Goal: Task Accomplishment & Management: Complete application form

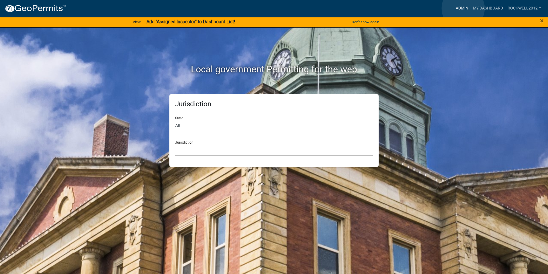
click at [463, 8] on link "Admin" at bounding box center [462, 8] width 17 height 11
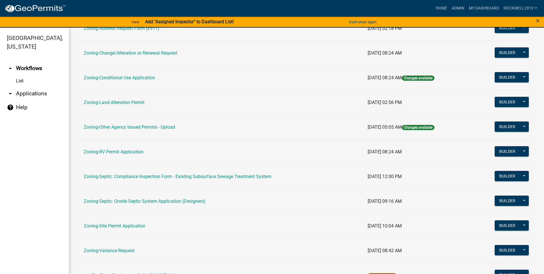
scroll to position [166, 0]
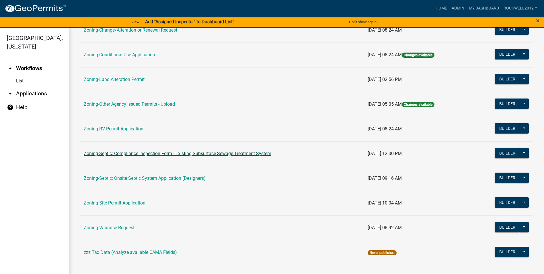
click at [222, 153] on link "Zoning-Septic: Compliance Inspection Form - Existing Subsurface Sewage Treatmen…" at bounding box center [178, 153] width 188 height 5
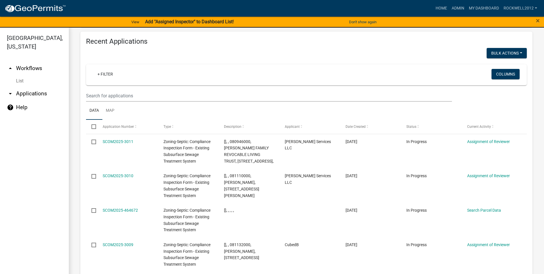
scroll to position [563, 0]
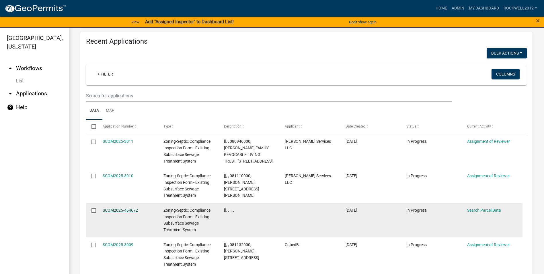
click at [118, 209] on link "SCOM2025-464672" at bounding box center [120, 210] width 35 height 5
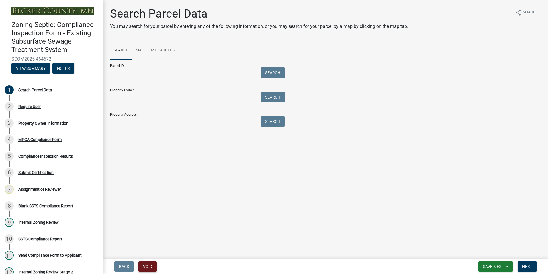
click at [145, 266] on button "Void" at bounding box center [148, 266] width 18 height 10
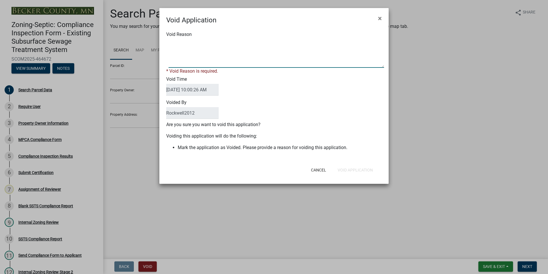
click at [180, 44] on textarea "Void Reason" at bounding box center [277, 53] width 216 height 29
type textarea "Duplicate"
click at [360, 169] on div "Cancel Void Application" at bounding box center [311, 169] width 141 height 15
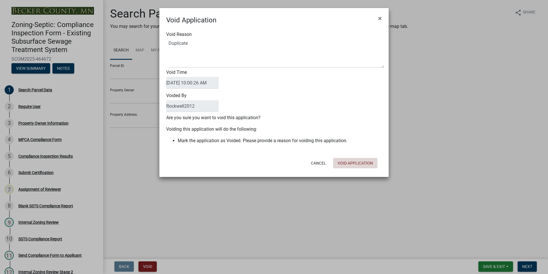
click at [352, 160] on button "Void Application" at bounding box center [355, 163] width 44 height 10
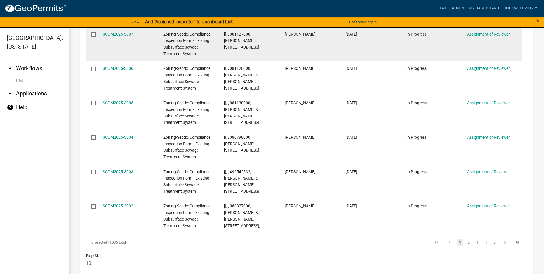
scroll to position [818, 0]
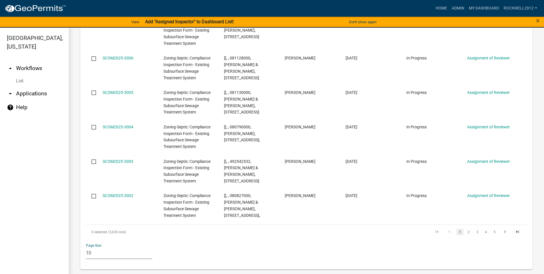
click at [90, 251] on select "10 25 50 100" at bounding box center [119, 253] width 66 height 12
select select "1: 25"
click at [86, 247] on select "10 25 50 100" at bounding box center [119, 253] width 66 height 12
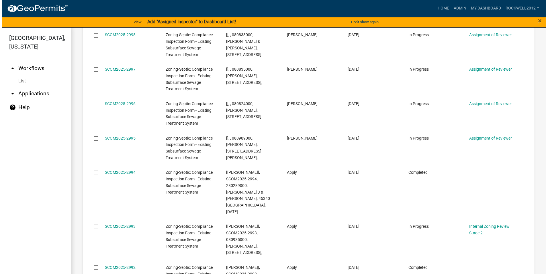
scroll to position [1096, 0]
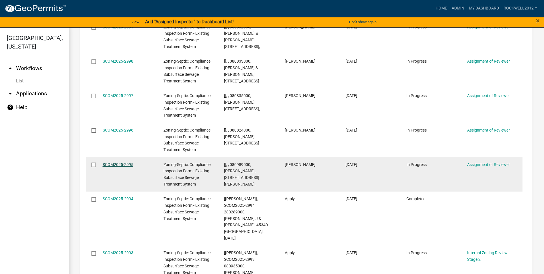
click at [116, 162] on link "SCOM2025-2995" at bounding box center [118, 164] width 31 height 5
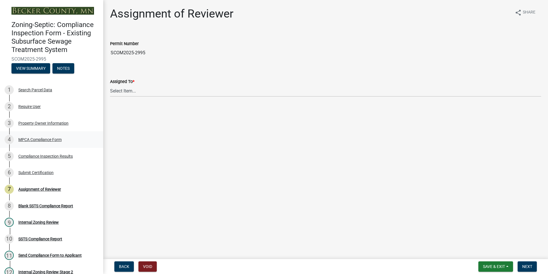
click at [43, 138] on div "MPCA Compliance Form" at bounding box center [39, 139] width 43 height 4
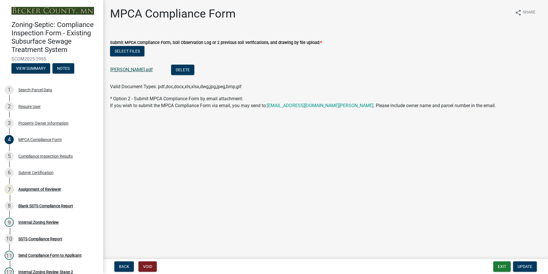
click at [134, 70] on link "[PERSON_NAME].pdf" at bounding box center [131, 69] width 42 height 5
click at [42, 187] on div "Assignment of Reviewer" at bounding box center [39, 189] width 43 height 4
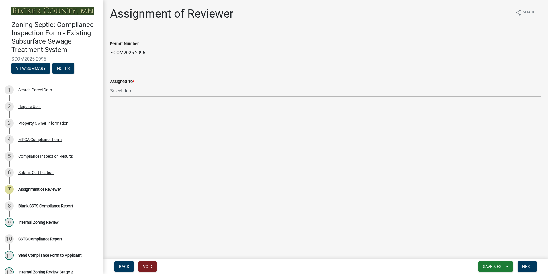
click at [118, 89] on select "Select Item... [PERSON_NAME] [PERSON_NAME] [PERSON_NAME] [PERSON_NAME] [PERSON_…" at bounding box center [325, 91] width 431 height 12
click at [110, 85] on select "Select Item... [PERSON_NAME] [PERSON_NAME] [PERSON_NAME] [PERSON_NAME] [PERSON_…" at bounding box center [325, 91] width 431 height 12
click at [123, 93] on select "Select Item... [PERSON_NAME] [PERSON_NAME] [PERSON_NAME] [PERSON_NAME] [PERSON_…" at bounding box center [325, 91] width 431 height 12
click at [110, 85] on select "Select Item... [PERSON_NAME] [PERSON_NAME] [PERSON_NAME] [PERSON_NAME] [PERSON_…" at bounding box center [325, 91] width 431 height 12
select select "0016247d-12af-40d0-8103-934796a3d230"
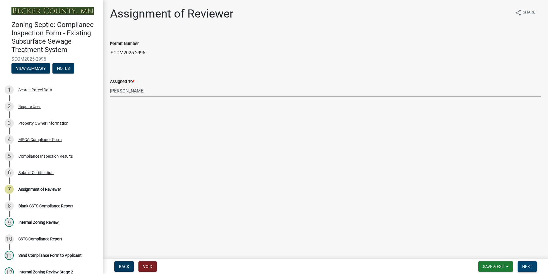
click at [524, 265] on span "Next" at bounding box center [527, 266] width 10 height 5
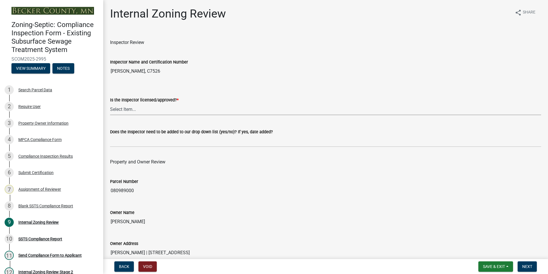
click at [122, 110] on select "Select Item... Yes No" at bounding box center [325, 109] width 431 height 12
click at [110, 103] on select "Select Item... Yes No" at bounding box center [325, 109] width 431 height 12
select select "7beb9ca5-c3cb-47d4-a805-1554d3173259"
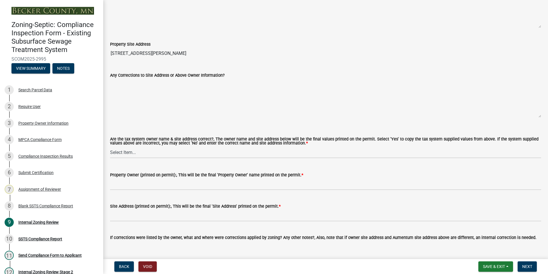
scroll to position [258, 0]
click at [123, 151] on select "Select Item... Yes No" at bounding box center [325, 152] width 431 height 12
click at [110, 146] on select "Select Item... Yes No" at bounding box center [325, 152] width 431 height 12
select select "f9f37200-9fc8-4e5e-9e7f-111cc9077d94"
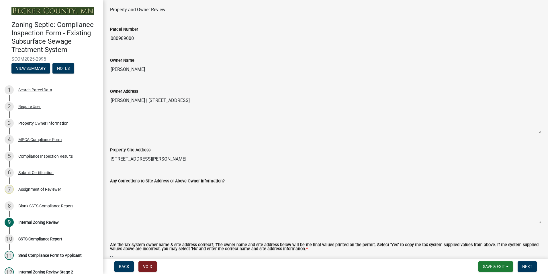
scroll to position [143, 0]
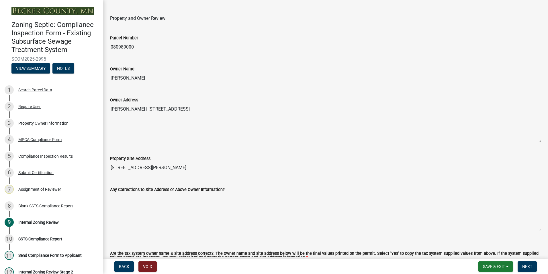
drag, startPoint x: 152, startPoint y: 75, endPoint x: 110, endPoint y: 75, distance: 41.9
click at [110, 75] on div "Owner Name [PERSON_NAME]" at bounding box center [326, 70] width 440 height 26
drag, startPoint x: 110, startPoint y: 75, endPoint x: 128, endPoint y: 77, distance: 18.3
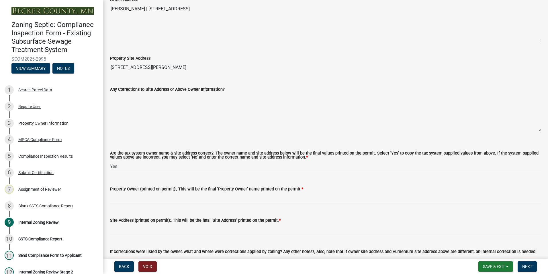
scroll to position [315, 0]
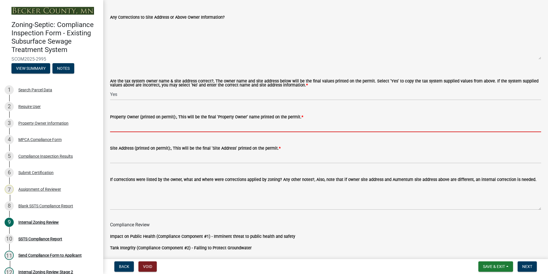
paste input "[PERSON_NAME]"
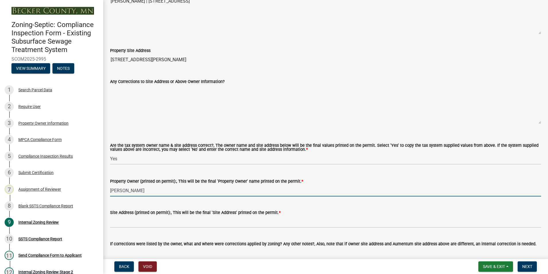
scroll to position [229, 0]
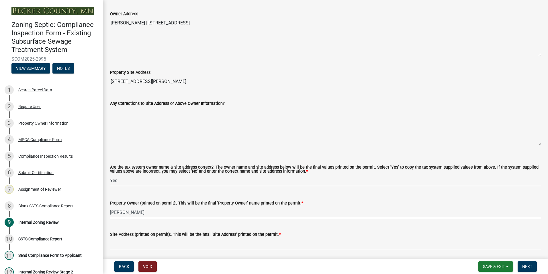
type input "[PERSON_NAME]"
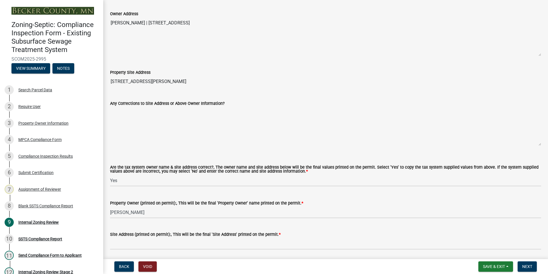
drag, startPoint x: 171, startPoint y: 80, endPoint x: 112, endPoint y: 77, distance: 58.8
click at [112, 77] on input "[STREET_ADDRESS][PERSON_NAME]" at bounding box center [325, 81] width 431 height 11
drag, startPoint x: 112, startPoint y: 77, endPoint x: 135, endPoint y: 79, distance: 23.6
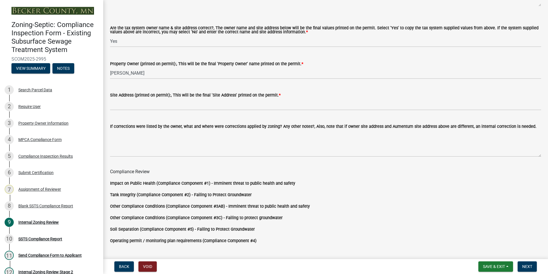
scroll to position [373, 0]
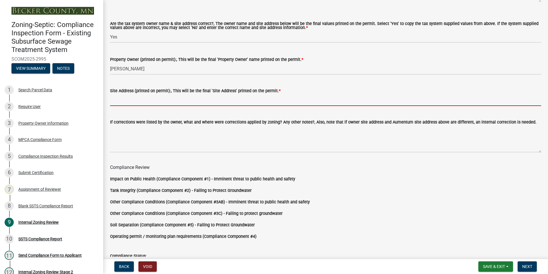
paste input "[STREET_ADDRESS][PERSON_NAME]"
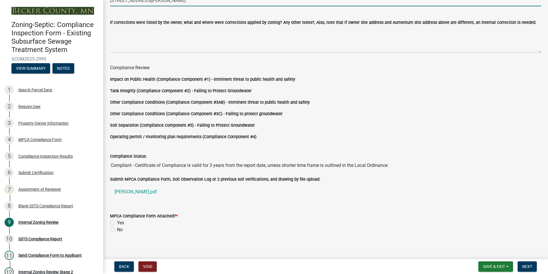
scroll to position [477, 0]
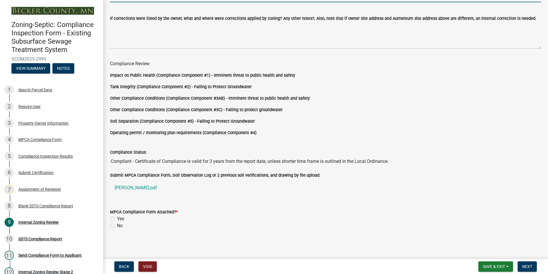
type input "[STREET_ADDRESS][PERSON_NAME]"
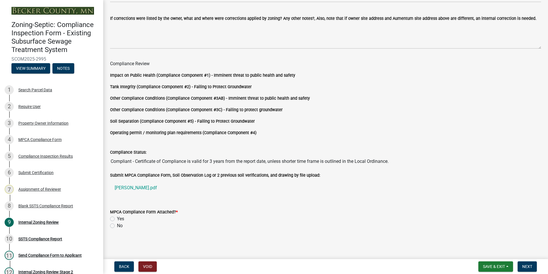
click at [117, 219] on label "Yes" at bounding box center [120, 218] width 7 height 7
click at [117, 219] on input "Yes" at bounding box center [119, 217] width 4 height 4
radio input "true"
click at [526, 266] on span "Next" at bounding box center [527, 266] width 10 height 5
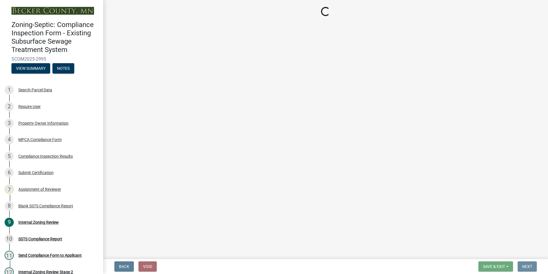
scroll to position [0, 0]
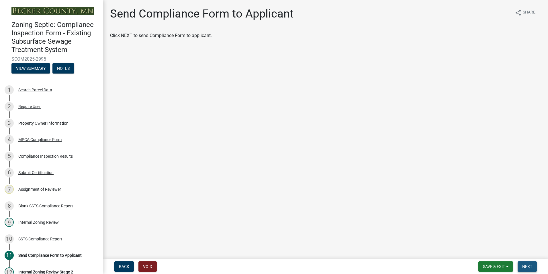
click at [524, 266] on span "Next" at bounding box center [527, 266] width 10 height 5
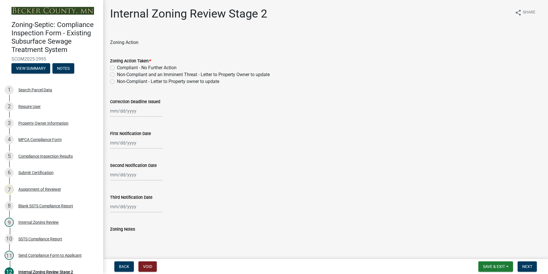
click at [117, 67] on label "Compliant - No Further Action" at bounding box center [147, 67] width 60 height 7
click at [117, 67] on input "Compliant - No Further Action" at bounding box center [119, 66] width 4 height 4
radio input "true"
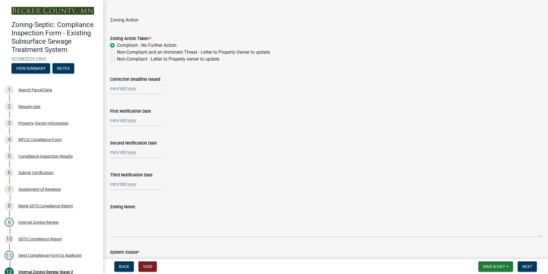
scroll to position [115, 0]
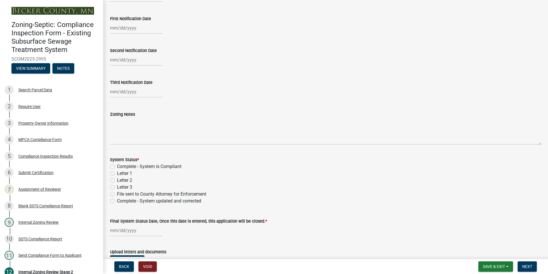
click at [117, 165] on label "Complete - System is Compliant" at bounding box center [149, 166] width 65 height 7
click at [117, 165] on input "Complete - System is Compliant" at bounding box center [119, 165] width 4 height 4
radio input "true"
click at [129, 230] on input "Final System Status Date, Once this date is entered, this application will be c…" at bounding box center [136, 230] width 52 height 12
select select "8"
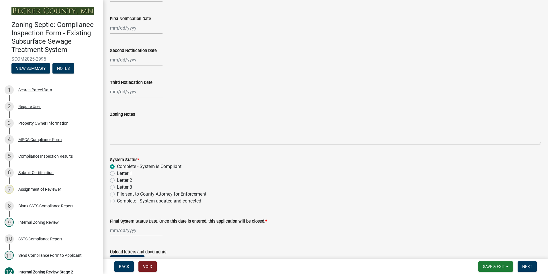
select select "2025"
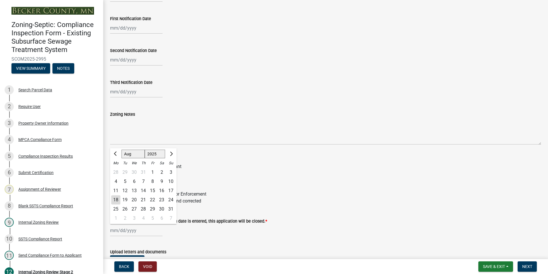
click at [115, 199] on div "18" at bounding box center [115, 199] width 9 height 9
type input "[DATE]"
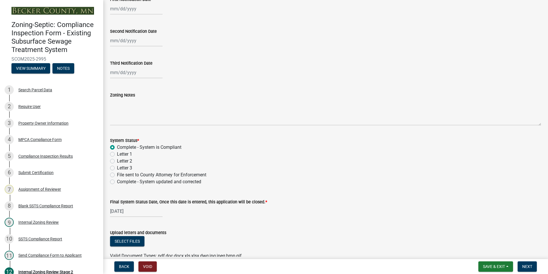
scroll to position [164, 0]
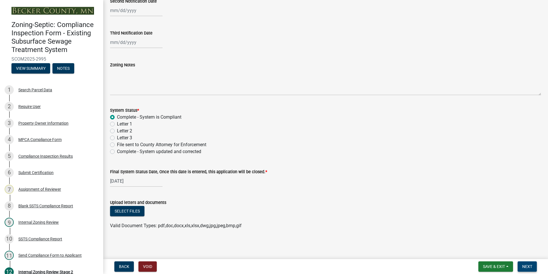
click at [528, 264] on button "Next" at bounding box center [527, 266] width 19 height 10
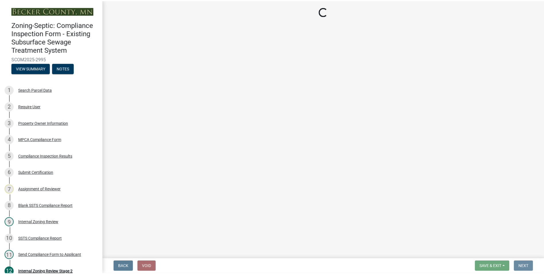
scroll to position [0, 0]
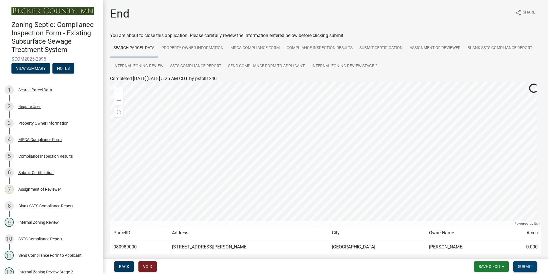
click at [526, 266] on span "Submit" at bounding box center [525, 266] width 14 height 5
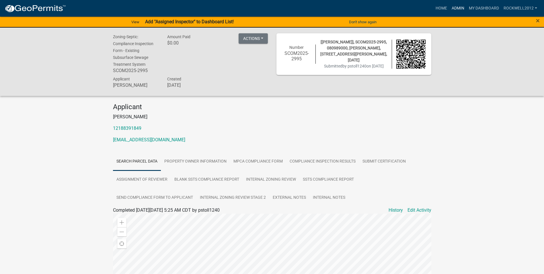
click at [457, 7] on link "Admin" at bounding box center [457, 8] width 17 height 11
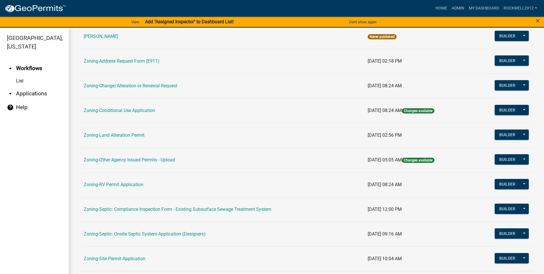
scroll to position [143, 0]
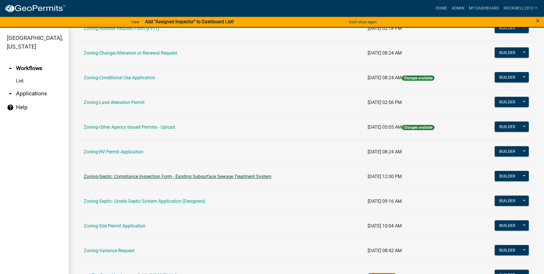
click at [200, 177] on link "Zoning-Septic: Compliance Inspection Form - Existing Subsurface Sewage Treatmen…" at bounding box center [178, 175] width 188 height 5
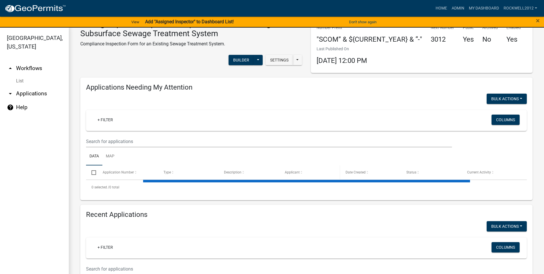
select select "1: 25"
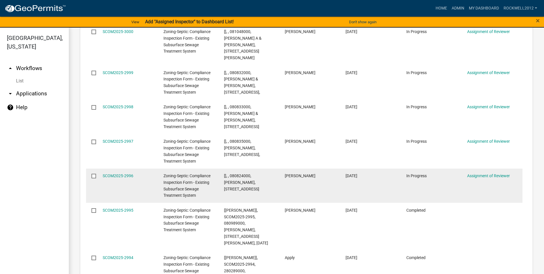
scroll to position [1050, 0]
click at [118, 173] on link "SCOM2025-2996" at bounding box center [118, 175] width 31 height 5
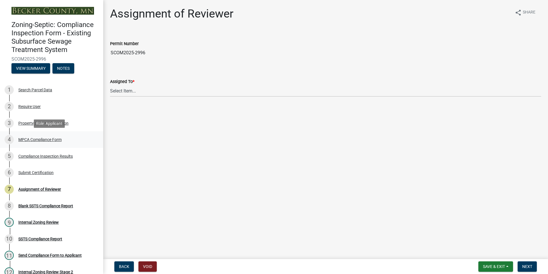
click at [40, 139] on div "MPCA Compliance Form" at bounding box center [39, 139] width 43 height 4
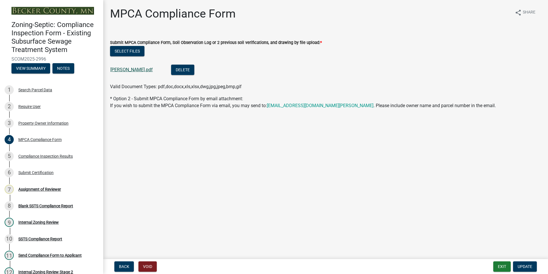
click at [126, 69] on link "[PERSON_NAME].pdf" at bounding box center [131, 69] width 42 height 5
click at [505, 264] on button "Exit" at bounding box center [502, 266] width 17 height 10
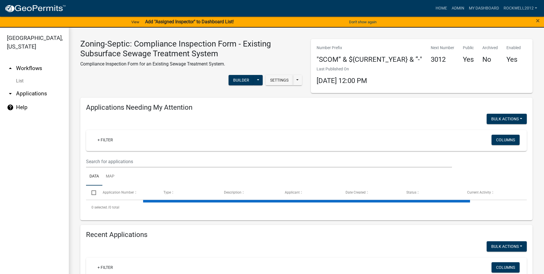
select select "1: 25"
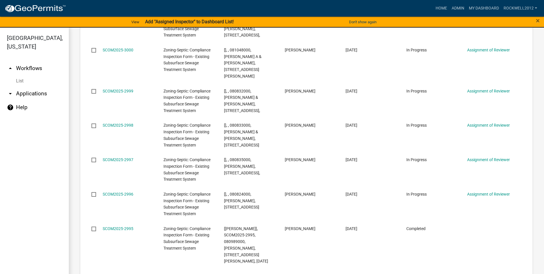
scroll to position [1090, 0]
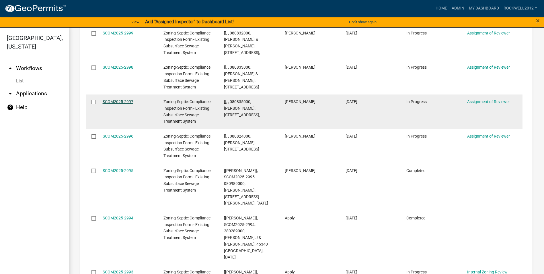
click at [115, 99] on link "SCOM2025-2997" at bounding box center [118, 101] width 31 height 5
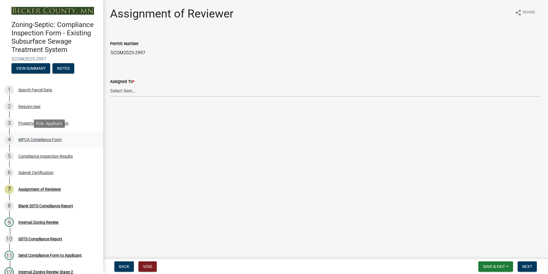
click at [42, 140] on div "MPCA Compliance Form" at bounding box center [39, 139] width 43 height 4
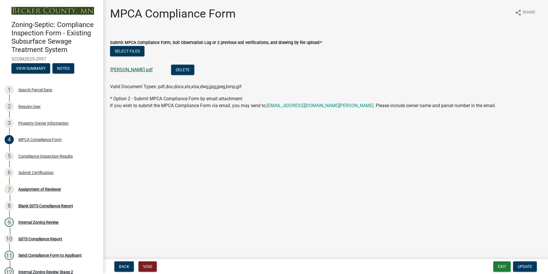
click at [121, 69] on link "[PERSON_NAME].pdf" at bounding box center [131, 69] width 42 height 5
click at [503, 266] on button "Exit" at bounding box center [502, 266] width 17 height 10
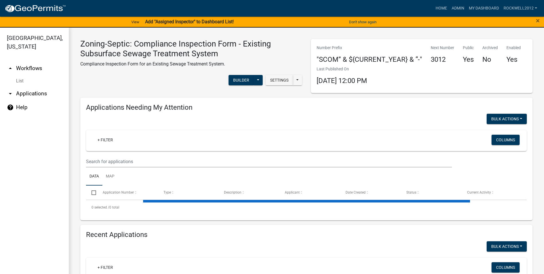
select select "1: 25"
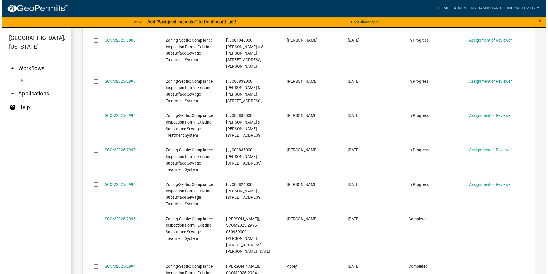
scroll to position [1029, 0]
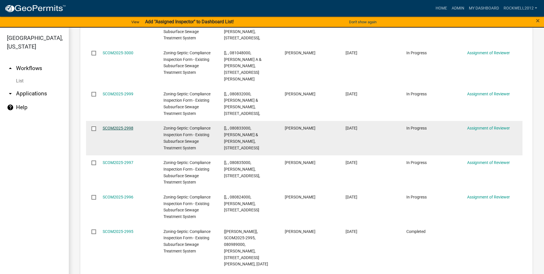
click at [111, 126] on link "SCOM2025-2998" at bounding box center [118, 128] width 31 height 5
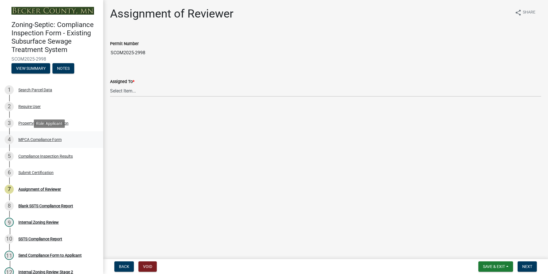
click at [42, 138] on div "MPCA Compliance Form" at bounding box center [39, 139] width 43 height 4
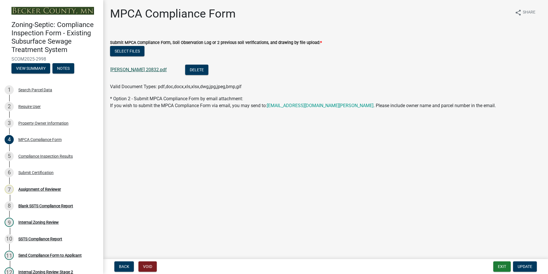
click at [132, 69] on link "[PERSON_NAME] 20832.pdf" at bounding box center [138, 69] width 56 height 5
click at [124, 68] on link "[PERSON_NAME] 20832.pdf" at bounding box center [138, 69] width 56 height 5
click at [42, 188] on div "Assignment of Reviewer" at bounding box center [39, 189] width 43 height 4
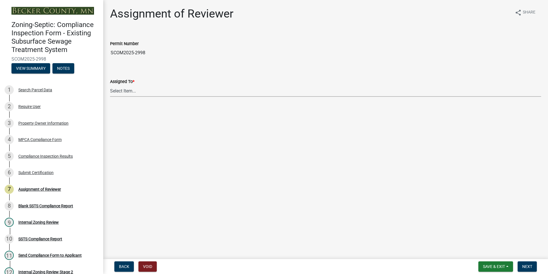
click at [124, 91] on select "Select Item... [PERSON_NAME] [PERSON_NAME] [PERSON_NAME] [PERSON_NAME] [PERSON_…" at bounding box center [325, 91] width 431 height 12
click at [110, 85] on select "Select Item... [PERSON_NAME] [PERSON_NAME] [PERSON_NAME] [PERSON_NAME] [PERSON_…" at bounding box center [325, 91] width 431 height 12
select select "0016247d-12af-40d0-8103-934796a3d230"
click at [529, 266] on span "Next" at bounding box center [527, 266] width 10 height 5
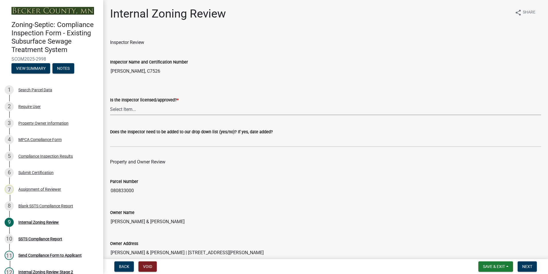
click at [124, 108] on select "Select Item... Yes No" at bounding box center [325, 109] width 431 height 12
click at [110, 103] on select "Select Item... Yes No" at bounding box center [325, 109] width 431 height 12
select select "7beb9ca5-c3cb-47d4-a805-1554d3173259"
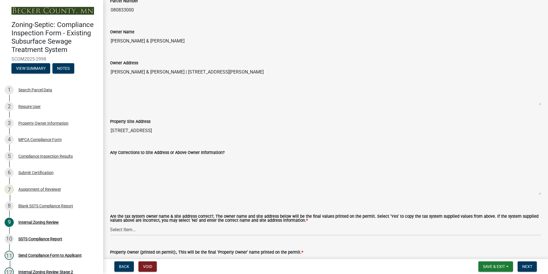
scroll to position [201, 0]
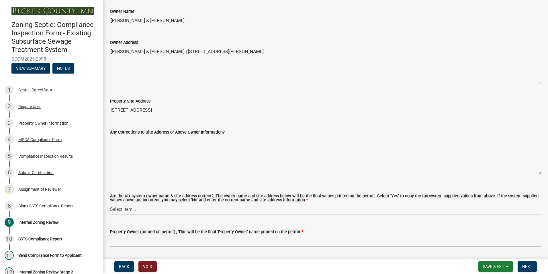
click at [120, 210] on select "Select Item... Yes No" at bounding box center [325, 209] width 431 height 12
click at [110, 203] on select "Select Item... Yes No" at bounding box center [325, 209] width 431 height 12
select select "f9f37200-9fc8-4e5e-9e7f-111cc9077d94"
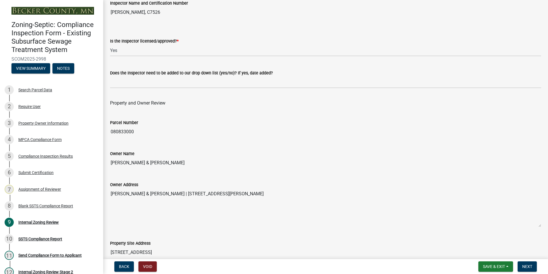
scroll to position [57, 0]
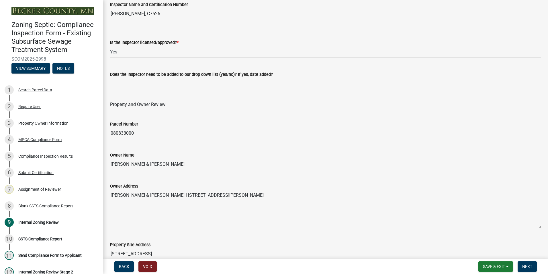
drag, startPoint x: 181, startPoint y: 164, endPoint x: 113, endPoint y: 159, distance: 68.4
click at [112, 160] on input "[PERSON_NAME] & [PERSON_NAME]" at bounding box center [325, 163] width 431 height 11
drag, startPoint x: 113, startPoint y: 159, endPoint x: 132, endPoint y: 162, distance: 19.2
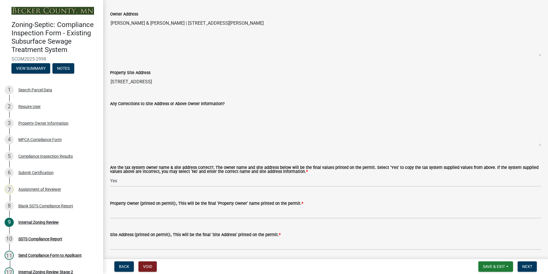
scroll to position [229, 0]
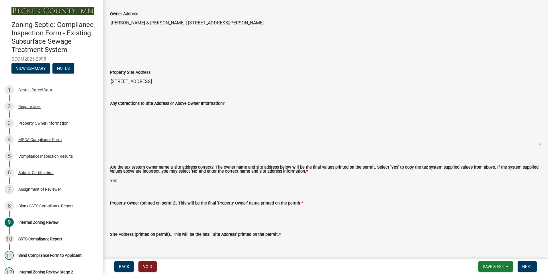
drag, startPoint x: 122, startPoint y: 204, endPoint x: 116, endPoint y: 210, distance: 8.5
paste input "[PERSON_NAME] & [PERSON_NAME]"
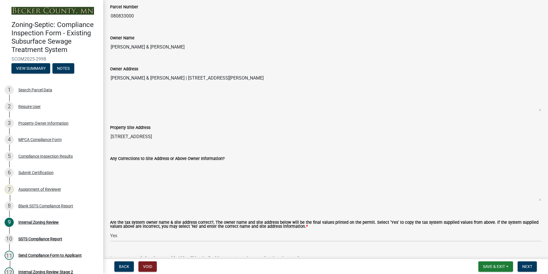
scroll to position [172, 0]
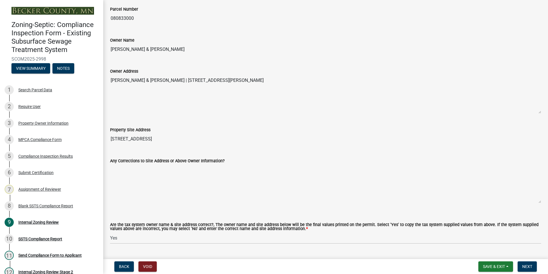
type input "[PERSON_NAME] & [PERSON_NAME]"
drag, startPoint x: 167, startPoint y: 139, endPoint x: 108, endPoint y: 137, distance: 58.8
click at [106, 139] on div "Property Site Address [STREET_ADDRESS]" at bounding box center [326, 131] width 440 height 26
drag, startPoint x: 108, startPoint y: 137, endPoint x: 120, endPoint y: 139, distance: 11.6
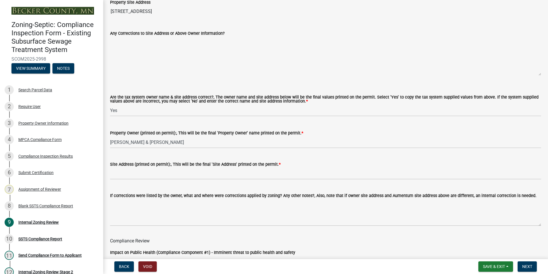
scroll to position [344, 0]
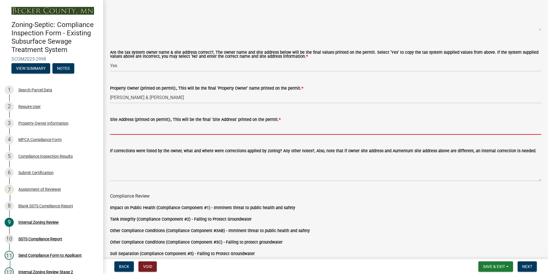
paste input "[STREET_ADDRESS]"
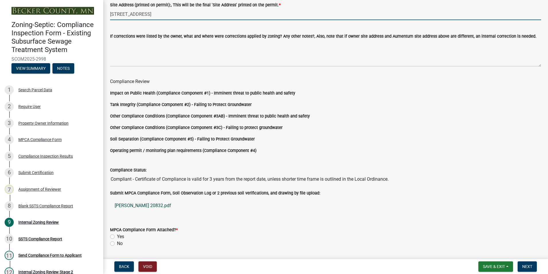
scroll to position [477, 0]
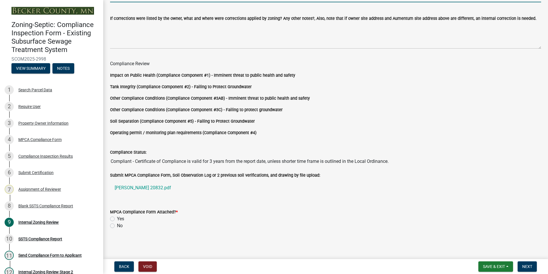
type input "[STREET_ADDRESS]"
click at [117, 217] on label "Yes" at bounding box center [120, 218] width 7 height 7
click at [117, 217] on input "Yes" at bounding box center [119, 217] width 4 height 4
radio input "true"
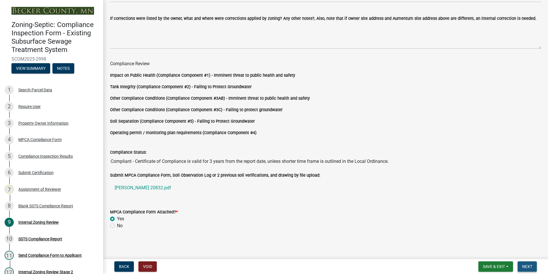
click at [526, 265] on span "Next" at bounding box center [527, 266] width 10 height 5
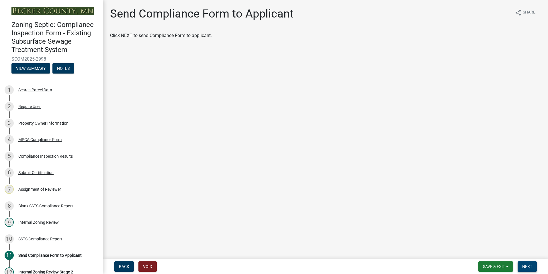
click at [527, 265] on span "Next" at bounding box center [527, 266] width 10 height 5
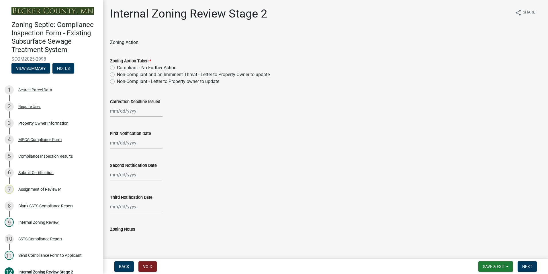
click at [117, 68] on label "Compliant - No Further Action" at bounding box center [147, 67] width 60 height 7
click at [117, 68] on input "Compliant - No Further Action" at bounding box center [119, 66] width 4 height 4
radio input "true"
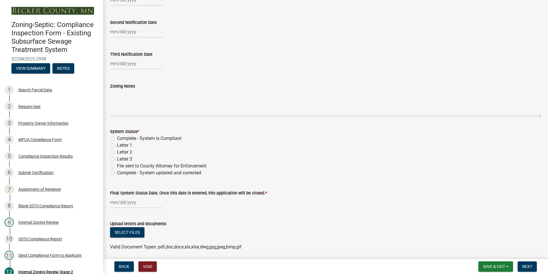
scroll to position [143, 0]
click at [117, 137] on label "Complete - System is Compliant" at bounding box center [149, 137] width 65 height 7
click at [117, 137] on input "Complete - System is Compliant" at bounding box center [119, 136] width 4 height 4
radio input "true"
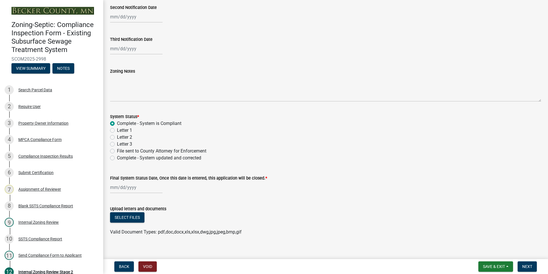
scroll to position [164, 0]
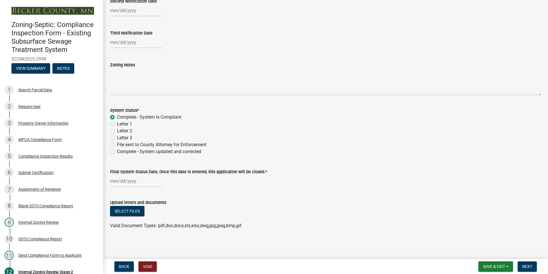
click at [124, 180] on div at bounding box center [136, 181] width 52 height 12
select select "8"
select select "2025"
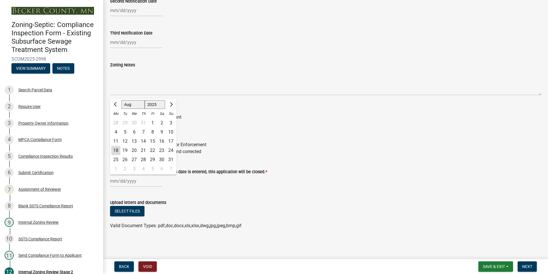
click at [114, 148] on div "18" at bounding box center [115, 150] width 9 height 9
type input "[DATE]"
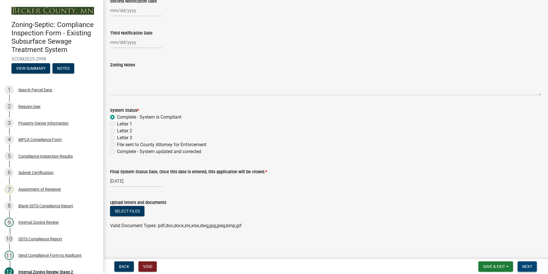
click at [528, 266] on span "Next" at bounding box center [527, 266] width 10 height 5
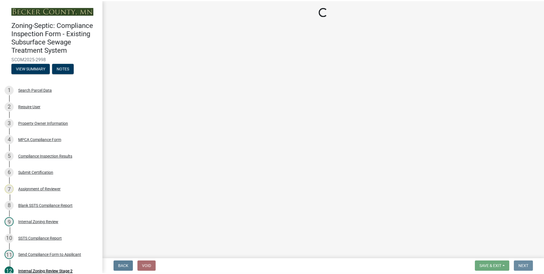
scroll to position [0, 0]
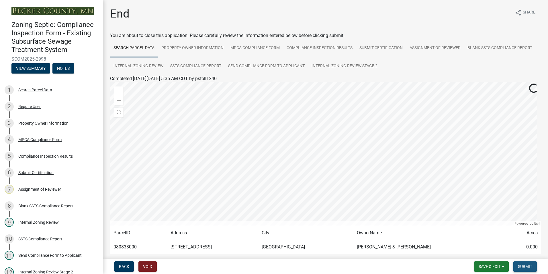
click at [528, 266] on span "Submit" at bounding box center [525, 266] width 14 height 5
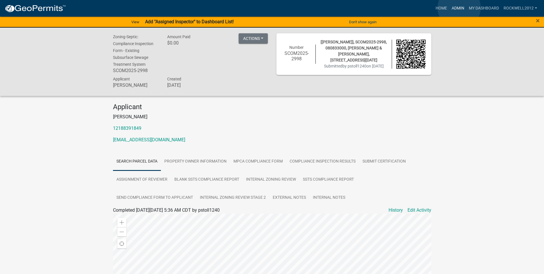
click at [459, 7] on link "Admin" at bounding box center [457, 8] width 17 height 11
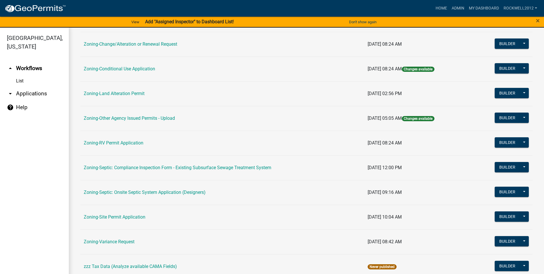
scroll to position [166, 0]
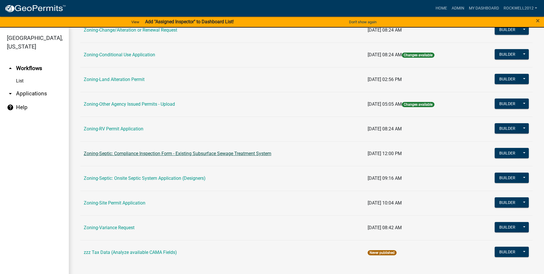
click at [221, 153] on link "Zoning-Septic: Compliance Inspection Form - Existing Subsurface Sewage Treatmen…" at bounding box center [178, 153] width 188 height 5
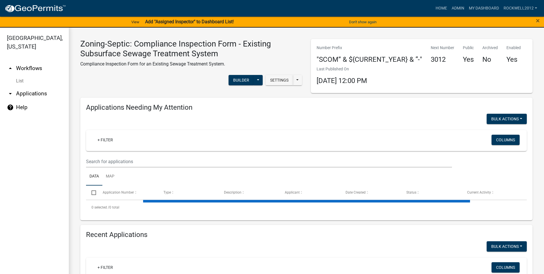
select select "1: 25"
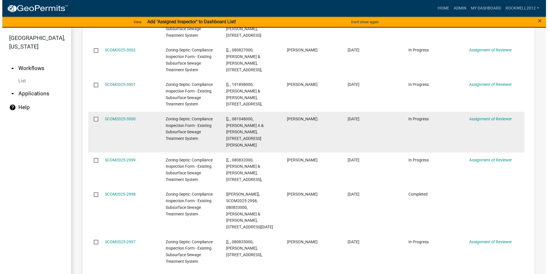
scroll to position [943, 0]
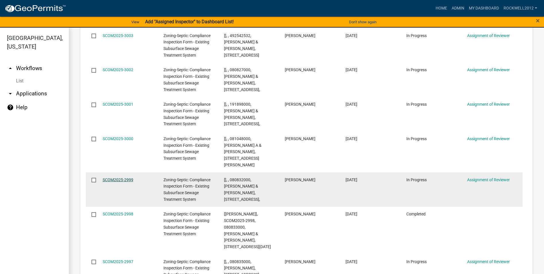
click at [118, 177] on link "SCOM2025-2999" at bounding box center [118, 179] width 31 height 5
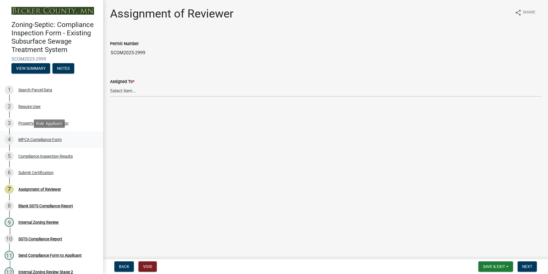
click at [37, 140] on div "MPCA Compliance Form" at bounding box center [39, 139] width 43 height 4
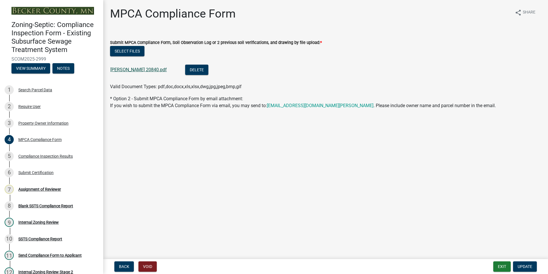
click at [138, 68] on link "[PERSON_NAME] 20840.pdf" at bounding box center [138, 69] width 56 height 5
click at [142, 69] on link "[PERSON_NAME] 20840.pdf" at bounding box center [138, 69] width 56 height 5
click at [52, 189] on div "Assignment of Reviewer" at bounding box center [39, 189] width 43 height 4
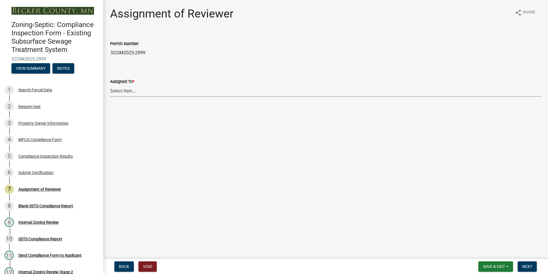
click at [122, 92] on select "Select Item... [PERSON_NAME] [PERSON_NAME] [PERSON_NAME] [PERSON_NAME] [PERSON_…" at bounding box center [325, 91] width 431 height 12
click at [110, 85] on select "Select Item... [PERSON_NAME] [PERSON_NAME] [PERSON_NAME] [PERSON_NAME] [PERSON_…" at bounding box center [325, 91] width 431 height 12
select select "0016247d-12af-40d0-8103-934796a3d230"
click at [524, 265] on span "Next" at bounding box center [527, 266] width 10 height 5
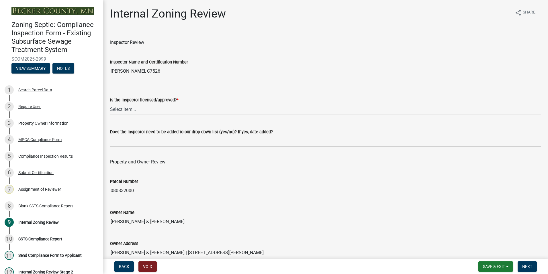
click at [117, 110] on select "Select Item... Yes No" at bounding box center [325, 109] width 431 height 12
click at [110, 103] on select "Select Item... Yes No" at bounding box center [325, 109] width 431 height 12
select select "7beb9ca5-c3cb-47d4-a805-1554d3173259"
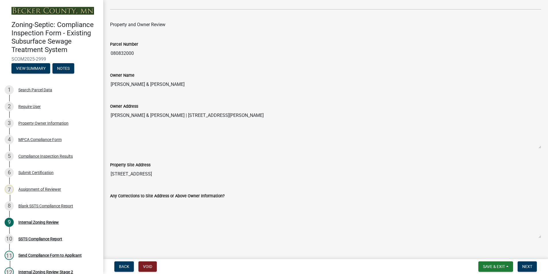
scroll to position [201, 0]
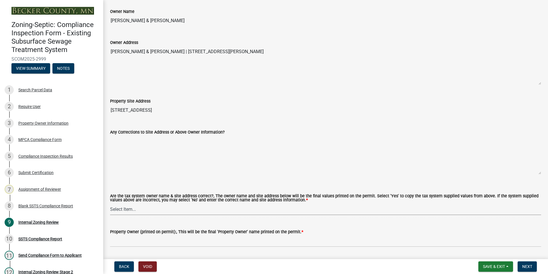
click at [125, 207] on select "Select Item... Yes No" at bounding box center [325, 209] width 431 height 12
click at [110, 203] on select "Select Item... Yes No" at bounding box center [325, 209] width 431 height 12
select select "f9f37200-9fc8-4e5e-9e7f-111cc9077d94"
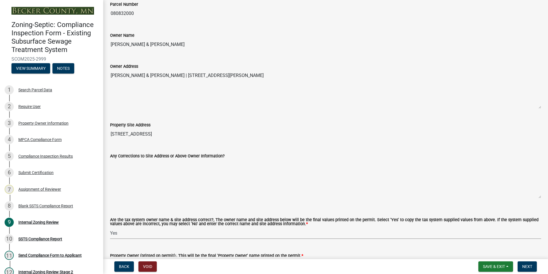
scroll to position [115, 0]
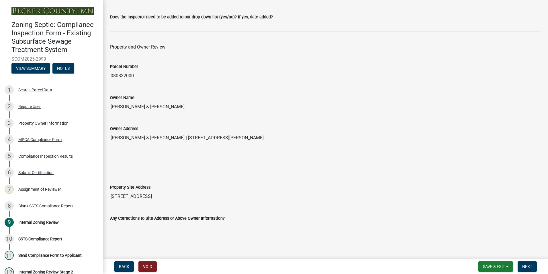
drag, startPoint x: 174, startPoint y: 105, endPoint x: 102, endPoint y: 102, distance: 72.3
click at [102, 102] on div "Zoning-Septic: Compliance Inspection Form - Existing Subsurface Sewage Treatmen…" at bounding box center [274, 137] width 548 height 274
drag, startPoint x: 102, startPoint y: 102, endPoint x: 127, endPoint y: 107, distance: 25.8
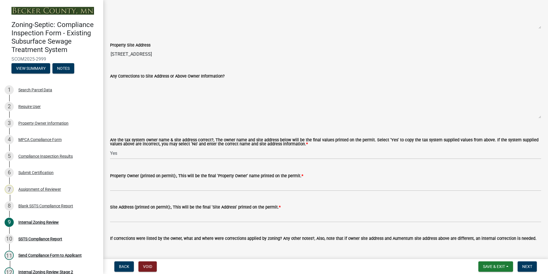
scroll to position [258, 0]
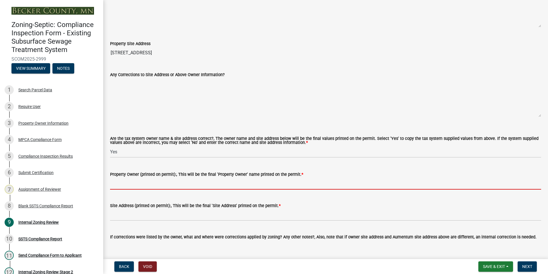
paste input "[PERSON_NAME] & [PERSON_NAME]"
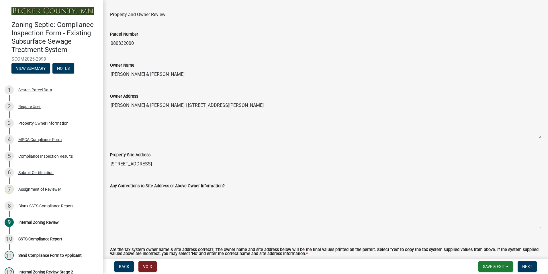
scroll to position [143, 0]
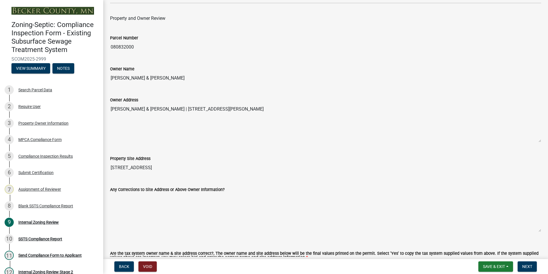
type input "[PERSON_NAME] & [PERSON_NAME]"
drag, startPoint x: 165, startPoint y: 167, endPoint x: 108, endPoint y: 163, distance: 56.9
click at [108, 163] on div "Property Site Address [STREET_ADDRESS]" at bounding box center [326, 160] width 440 height 26
drag, startPoint x: 108, startPoint y: 163, endPoint x: 128, endPoint y: 168, distance: 20.4
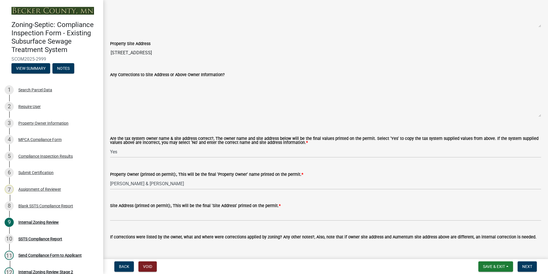
scroll to position [315, 0]
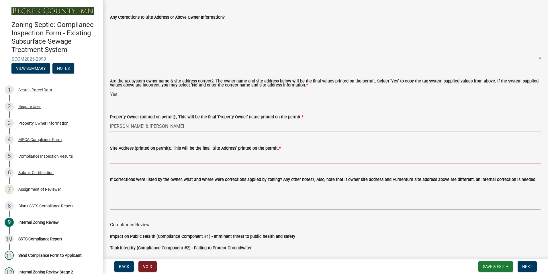
paste input "[STREET_ADDRESS]"
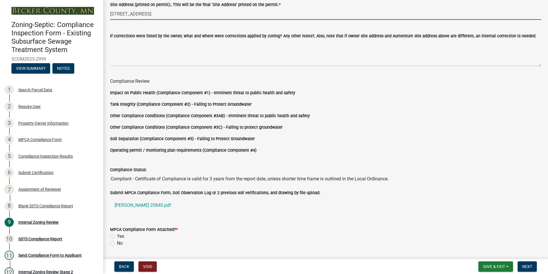
scroll to position [477, 0]
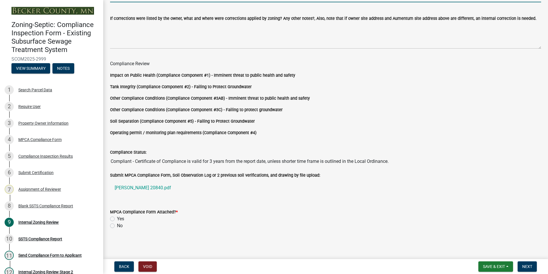
type input "[STREET_ADDRESS]"
click at [117, 220] on label "Yes" at bounding box center [120, 218] width 7 height 7
click at [117, 219] on input "Yes" at bounding box center [119, 217] width 4 height 4
radio input "true"
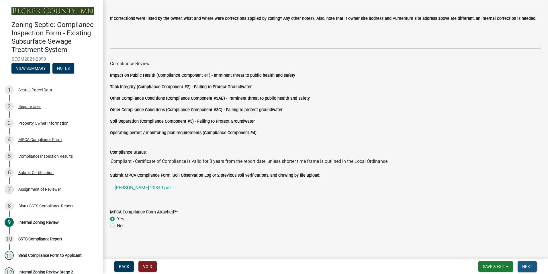
click at [531, 265] on span "Next" at bounding box center [527, 266] width 10 height 5
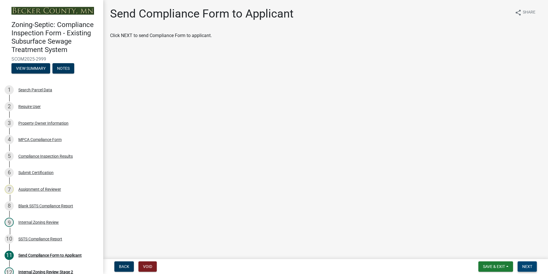
click at [531, 265] on span "Next" at bounding box center [527, 266] width 10 height 5
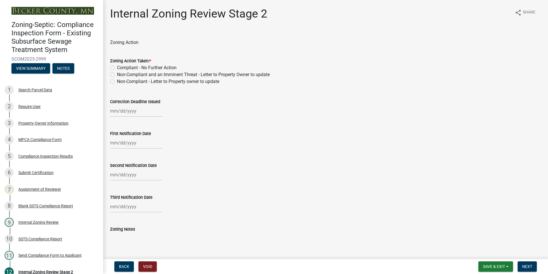
click at [117, 67] on label "Compliant - No Further Action" at bounding box center [147, 67] width 60 height 7
click at [117, 67] on input "Compliant - No Further Action" at bounding box center [119, 66] width 4 height 4
radio input "true"
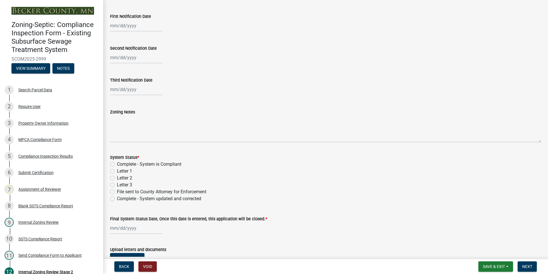
scroll to position [164, 0]
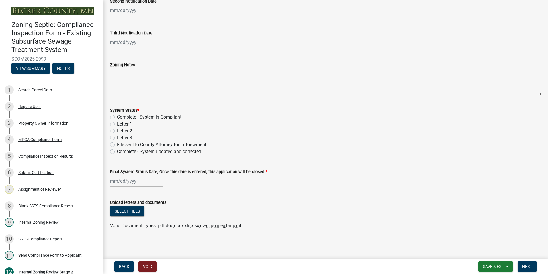
click at [117, 117] on label "Complete - System is Compliant" at bounding box center [149, 117] width 65 height 7
click at [117, 117] on input "Complete - System is Compliant" at bounding box center [119, 116] width 4 height 4
radio input "true"
click at [131, 182] on div at bounding box center [136, 181] width 52 height 12
select select "8"
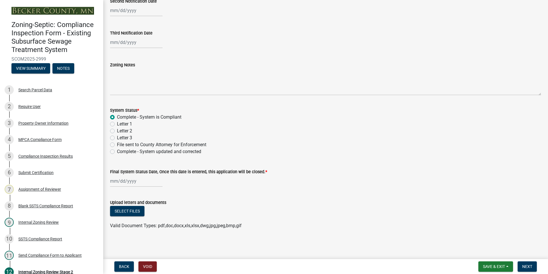
select select "2025"
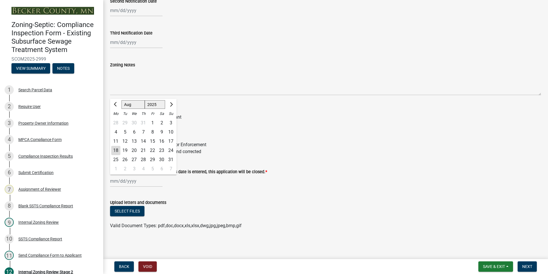
click at [116, 149] on div "18" at bounding box center [115, 150] width 9 height 9
type input "[DATE]"
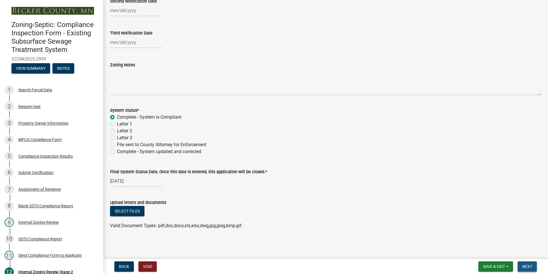
click at [528, 269] on button "Next" at bounding box center [527, 266] width 19 height 10
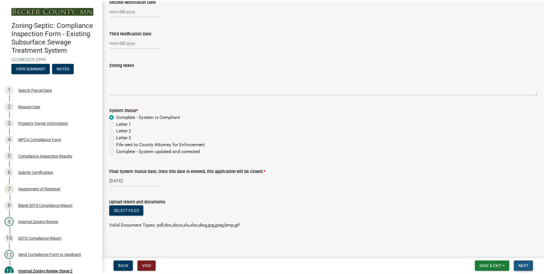
scroll to position [0, 0]
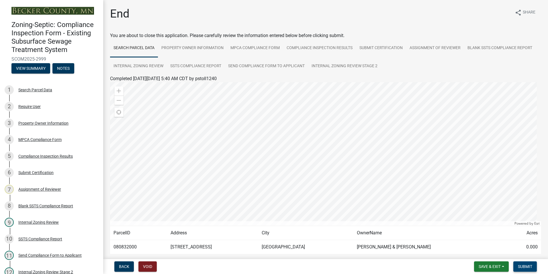
click at [525, 266] on span "Submit" at bounding box center [525, 266] width 14 height 5
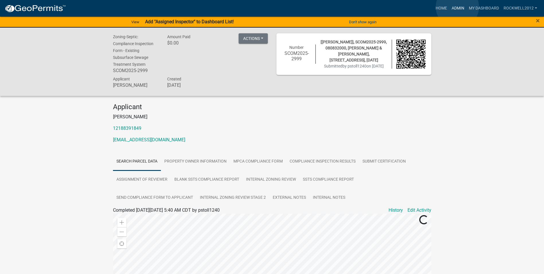
click at [457, 7] on link "Admin" at bounding box center [457, 8] width 17 height 11
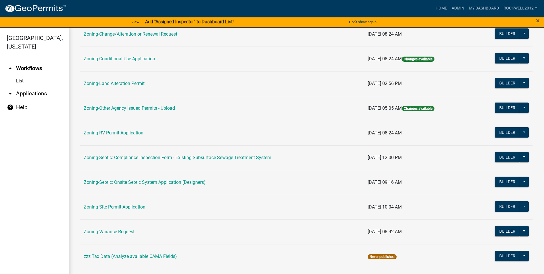
scroll to position [166, 0]
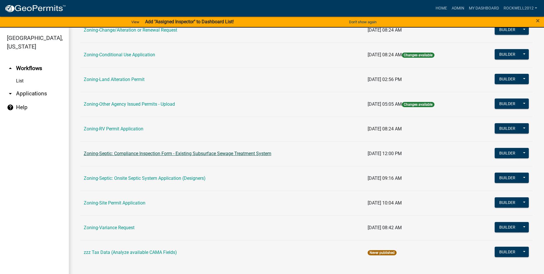
click at [210, 155] on link "Zoning-Septic: Compliance Inspection Form - Existing Subsurface Sewage Treatmen…" at bounding box center [178, 153] width 188 height 5
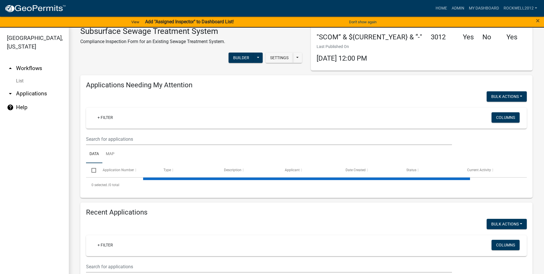
select select "1: 25"
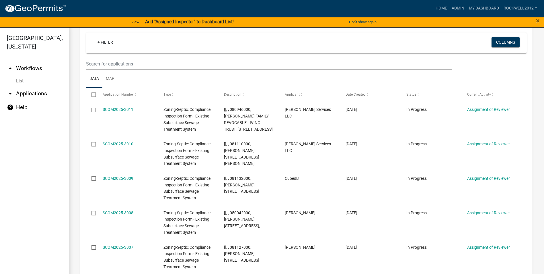
scroll to position [964, 0]
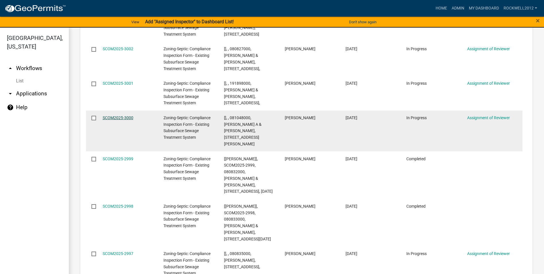
click at [116, 117] on link "SCOM2025-3000" at bounding box center [118, 117] width 31 height 5
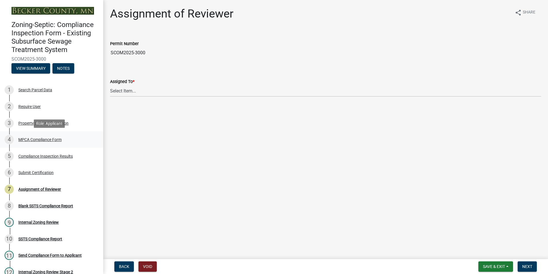
click at [41, 139] on div "MPCA Compliance Form" at bounding box center [39, 139] width 43 height 4
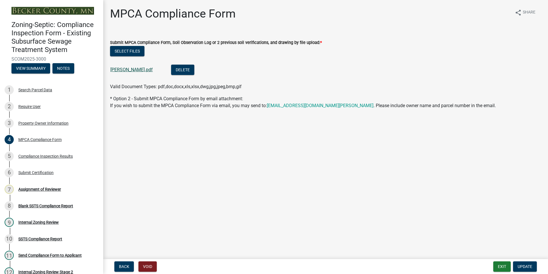
click at [126, 69] on link "[PERSON_NAME].pdf" at bounding box center [131, 69] width 42 height 5
click at [505, 266] on button "Exit" at bounding box center [502, 266] width 17 height 10
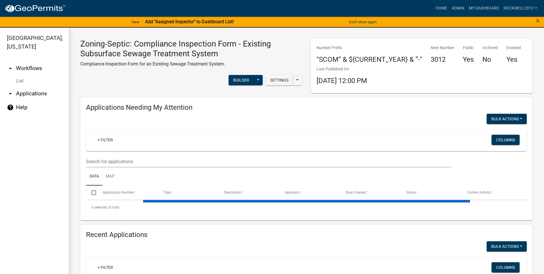
select select "1: 25"
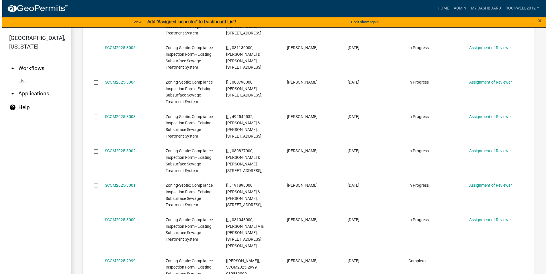
scroll to position [886, 0]
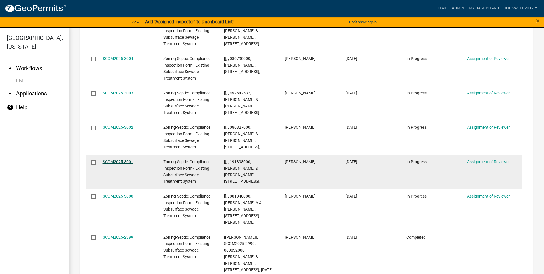
click at [117, 160] on link "SCOM2025-3001" at bounding box center [118, 161] width 31 height 5
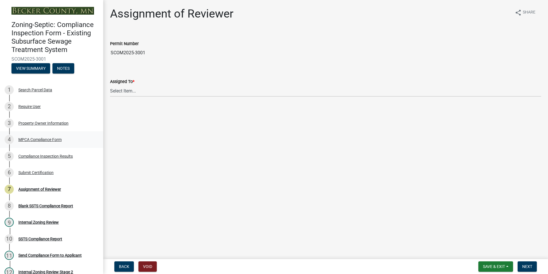
click at [42, 140] on div "MPCA Compliance Form" at bounding box center [39, 139] width 43 height 4
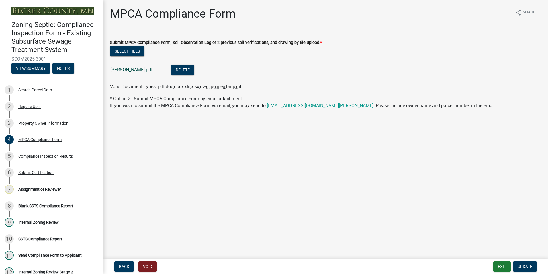
click at [118, 69] on link "[PERSON_NAME].pdf" at bounding box center [131, 69] width 42 height 5
click at [41, 191] on div "Assignment of Reviewer" at bounding box center [39, 189] width 43 height 4
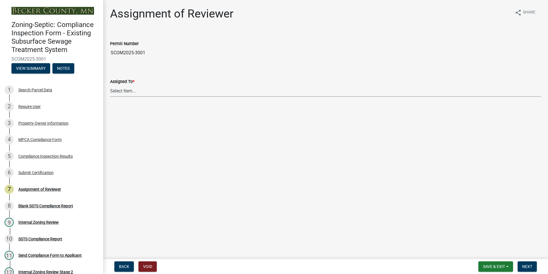
click at [127, 89] on select "Select Item... [PERSON_NAME] [PERSON_NAME] [PERSON_NAME] [PERSON_NAME] [PERSON_…" at bounding box center [325, 91] width 431 height 12
click at [110, 85] on select "Select Item... [PERSON_NAME] [PERSON_NAME] [PERSON_NAME] [PERSON_NAME] [PERSON_…" at bounding box center [325, 91] width 431 height 12
select select "0016247d-12af-40d0-8103-934796a3d230"
click at [529, 262] on button "Next" at bounding box center [527, 266] width 19 height 10
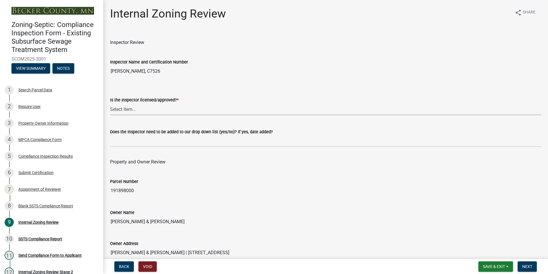
click at [118, 108] on select "Select Item... Yes No" at bounding box center [325, 109] width 431 height 12
click at [110, 103] on select "Select Item... Yes No" at bounding box center [325, 109] width 431 height 12
select select "7beb9ca5-c3cb-47d4-a805-1554d3173259"
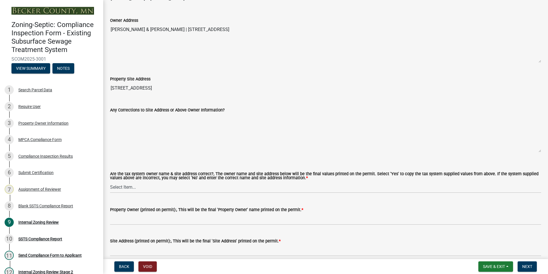
scroll to position [258, 0]
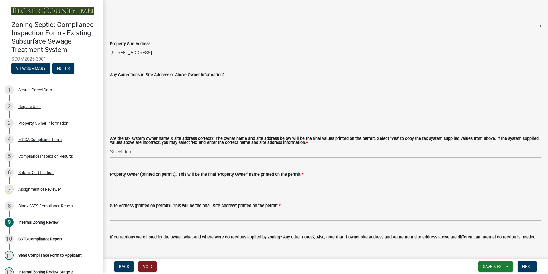
click at [116, 153] on select "Select Item... Yes No" at bounding box center [325, 152] width 431 height 12
click at [110, 146] on select "Select Item... Yes No" at bounding box center [325, 152] width 431 height 12
select select "f9f37200-9fc8-4e5e-9e7f-111cc9077d94"
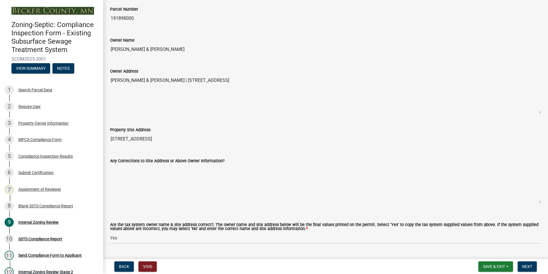
drag, startPoint x: 176, startPoint y: 49, endPoint x: 110, endPoint y: 45, distance: 65.8
click at [110, 45] on input "[PERSON_NAME] & [PERSON_NAME]" at bounding box center [325, 49] width 431 height 11
drag, startPoint x: 110, startPoint y: 45, endPoint x: 130, endPoint y: 50, distance: 20.5
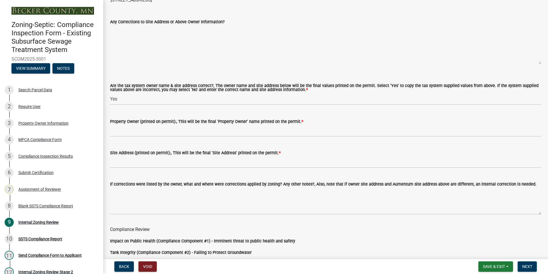
scroll to position [315, 0]
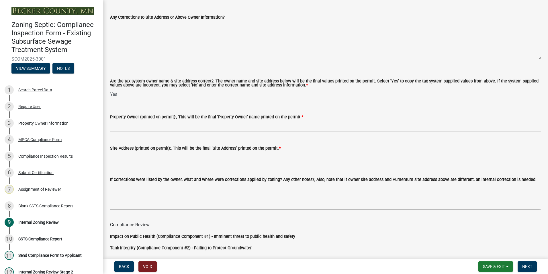
drag, startPoint x: 121, startPoint y: 120, endPoint x: 118, endPoint y: 124, distance: 4.9
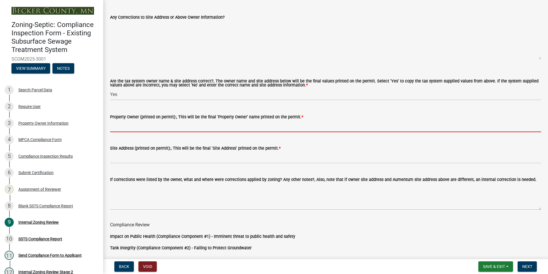
drag, startPoint x: 118, startPoint y: 124, endPoint x: 117, endPoint y: 127, distance: 3.1
paste input "[PERSON_NAME] & [PERSON_NAME]"
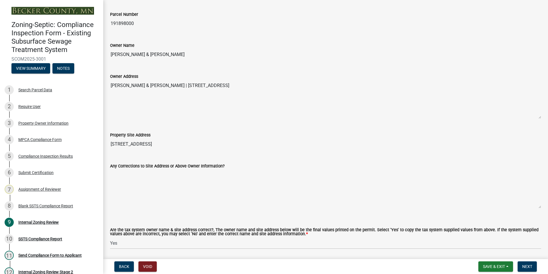
scroll to position [115, 0]
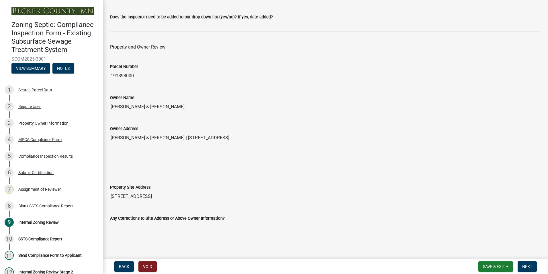
type input "[PERSON_NAME] & [PERSON_NAME]"
drag, startPoint x: 163, startPoint y: 195, endPoint x: 111, endPoint y: 192, distance: 52.0
click at [111, 192] on input "[STREET_ADDRESS]" at bounding box center [325, 195] width 431 height 11
drag, startPoint x: 111, startPoint y: 192, endPoint x: 137, endPoint y: 196, distance: 26.1
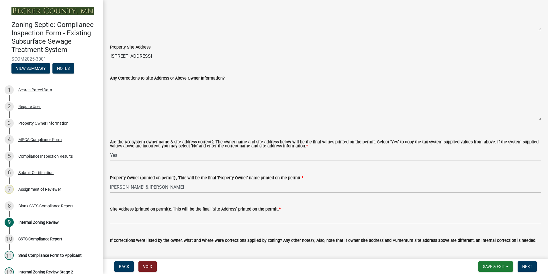
scroll to position [258, 0]
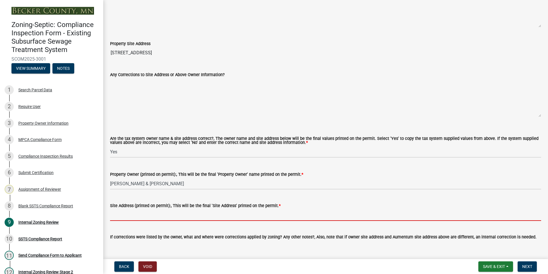
drag, startPoint x: 126, startPoint y: 214, endPoint x: 122, endPoint y: 214, distance: 4.3
paste input "[STREET_ADDRESS]"
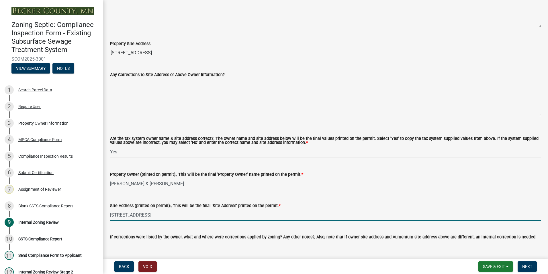
type input "[STREET_ADDRESS]"
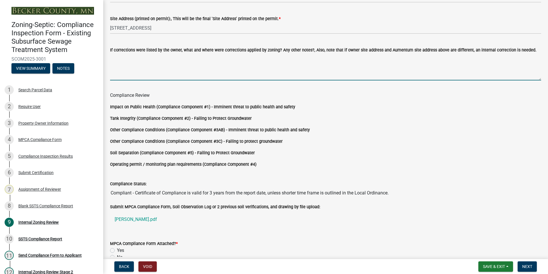
scroll to position [477, 0]
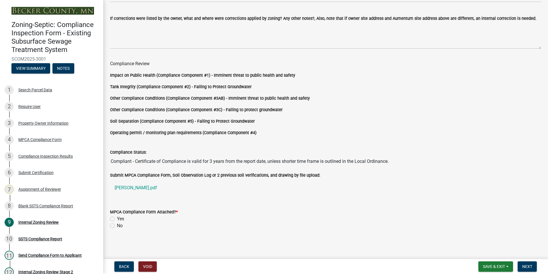
drag, startPoint x: 113, startPoint y: 219, endPoint x: 151, endPoint y: 228, distance: 38.9
click at [117, 219] on label "Yes" at bounding box center [120, 218] width 7 height 7
click at [117, 219] on input "Yes" at bounding box center [119, 217] width 4 height 4
radio input "true"
click at [525, 268] on span "Next" at bounding box center [527, 266] width 10 height 5
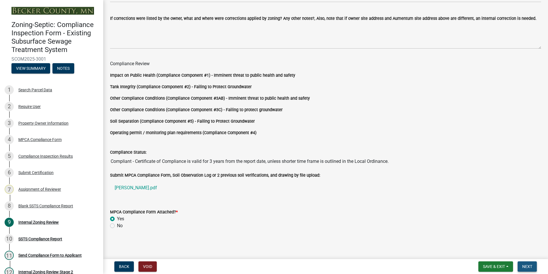
scroll to position [0, 0]
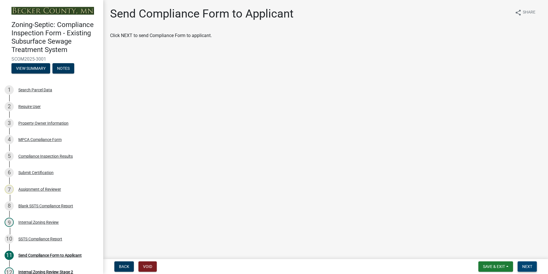
click at [525, 268] on span "Next" at bounding box center [527, 266] width 10 height 5
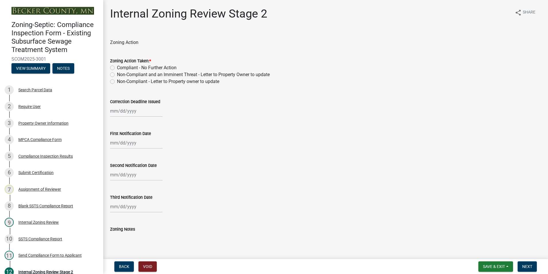
click at [117, 66] on label "Compliant - No Further Action" at bounding box center [147, 67] width 60 height 7
click at [117, 66] on input "Compliant - No Further Action" at bounding box center [119, 66] width 4 height 4
radio input "true"
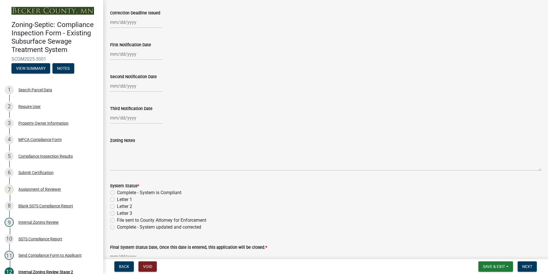
scroll to position [115, 0]
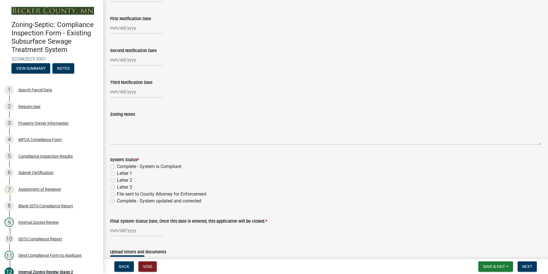
click at [117, 165] on label "Complete - System is Compliant" at bounding box center [149, 166] width 65 height 7
click at [117, 165] on input "Complete - System is Compliant" at bounding box center [119, 165] width 4 height 4
radio input "true"
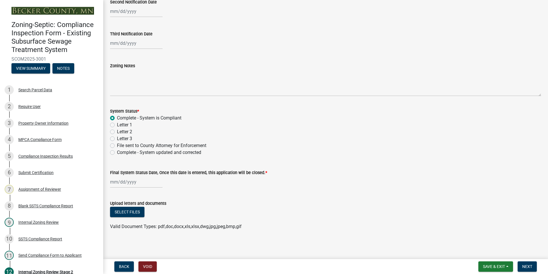
scroll to position [164, 0]
select select "8"
select select "2025"
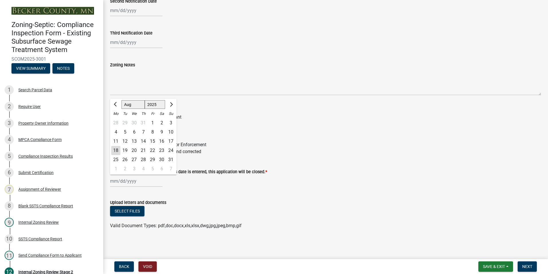
click at [128, 184] on input "Final System Status Date, Once this date is entered, this application will be c…" at bounding box center [136, 181] width 52 height 12
click at [118, 151] on div "18" at bounding box center [115, 150] width 9 height 9
type input "[DATE]"
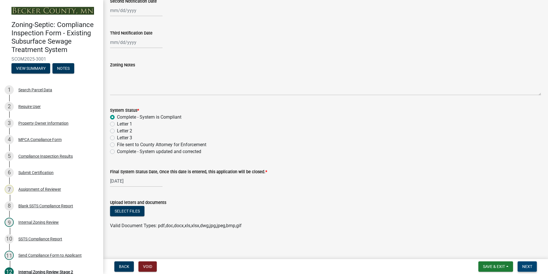
click at [522, 266] on span "Next" at bounding box center [527, 266] width 10 height 5
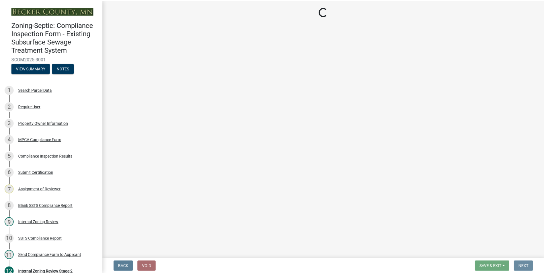
scroll to position [0, 0]
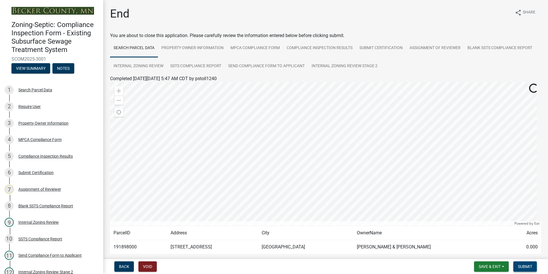
click at [522, 266] on span "Submit" at bounding box center [525, 266] width 14 height 5
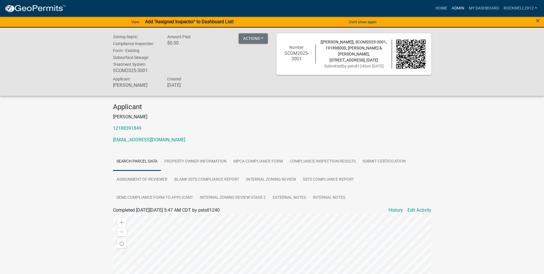
click at [459, 8] on link "Admin" at bounding box center [457, 8] width 17 height 11
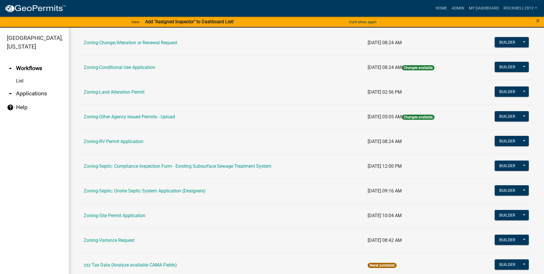
scroll to position [166, 0]
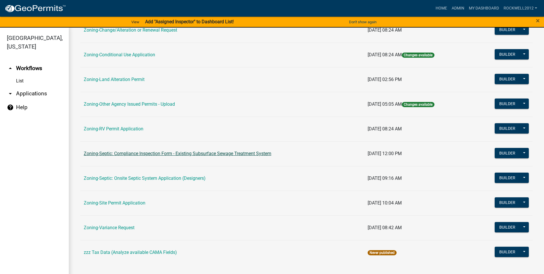
click at [241, 153] on link "Zoning-Septic: Compliance Inspection Form - Existing Subsurface Sewage Treatmen…" at bounding box center [178, 153] width 188 height 5
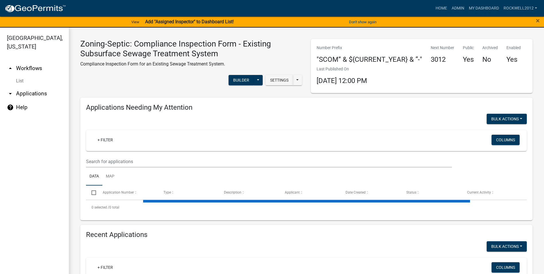
select select "1: 25"
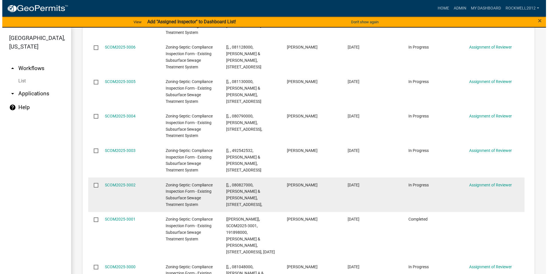
scroll to position [828, 0]
click at [123, 183] on link "SCOM2025-3002" at bounding box center [118, 184] width 31 height 5
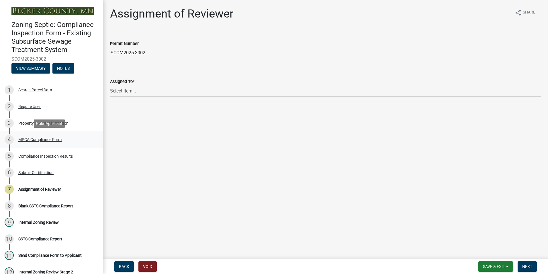
click at [38, 139] on div "MPCA Compliance Form" at bounding box center [39, 139] width 43 height 4
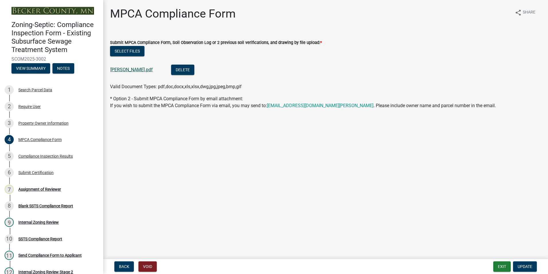
click at [128, 69] on link "[PERSON_NAME].pdf" at bounding box center [131, 69] width 42 height 5
click at [41, 188] on div "Assignment of Reviewer" at bounding box center [39, 189] width 43 height 4
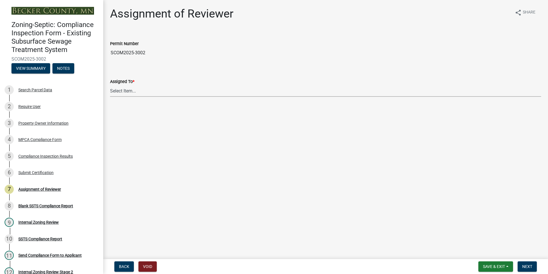
click at [124, 91] on select "Select Item... [PERSON_NAME] [PERSON_NAME] [PERSON_NAME] [PERSON_NAME] [PERSON_…" at bounding box center [325, 91] width 431 height 12
click at [110, 85] on select "Select Item... [PERSON_NAME] [PERSON_NAME] [PERSON_NAME] [PERSON_NAME] [PERSON_…" at bounding box center [325, 91] width 431 height 12
select select "0016247d-12af-40d0-8103-934796a3d230"
click at [523, 264] on span "Next" at bounding box center [527, 266] width 10 height 5
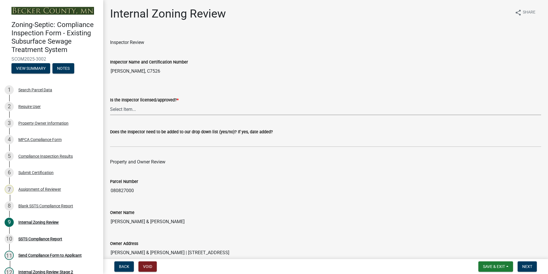
click at [125, 111] on select "Select Item... Yes No" at bounding box center [325, 109] width 431 height 12
click at [110, 103] on select "Select Item... Yes No" at bounding box center [325, 109] width 431 height 12
select select "7beb9ca5-c3cb-47d4-a805-1554d3173259"
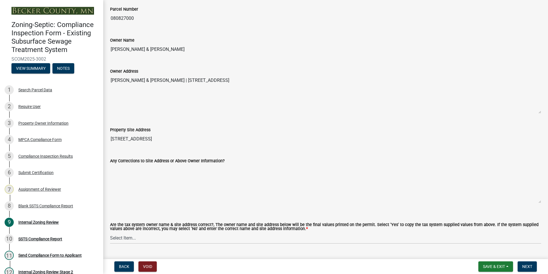
scroll to position [258, 0]
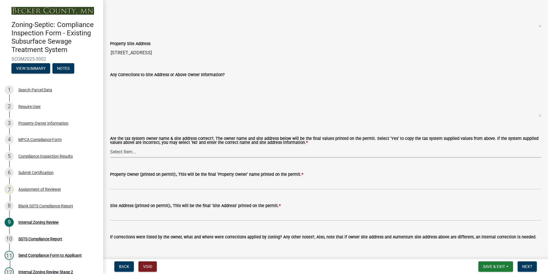
click at [132, 150] on select "Select Item... Yes No" at bounding box center [325, 152] width 431 height 12
click at [110, 146] on select "Select Item... Yes No" at bounding box center [325, 152] width 431 height 12
select select "f9f37200-9fc8-4e5e-9e7f-111cc9077d94"
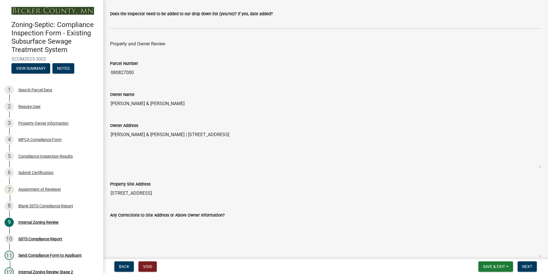
scroll to position [115, 0]
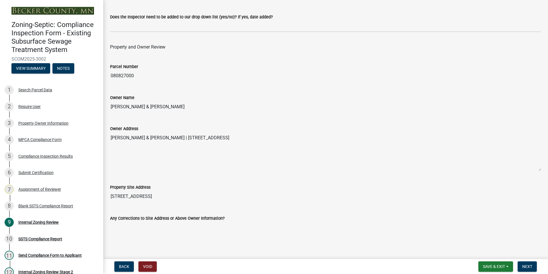
drag, startPoint x: 179, startPoint y: 108, endPoint x: 105, endPoint y: 107, distance: 74.3
click at [105, 107] on div "Internal Zoning Review share Share Inspector Review Inspector Name and Certific…" at bounding box center [325, 246] width 445 height 709
drag, startPoint x: 105, startPoint y: 107, endPoint x: 141, endPoint y: 108, distance: 36.7
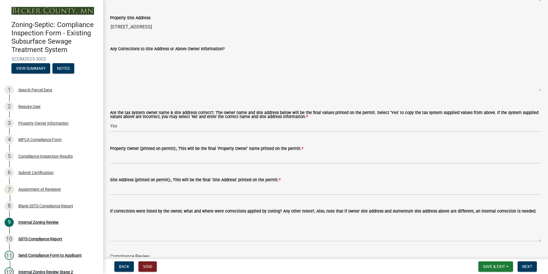
scroll to position [287, 0]
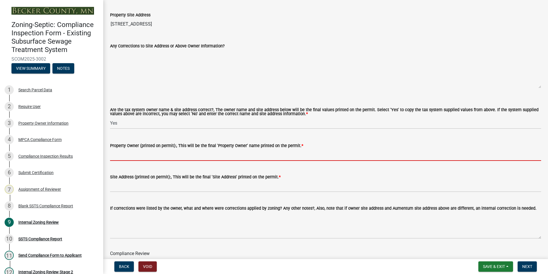
paste input "[PERSON_NAME] & [PERSON_NAME]"
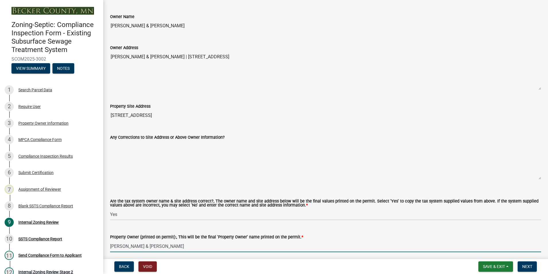
scroll to position [172, 0]
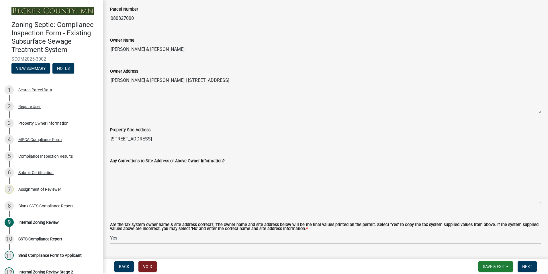
type input "[PERSON_NAME] & [PERSON_NAME]"
drag, startPoint x: 167, startPoint y: 137, endPoint x: 102, endPoint y: 134, distance: 65.4
click at [96, 134] on div "Zoning-Septic: Compliance Inspection Form - Existing Subsurface Sewage Treatmen…" at bounding box center [274, 137] width 548 height 274
drag, startPoint x: 102, startPoint y: 134, endPoint x: 139, endPoint y: 139, distance: 37.3
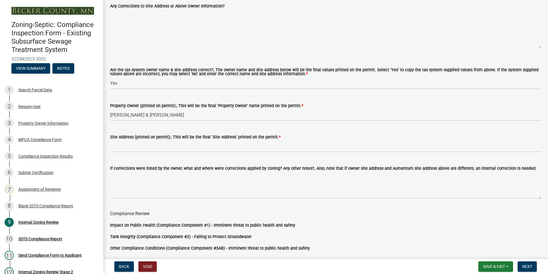
scroll to position [344, 0]
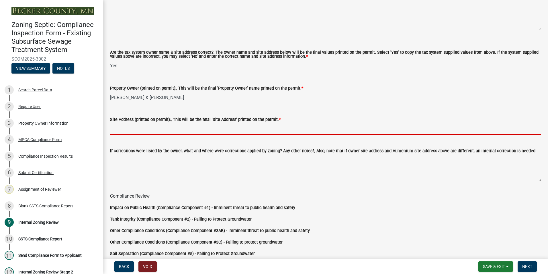
paste input "[STREET_ADDRESS]"
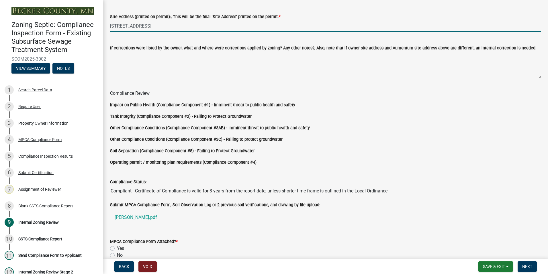
scroll to position [477, 0]
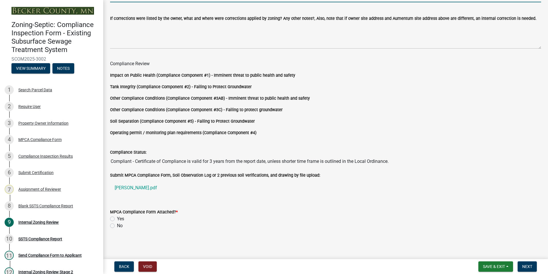
type input "[STREET_ADDRESS]"
click at [117, 218] on label "Yes" at bounding box center [120, 218] width 7 height 7
click at [117, 218] on input "Yes" at bounding box center [119, 217] width 4 height 4
radio input "true"
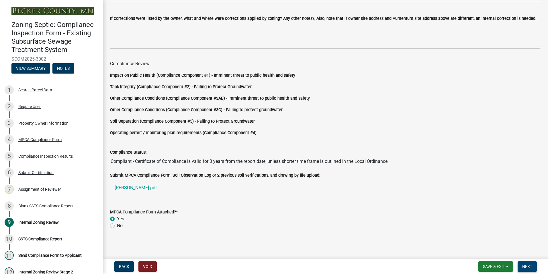
click at [527, 263] on button "Next" at bounding box center [527, 266] width 19 height 10
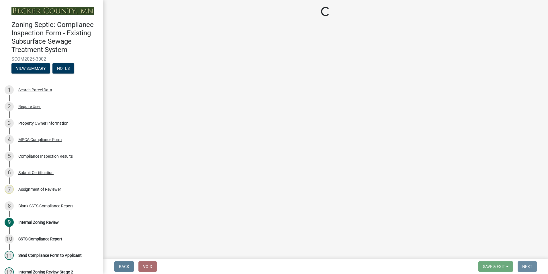
scroll to position [0, 0]
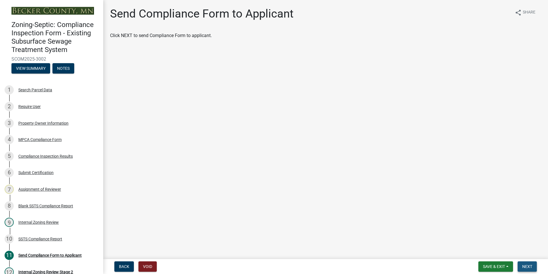
click at [527, 263] on button "Next" at bounding box center [527, 266] width 19 height 10
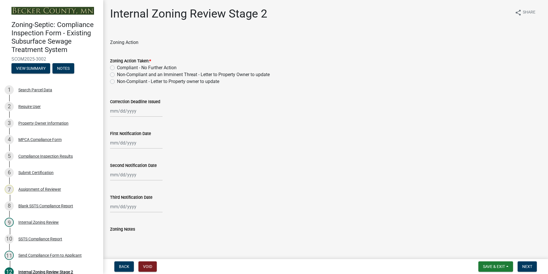
click at [117, 67] on label "Compliant - No Further Action" at bounding box center [147, 67] width 60 height 7
click at [117, 67] on input "Compliant - No Further Action" at bounding box center [119, 66] width 4 height 4
radio input "true"
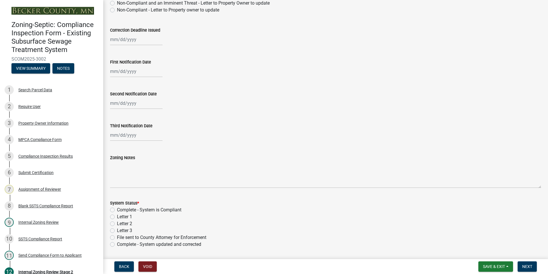
scroll to position [115, 0]
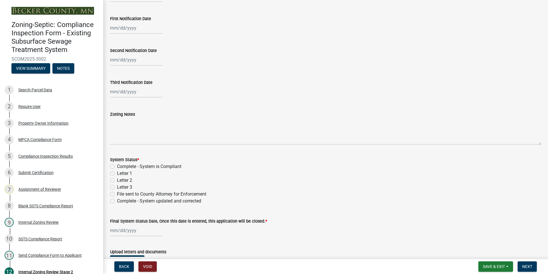
click at [117, 165] on label "Complete - System is Compliant" at bounding box center [149, 166] width 65 height 7
click at [117, 165] on input "Complete - System is Compliant" at bounding box center [119, 165] width 4 height 4
radio input "true"
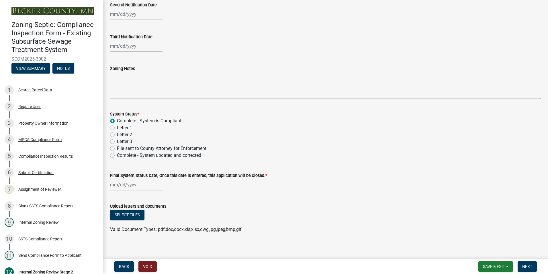
scroll to position [164, 0]
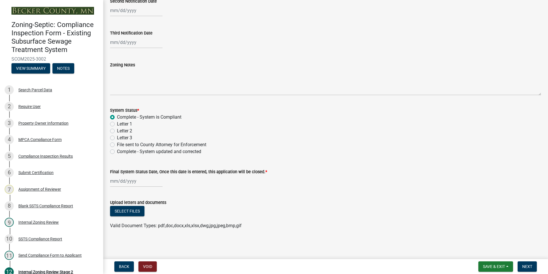
select select "8"
select select "2025"
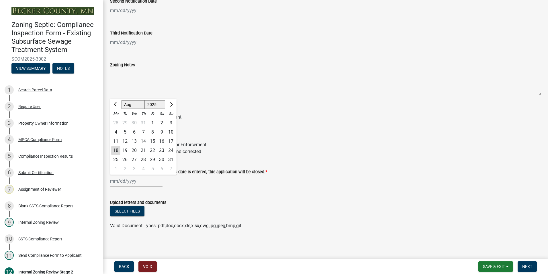
click at [126, 181] on div "[PERSON_NAME] Feb Mar Apr [PERSON_NAME][DATE] Oct Nov [DATE] 1526 1527 1528 152…" at bounding box center [136, 181] width 52 height 12
click at [116, 148] on div "18" at bounding box center [115, 150] width 9 height 9
type input "[DATE]"
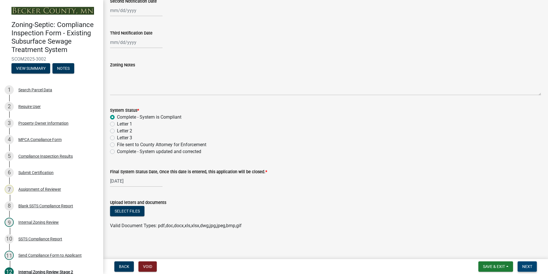
click at [524, 264] on span "Next" at bounding box center [527, 266] width 10 height 5
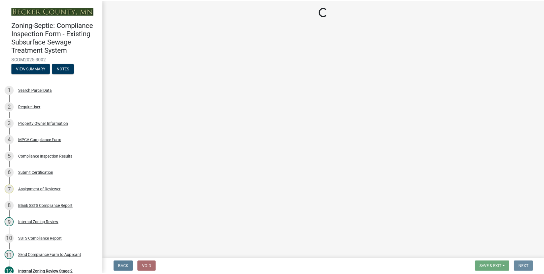
scroll to position [0, 0]
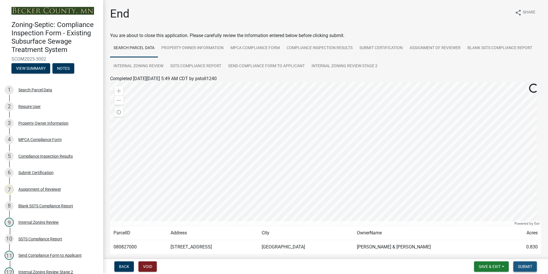
click at [523, 264] on span "Submit" at bounding box center [525, 266] width 14 height 5
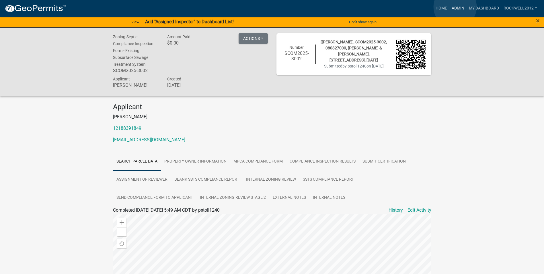
click at [455, 7] on link "Admin" at bounding box center [457, 8] width 17 height 11
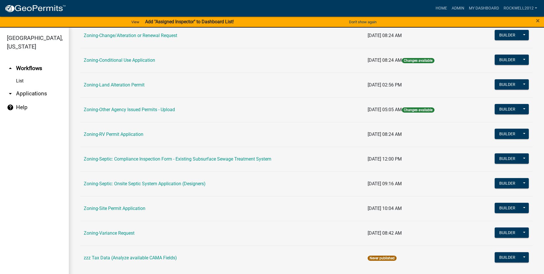
scroll to position [166, 0]
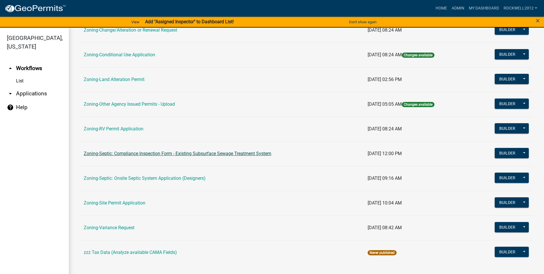
click at [219, 153] on link "Zoning-Septic: Compliance Inspection Form - Existing Subsurface Sewage Treatmen…" at bounding box center [178, 153] width 188 height 5
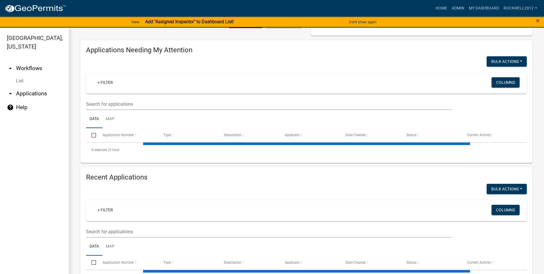
select select "1: 25"
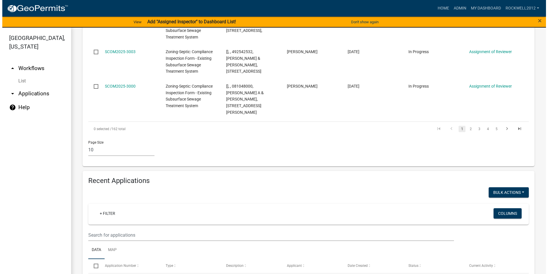
scroll to position [799, 0]
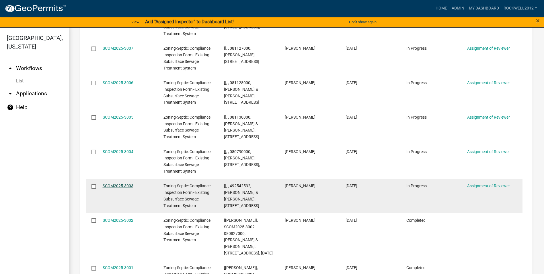
click at [113, 183] on link "SCOM2025-3003" at bounding box center [118, 185] width 31 height 5
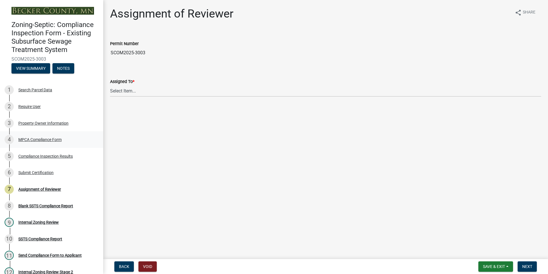
click at [48, 140] on div "MPCA Compliance Form" at bounding box center [39, 139] width 43 height 4
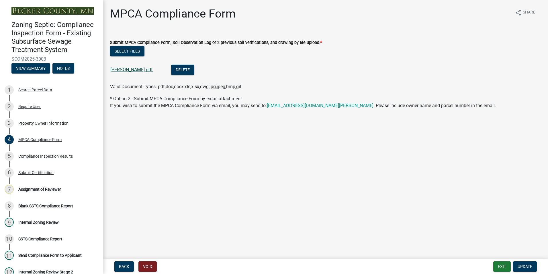
click at [136, 69] on link "[PERSON_NAME].pdf" at bounding box center [131, 69] width 42 height 5
click at [135, 68] on link "[PERSON_NAME].pdf" at bounding box center [131, 69] width 42 height 5
click at [45, 187] on div "Assignment of Reviewer" at bounding box center [39, 189] width 43 height 4
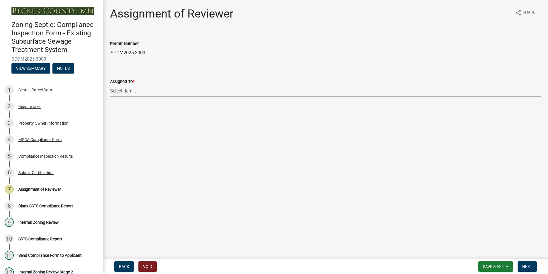
click at [129, 89] on select "Select Item... [PERSON_NAME] [PERSON_NAME] [PERSON_NAME] [PERSON_NAME] [PERSON_…" at bounding box center [325, 91] width 431 height 12
click at [110, 85] on select "Select Item... [PERSON_NAME] [PERSON_NAME] [PERSON_NAME] [PERSON_NAME] [PERSON_…" at bounding box center [325, 91] width 431 height 12
select select "0016247d-12af-40d0-8103-934796a3d230"
click at [526, 261] on button "Next" at bounding box center [527, 266] width 19 height 10
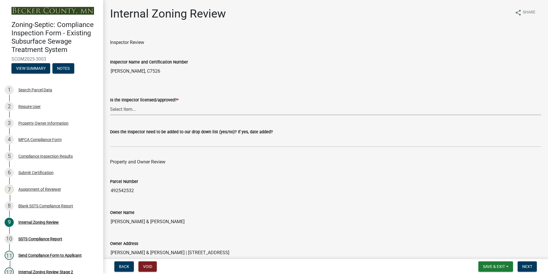
click at [121, 104] on select "Select Item... Yes No" at bounding box center [325, 109] width 431 height 12
click at [110, 103] on select "Select Item... Yes No" at bounding box center [325, 109] width 431 height 12
select select "7beb9ca5-c3cb-47d4-a805-1554d3173259"
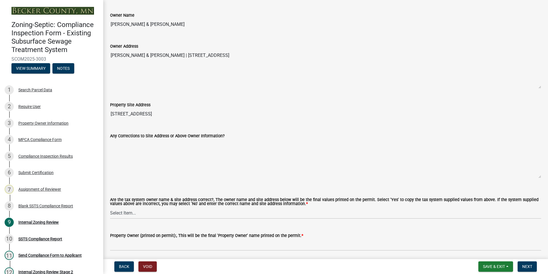
scroll to position [258, 0]
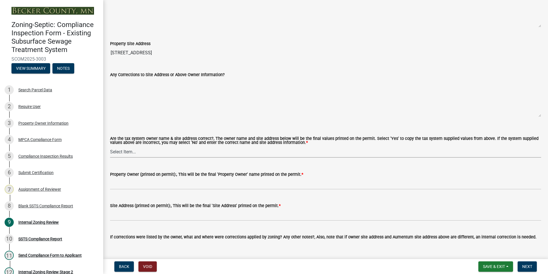
click at [123, 150] on select "Select Item... Yes No" at bounding box center [325, 152] width 431 height 12
click at [110, 146] on select "Select Item... Yes No" at bounding box center [325, 152] width 431 height 12
select select "f9f37200-9fc8-4e5e-9e7f-111cc9077d94"
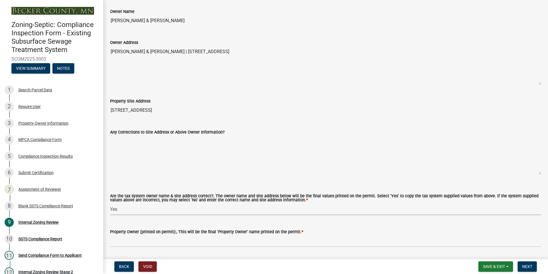
scroll to position [86, 0]
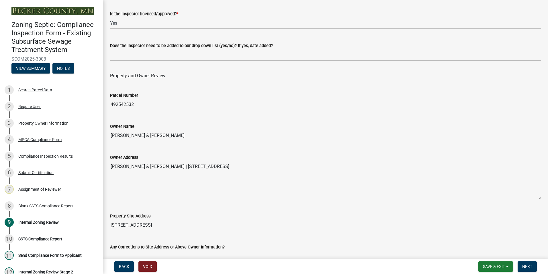
drag, startPoint x: 176, startPoint y: 134, endPoint x: 108, endPoint y: 137, distance: 68.3
click at [108, 137] on div "Owner Name [PERSON_NAME] & [PERSON_NAME]" at bounding box center [326, 128] width 440 height 26
drag, startPoint x: 108, startPoint y: 137, endPoint x: 129, endPoint y: 136, distance: 21.5
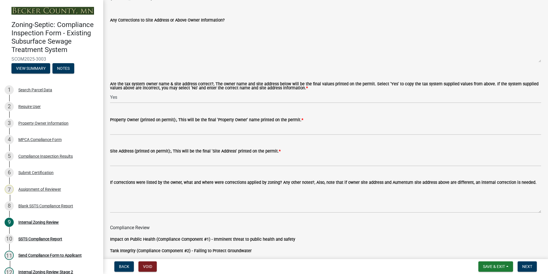
scroll to position [315, 0]
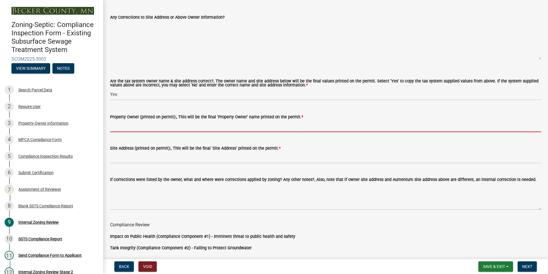
paste input "[PERSON_NAME] & [PERSON_NAME]"
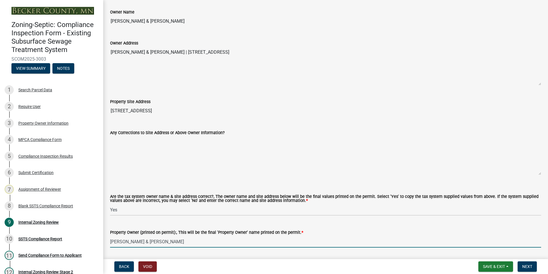
scroll to position [172, 0]
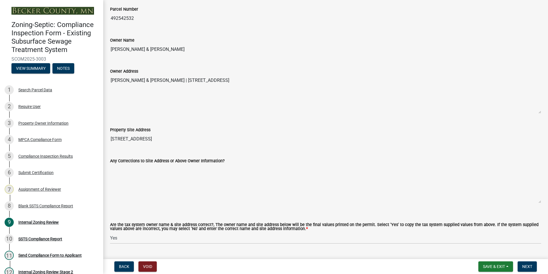
type input "[PERSON_NAME] & [PERSON_NAME]"
drag, startPoint x: 165, startPoint y: 137, endPoint x: 236, endPoint y: 137, distance: 71.4
click at [236, 137] on input "[STREET_ADDRESS]" at bounding box center [325, 138] width 431 height 11
drag, startPoint x: 290, startPoint y: 78, endPoint x: 179, endPoint y: 85, distance: 111.5
click at [177, 84] on textarea "[PERSON_NAME] & [PERSON_NAME] | [STREET_ADDRESS]" at bounding box center [325, 94] width 431 height 39
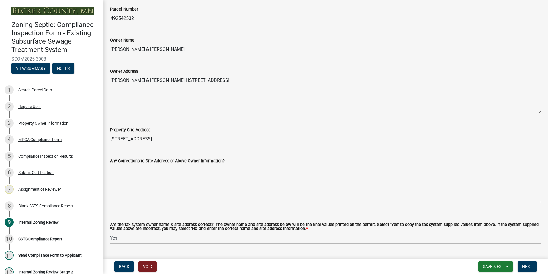
drag, startPoint x: 179, startPoint y: 85, endPoint x: 190, endPoint y: 81, distance: 12.2
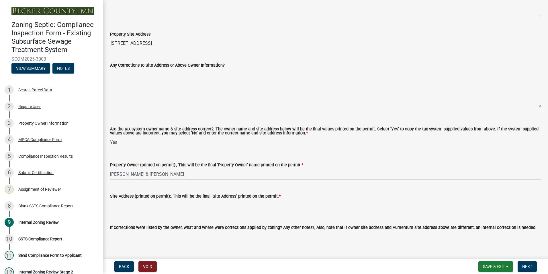
scroll to position [344, 0]
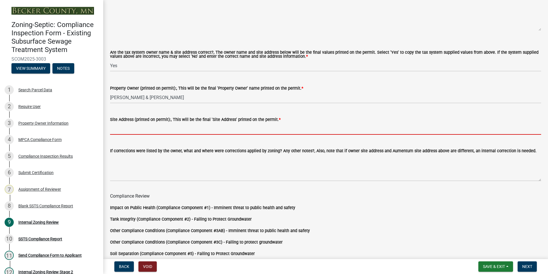
paste input "[STREET_ADDRESS]"
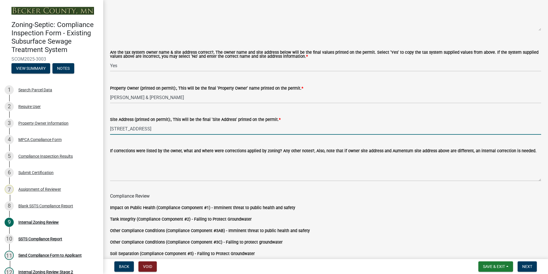
click at [166, 128] on input "[STREET_ADDRESS]" at bounding box center [325, 129] width 431 height 12
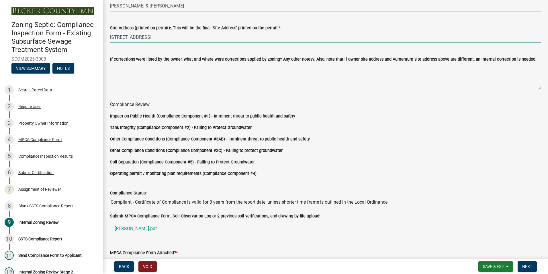
scroll to position [477, 0]
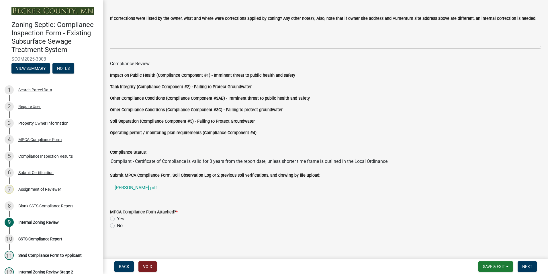
type input "[STREET_ADDRESS]"
click at [117, 217] on label "Yes" at bounding box center [120, 218] width 7 height 7
click at [117, 217] on input "Yes" at bounding box center [119, 217] width 4 height 4
radio input "true"
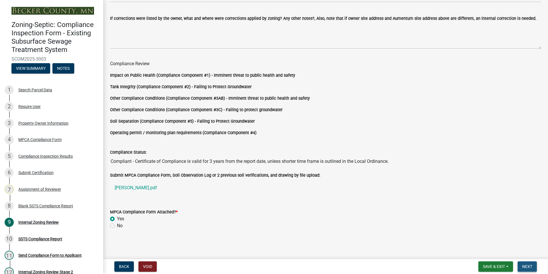
click at [528, 262] on button "Next" at bounding box center [527, 266] width 19 height 10
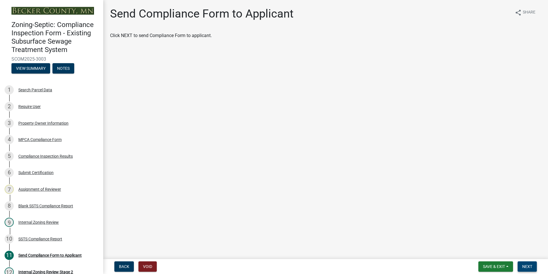
click at [527, 262] on button "Next" at bounding box center [527, 266] width 19 height 10
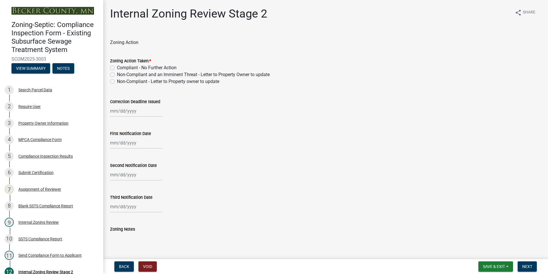
click at [117, 67] on label "Compliant - No Further Action" at bounding box center [147, 67] width 60 height 7
click at [117, 67] on input "Compliant - No Further Action" at bounding box center [119, 66] width 4 height 4
radio input "true"
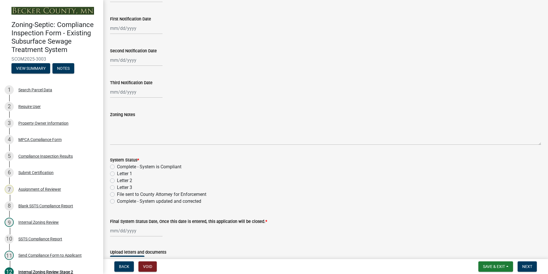
scroll to position [115, 0]
click at [117, 168] on label "Complete - System is Compliant" at bounding box center [149, 166] width 65 height 7
click at [117, 167] on input "Complete - System is Compliant" at bounding box center [119, 165] width 4 height 4
radio input "true"
click at [121, 227] on div at bounding box center [136, 230] width 52 height 12
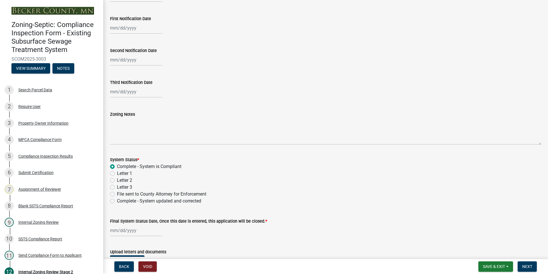
select select "8"
select select "2025"
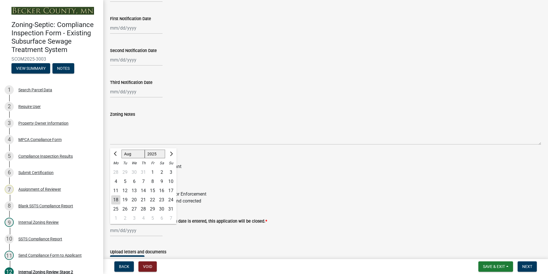
click at [118, 198] on div "18" at bounding box center [115, 199] width 9 height 9
type input "[DATE]"
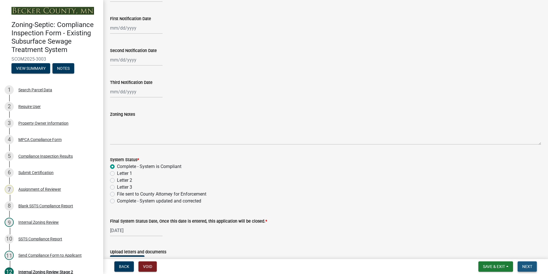
click at [524, 266] on span "Next" at bounding box center [527, 266] width 10 height 5
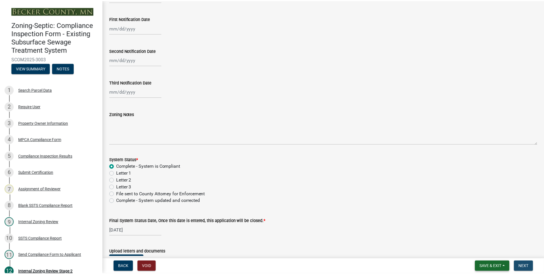
scroll to position [0, 0]
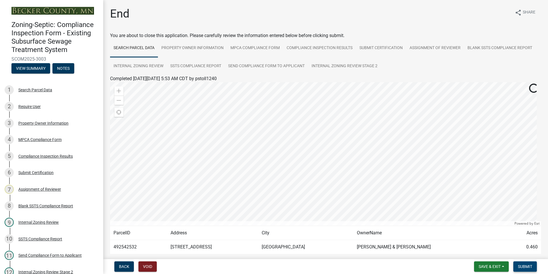
click at [523, 264] on span "Submit" at bounding box center [525, 266] width 14 height 5
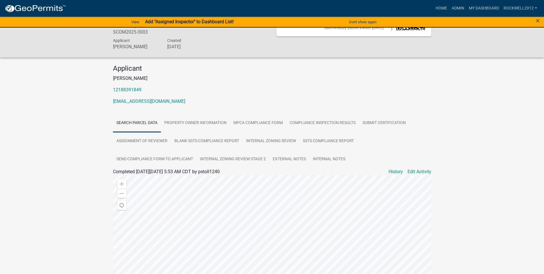
scroll to position [86, 0]
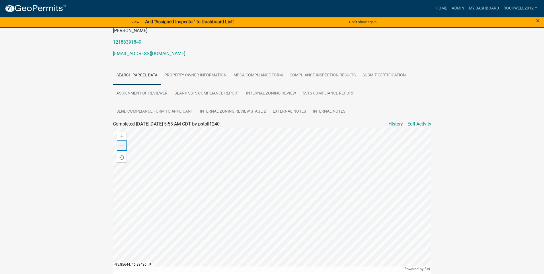
click at [121, 146] on span at bounding box center [122, 145] width 5 height 5
click at [122, 137] on span at bounding box center [122, 136] width 5 height 5
click at [457, 11] on link "Admin" at bounding box center [457, 8] width 17 height 11
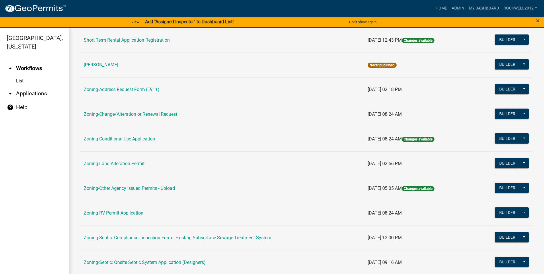
scroll to position [80, 0]
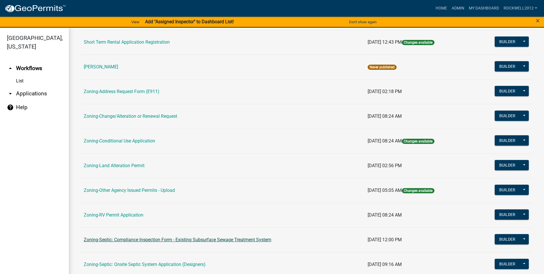
click at [211, 239] on link "Zoning-Septic: Compliance Inspection Form - Existing Subsurface Sewage Treatmen…" at bounding box center [178, 239] width 188 height 5
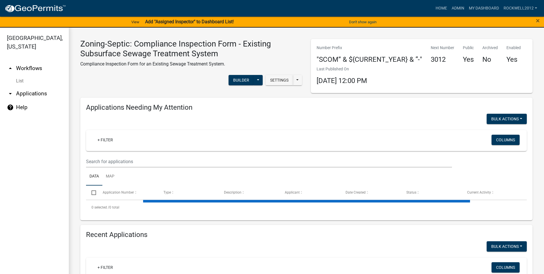
select select "1: 25"
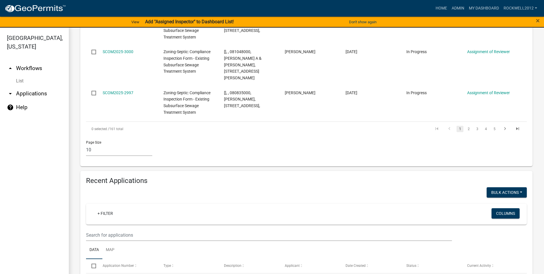
scroll to position [799, 0]
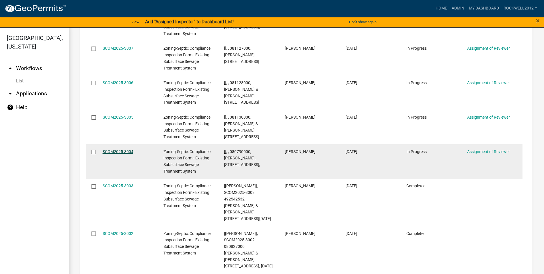
click at [114, 149] on link "SCOM2025-3004" at bounding box center [118, 151] width 31 height 5
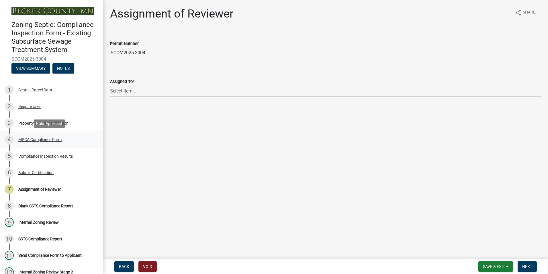
click at [39, 138] on div "MPCA Compliance Form" at bounding box center [39, 139] width 43 height 4
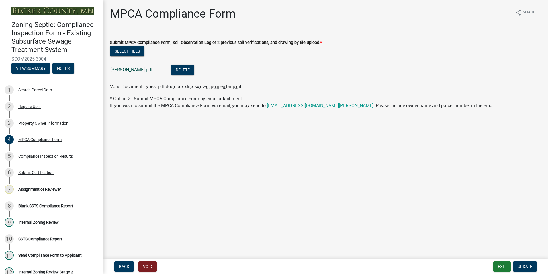
click at [129, 69] on link "[PERSON_NAME].pdf" at bounding box center [131, 69] width 42 height 5
click at [504, 264] on button "Exit" at bounding box center [502, 266] width 17 height 10
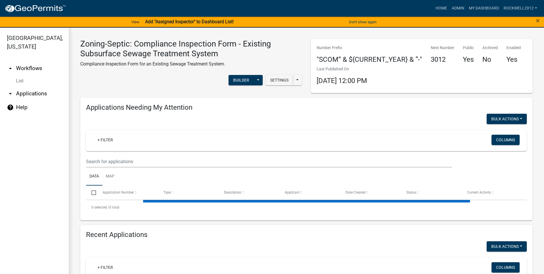
select select "1: 25"
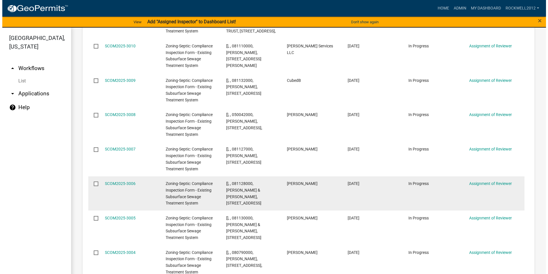
scroll to position [746, 0]
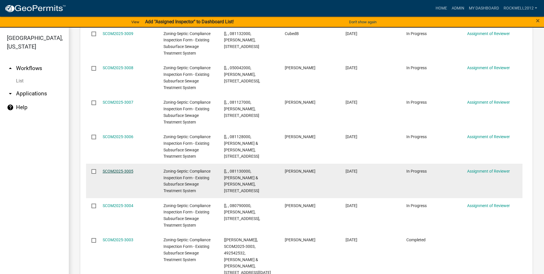
click at [116, 169] on link "SCOM2025-3005" at bounding box center [118, 171] width 31 height 5
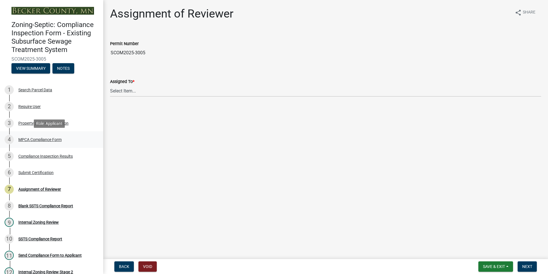
click at [48, 140] on div "MPCA Compliance Form" at bounding box center [39, 139] width 43 height 4
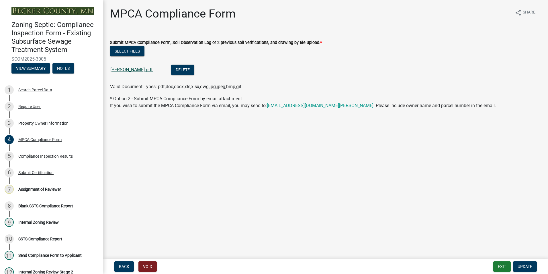
click at [133, 69] on link "[PERSON_NAME].pdf" at bounding box center [131, 69] width 42 height 5
click at [126, 70] on link "[PERSON_NAME].pdf" at bounding box center [131, 69] width 42 height 5
click at [34, 188] on div "Assignment of Reviewer" at bounding box center [39, 189] width 43 height 4
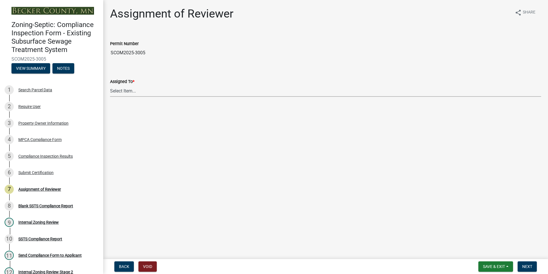
click at [127, 89] on select "Select Item... [PERSON_NAME] [PERSON_NAME] [PERSON_NAME] [PERSON_NAME] [PERSON_…" at bounding box center [325, 91] width 431 height 12
click at [110, 85] on select "Select Item... [PERSON_NAME] [PERSON_NAME] [PERSON_NAME] [PERSON_NAME] [PERSON_…" at bounding box center [325, 91] width 431 height 12
select select "0016247d-12af-40d0-8103-934796a3d230"
click at [530, 266] on span "Next" at bounding box center [527, 266] width 10 height 5
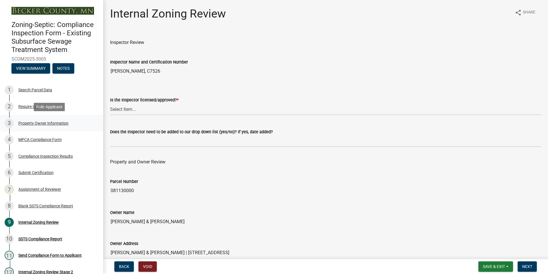
click at [41, 122] on div "Property Owner Information" at bounding box center [43, 123] width 50 height 4
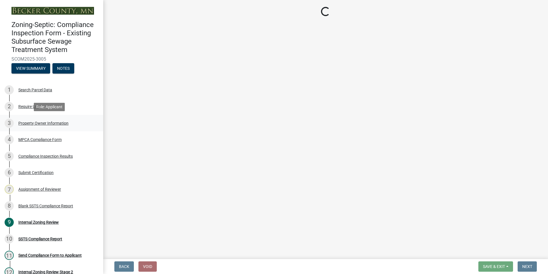
select select "3e6c5637-c66b-418d-927c-69aaf39ab5a9"
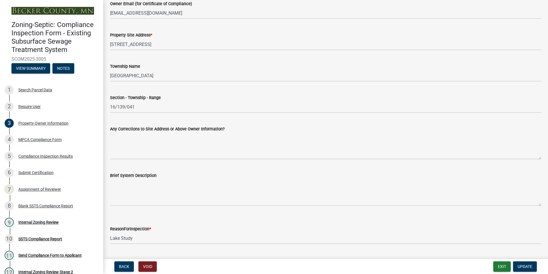
scroll to position [258, 0]
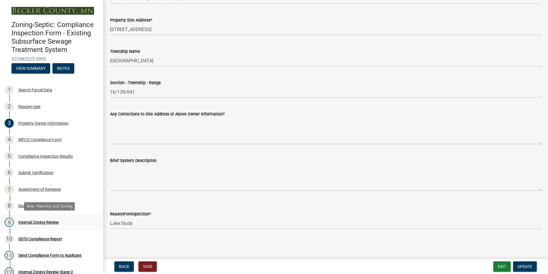
click at [43, 221] on div "Internal Zoning Review" at bounding box center [38, 222] width 40 height 4
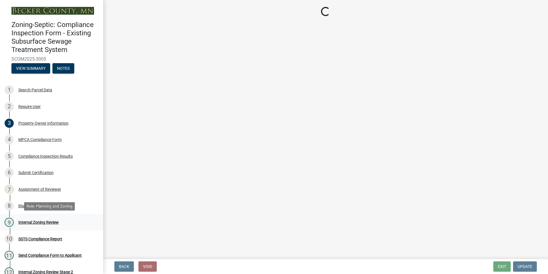
scroll to position [0, 0]
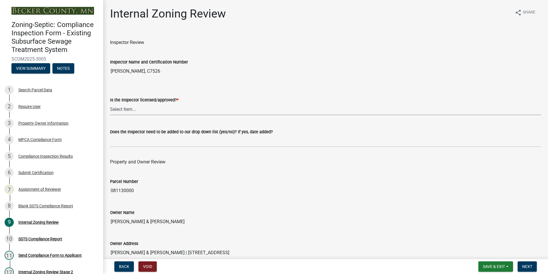
click at [120, 111] on select "Select Item... Yes No" at bounding box center [325, 109] width 431 height 12
click at [110, 103] on select "Select Item... Yes No" at bounding box center [325, 109] width 431 height 12
select select "7beb9ca5-c3cb-47d4-a805-1554d3173259"
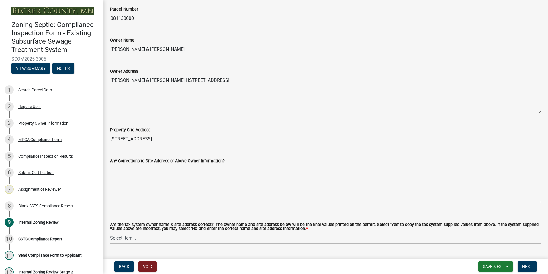
scroll to position [258, 0]
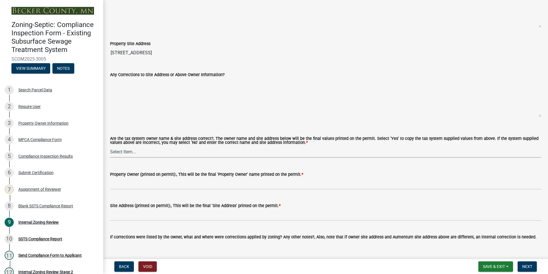
click at [126, 151] on select "Select Item... Yes No" at bounding box center [325, 152] width 431 height 12
click at [110, 146] on select "Select Item... Yes No" at bounding box center [325, 152] width 431 height 12
select select "f9f37200-9fc8-4e5e-9e7f-111cc9077d94"
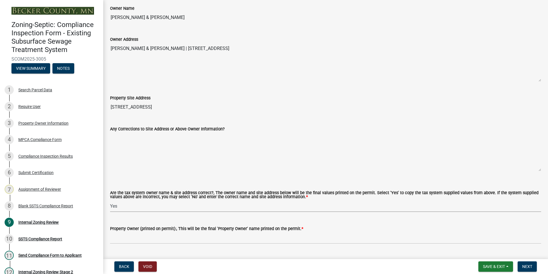
scroll to position [115, 0]
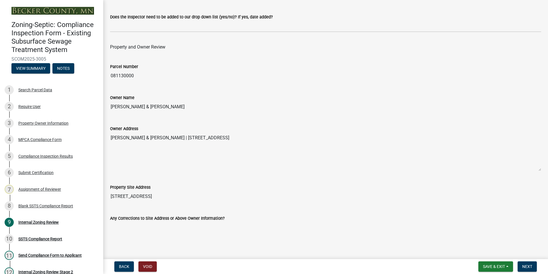
drag, startPoint x: 168, startPoint y: 105, endPoint x: 115, endPoint y: 97, distance: 53.9
click at [115, 97] on div "Owner Name [PERSON_NAME] & [PERSON_NAME]" at bounding box center [325, 99] width 431 height 26
click at [172, 100] on div "Owner Name" at bounding box center [325, 97] width 431 height 7
drag, startPoint x: 168, startPoint y: 107, endPoint x: 111, endPoint y: 105, distance: 56.8
click at [110, 107] on input "[PERSON_NAME] & [PERSON_NAME]" at bounding box center [325, 106] width 431 height 11
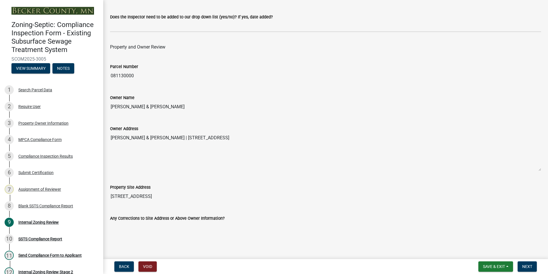
drag, startPoint x: 111, startPoint y: 105, endPoint x: 121, endPoint y: 106, distance: 9.8
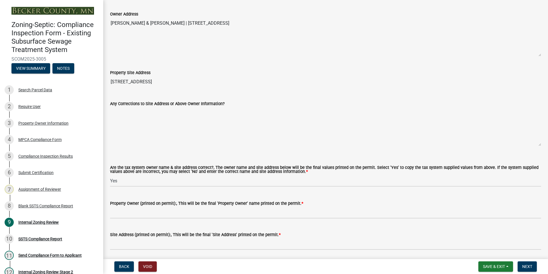
scroll to position [287, 0]
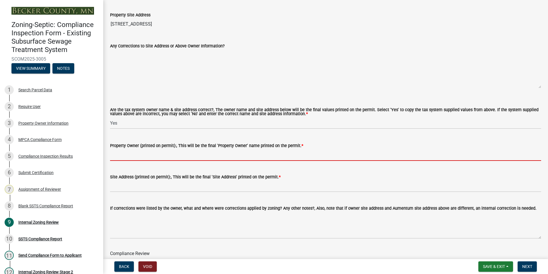
paste input "[PERSON_NAME] & [PERSON_NAME]"
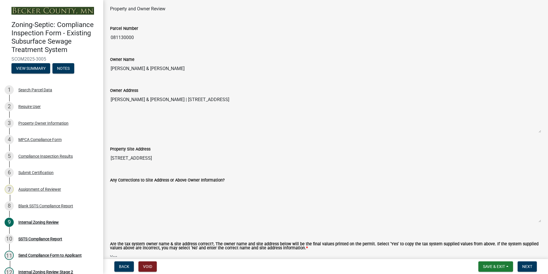
scroll to position [143, 0]
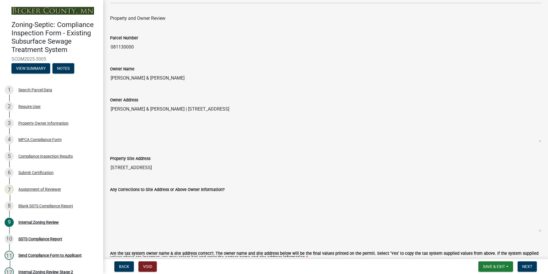
type input "[PERSON_NAME] & [PERSON_NAME]"
drag, startPoint x: 164, startPoint y: 167, endPoint x: 111, endPoint y: 166, distance: 52.8
click at [111, 166] on input "[STREET_ADDRESS]" at bounding box center [325, 167] width 431 height 11
drag, startPoint x: 111, startPoint y: 166, endPoint x: 118, endPoint y: 167, distance: 7.6
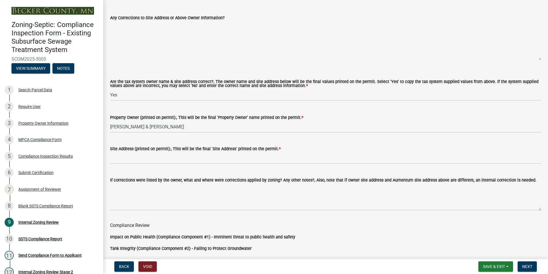
scroll to position [315, 0]
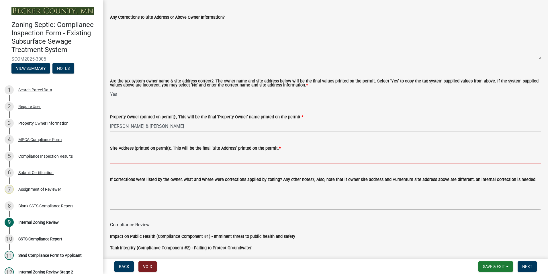
paste input "[STREET_ADDRESS]"
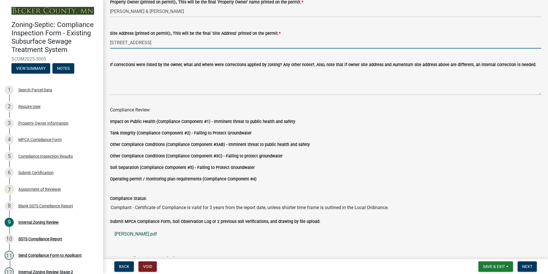
scroll to position [477, 0]
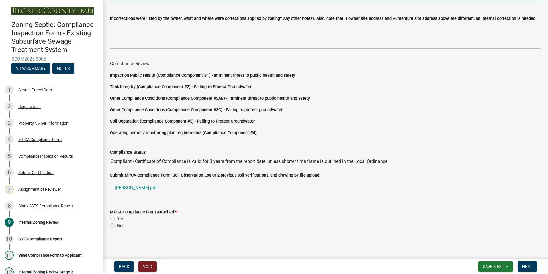
type input "[STREET_ADDRESS]"
drag, startPoint x: 110, startPoint y: 217, endPoint x: 118, endPoint y: 219, distance: 8.3
click at [118, 219] on label "Yes" at bounding box center [120, 218] width 7 height 7
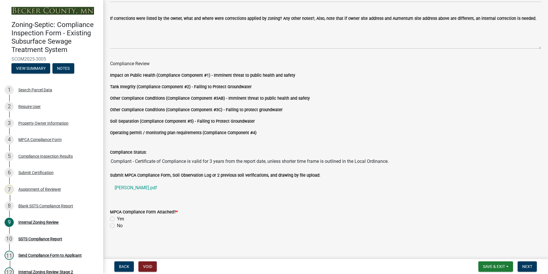
drag, startPoint x: 118, startPoint y: 219, endPoint x: 112, endPoint y: 219, distance: 6.3
click at [117, 219] on label "Yes" at bounding box center [120, 218] width 7 height 7
click at [117, 219] on input "Yes" at bounding box center [119, 217] width 4 height 4
radio input "true"
click at [528, 266] on span "Next" at bounding box center [527, 266] width 10 height 5
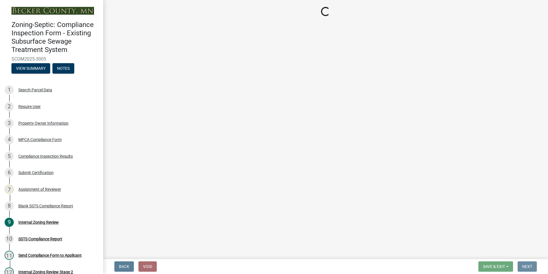
scroll to position [0, 0]
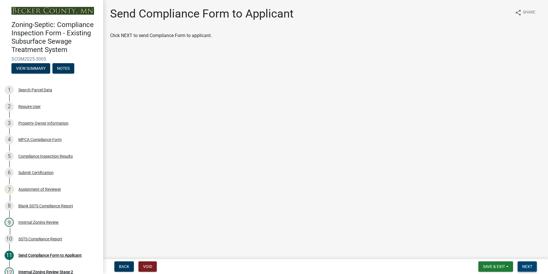
click at [523, 266] on span "Next" at bounding box center [527, 266] width 10 height 5
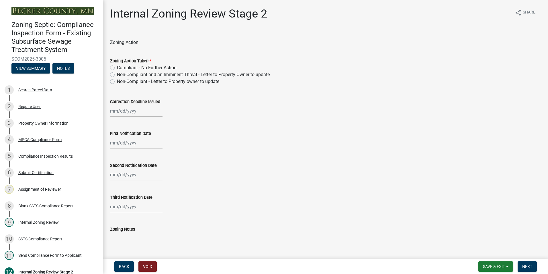
click at [117, 67] on label "Compliant - No Further Action" at bounding box center [147, 67] width 60 height 7
click at [117, 67] on input "Compliant - No Further Action" at bounding box center [119, 66] width 4 height 4
radio input "true"
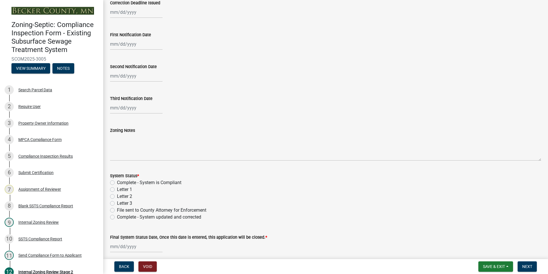
scroll to position [143, 0]
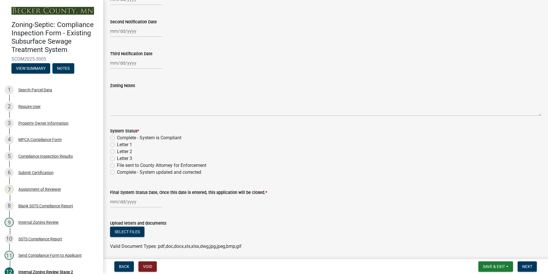
click at [117, 137] on label "Complete - System is Compliant" at bounding box center [149, 137] width 65 height 7
click at [117, 137] on input "Complete - System is Compliant" at bounding box center [119, 136] width 4 height 4
radio input "true"
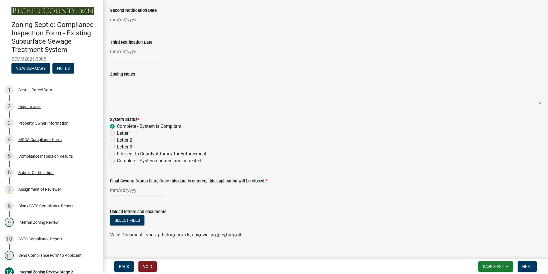
scroll to position [164, 0]
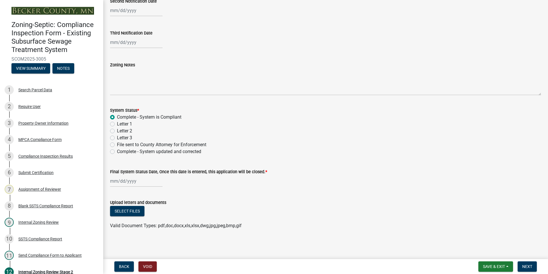
select select "8"
select select "2025"
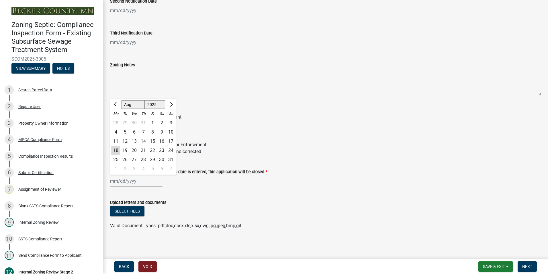
click at [125, 181] on div "[PERSON_NAME] Feb Mar Apr [PERSON_NAME][DATE] Oct Nov [DATE] 1526 1527 1528 152…" at bounding box center [136, 181] width 52 height 12
click at [116, 150] on div "18" at bounding box center [115, 150] width 9 height 9
type input "[DATE]"
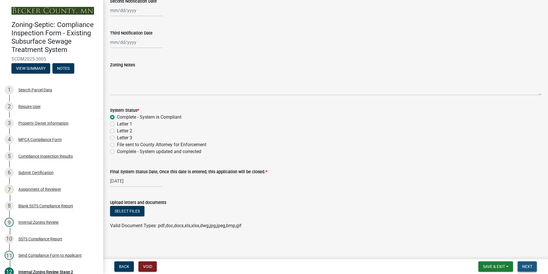
click at [530, 263] on button "Next" at bounding box center [527, 266] width 19 height 10
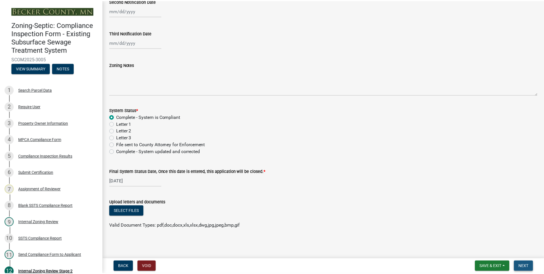
scroll to position [0, 0]
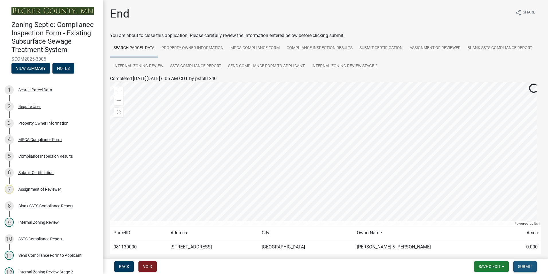
click at [525, 263] on button "Submit" at bounding box center [526, 266] width 24 height 10
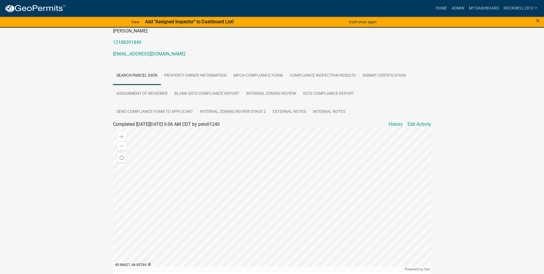
scroll to position [86, 0]
click at [456, 7] on link "Admin" at bounding box center [457, 8] width 17 height 11
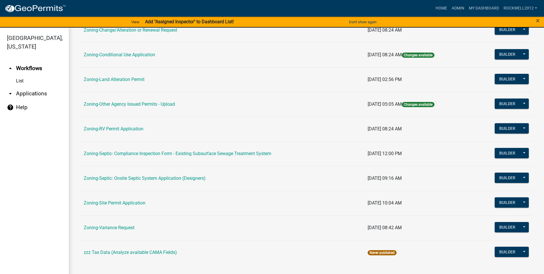
scroll to position [80, 0]
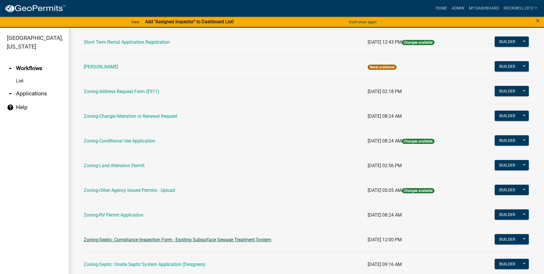
click at [226, 239] on link "Zoning-Septic: Compliance Inspection Form - Existing Subsurface Sewage Treatmen…" at bounding box center [178, 239] width 188 height 5
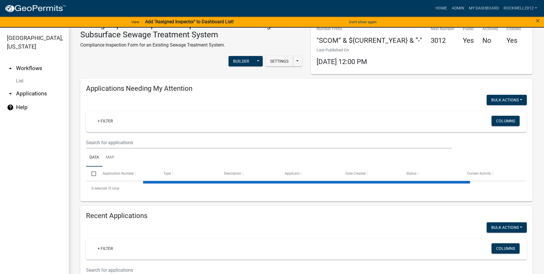
select select "1: 25"
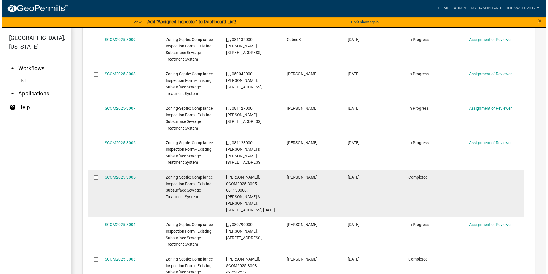
scroll to position [742, 0]
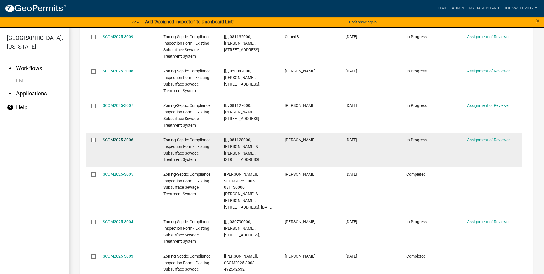
click at [117, 137] on link "SCOM2025-3006" at bounding box center [118, 139] width 31 height 5
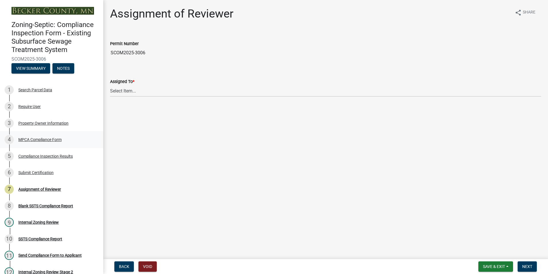
click at [37, 137] on div "MPCA Compliance Form" at bounding box center [39, 139] width 43 height 4
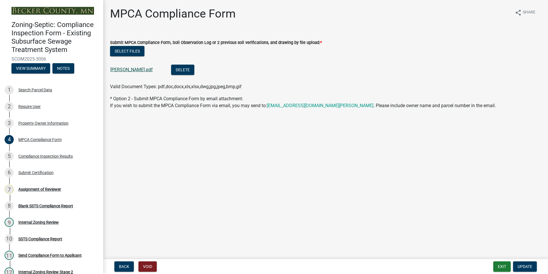
click at [132, 71] on link "[PERSON_NAME].pdf" at bounding box center [131, 69] width 42 height 5
click at [42, 188] on div "Assignment of Reviewer" at bounding box center [39, 189] width 43 height 4
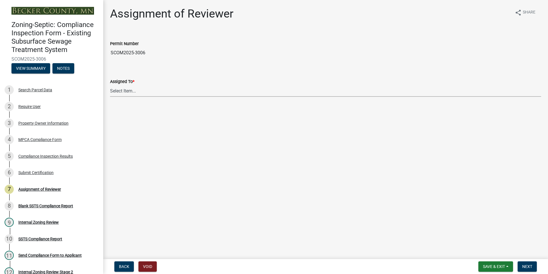
click at [118, 89] on select "Select Item... [PERSON_NAME] [PERSON_NAME] [PERSON_NAME] [PERSON_NAME] [PERSON_…" at bounding box center [325, 91] width 431 height 12
click at [110, 85] on select "Select Item... [PERSON_NAME] [PERSON_NAME] [PERSON_NAME] [PERSON_NAME] [PERSON_…" at bounding box center [325, 91] width 431 height 12
select select "0016247d-12af-40d0-8103-934796a3d230"
click at [523, 266] on span "Next" at bounding box center [527, 266] width 10 height 5
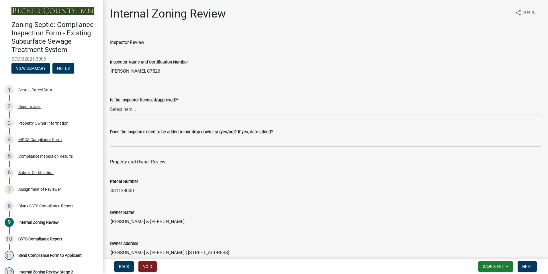
click at [123, 107] on select "Select Item... Yes No" at bounding box center [325, 109] width 431 height 12
click at [110, 103] on select "Select Item... Yes No" at bounding box center [325, 109] width 431 height 12
select select "7beb9ca5-c3cb-47d4-a805-1554d3173259"
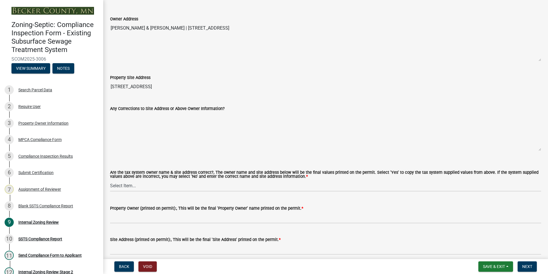
scroll to position [258, 0]
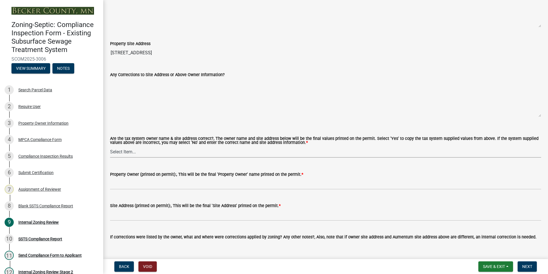
click at [120, 154] on select "Select Item... Yes No" at bounding box center [325, 152] width 431 height 12
click at [110, 146] on select "Select Item... Yes No" at bounding box center [325, 152] width 431 height 12
select select "f9f37200-9fc8-4e5e-9e7f-111cc9077d94"
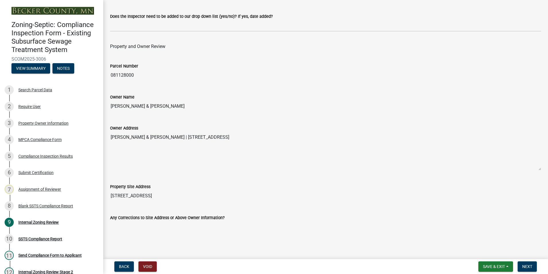
scroll to position [115, 0]
drag, startPoint x: 173, startPoint y: 104, endPoint x: 110, endPoint y: 107, distance: 62.9
click at [110, 107] on div "Owner Name [PERSON_NAME] & [PERSON_NAME]" at bounding box center [326, 99] width 440 height 26
drag, startPoint x: 110, startPoint y: 107, endPoint x: 128, endPoint y: 103, distance: 18.2
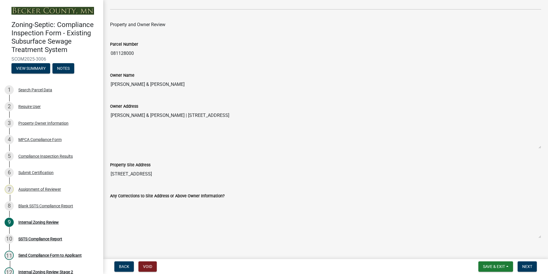
scroll to position [258, 0]
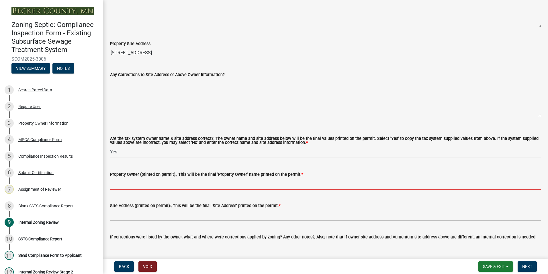
paste input "[PERSON_NAME] & [PERSON_NAME]"
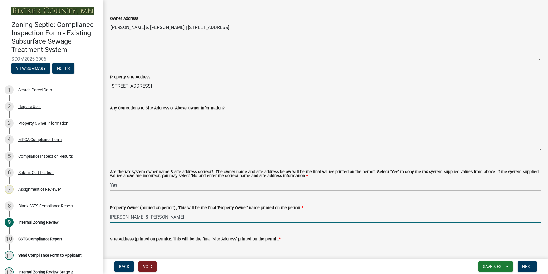
scroll to position [172, 0]
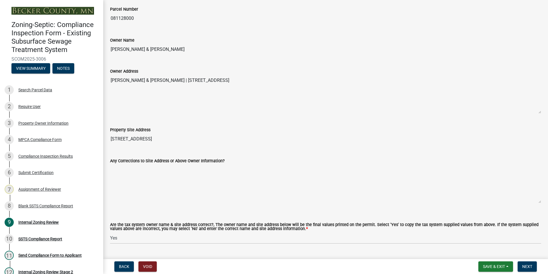
type input "[PERSON_NAME] & [PERSON_NAME]"
drag, startPoint x: 166, startPoint y: 138, endPoint x: 103, endPoint y: 139, distance: 63.1
click at [103, 139] on div "Zoning-Septic: Compliance Inspection Form - Existing Subsurface Sewage Treatmen…" at bounding box center [274, 137] width 548 height 274
drag, startPoint x: 103, startPoint y: 139, endPoint x: 129, endPoint y: 137, distance: 25.9
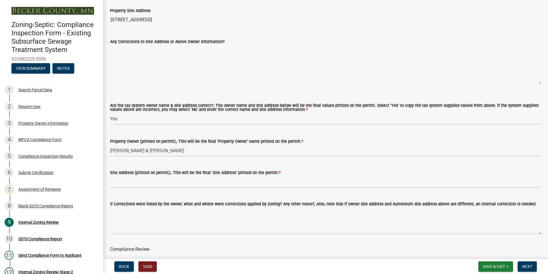
scroll to position [373, 0]
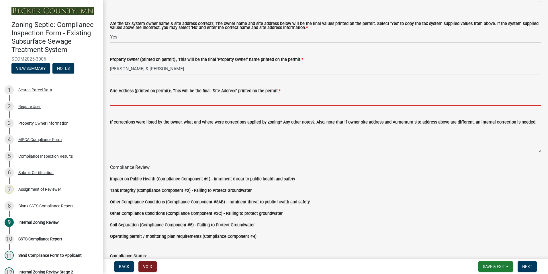
paste input "[STREET_ADDRESS]"
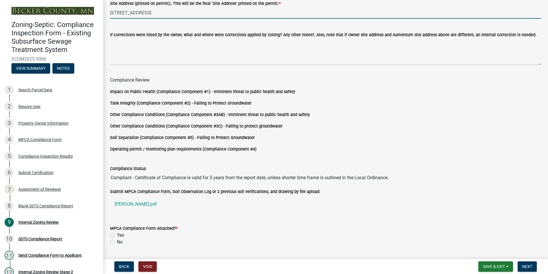
scroll to position [477, 0]
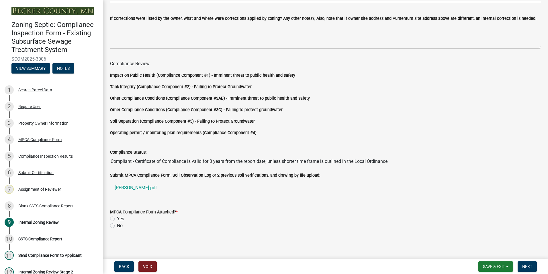
type input "[STREET_ADDRESS]"
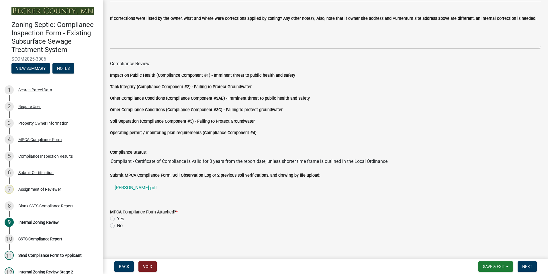
click at [117, 218] on label "Yes" at bounding box center [120, 218] width 7 height 7
click at [117, 218] on input "Yes" at bounding box center [119, 217] width 4 height 4
radio input "true"
click at [524, 266] on span "Next" at bounding box center [527, 266] width 10 height 5
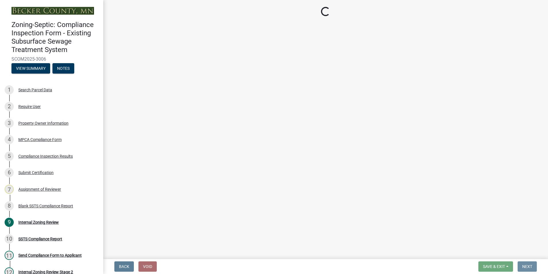
scroll to position [0, 0]
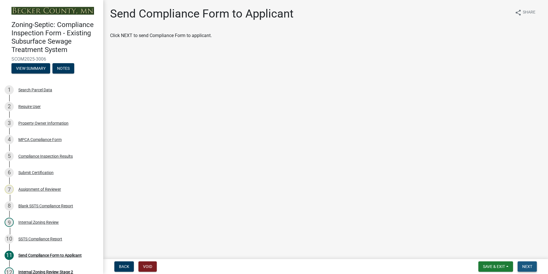
click at [526, 266] on span "Next" at bounding box center [527, 266] width 10 height 5
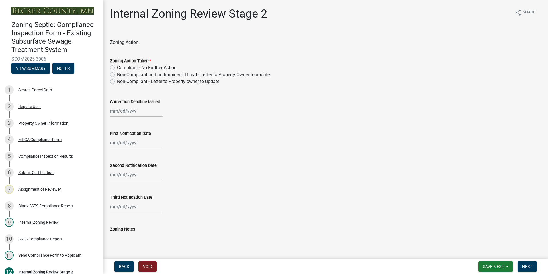
click at [117, 68] on label "Compliant - No Further Action" at bounding box center [147, 67] width 60 height 7
click at [117, 68] on input "Compliant - No Further Action" at bounding box center [119, 66] width 4 height 4
radio input "true"
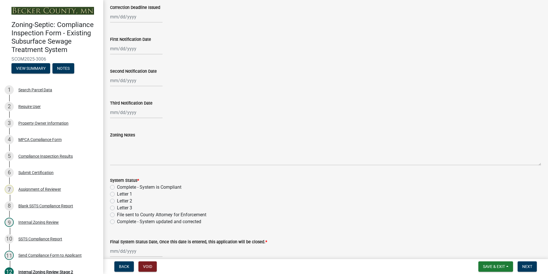
scroll to position [143, 0]
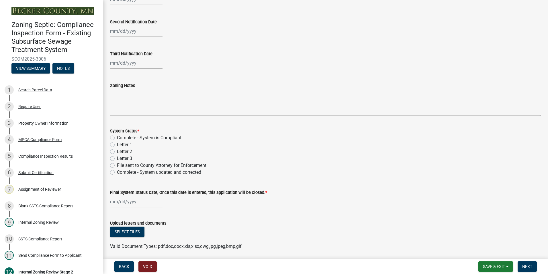
click at [117, 138] on label "Complete - System is Compliant" at bounding box center [149, 137] width 65 height 7
click at [117, 138] on input "Complete - System is Compliant" at bounding box center [119, 136] width 4 height 4
radio input "true"
click at [128, 205] on div at bounding box center [136, 202] width 52 height 12
select select "8"
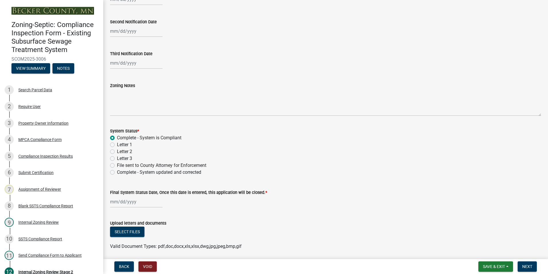
select select "2025"
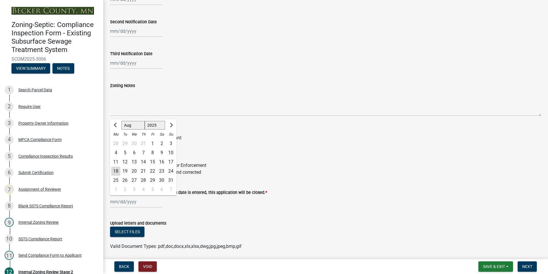
click at [114, 169] on div "18" at bounding box center [115, 170] width 9 height 9
type input "[DATE]"
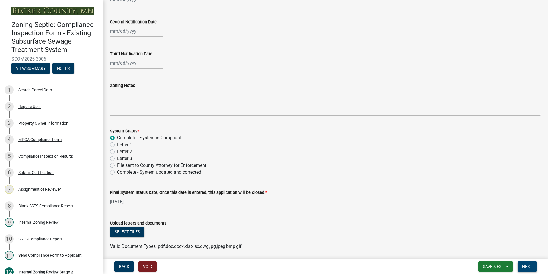
click at [526, 266] on span "Next" at bounding box center [527, 266] width 10 height 5
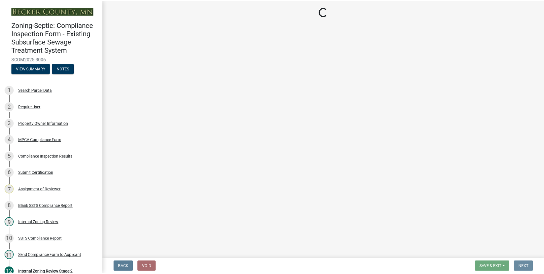
scroll to position [0, 0]
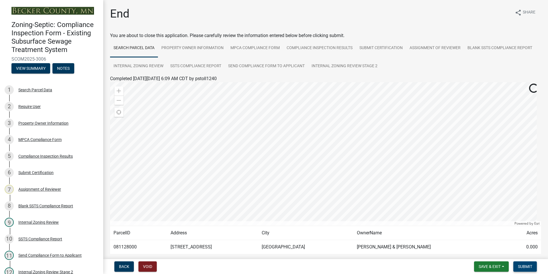
click at [521, 265] on span "Submit" at bounding box center [525, 266] width 14 height 5
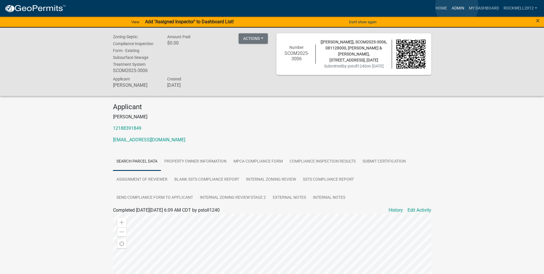
click at [457, 6] on link "Admin" at bounding box center [457, 8] width 17 height 11
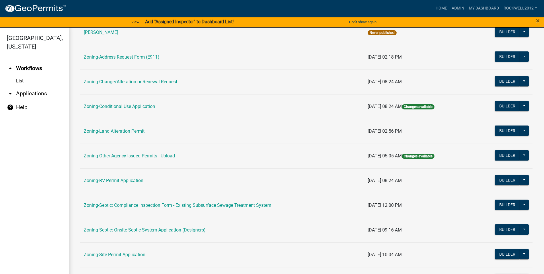
scroll to position [166, 0]
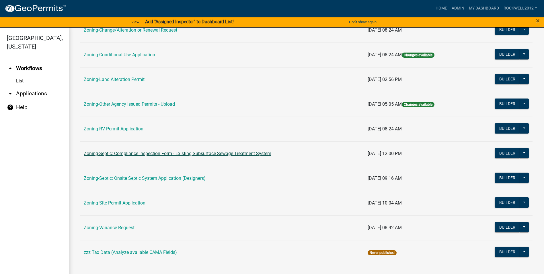
click at [221, 151] on link "Zoning-Septic: Compliance Inspection Form - Existing Subsurface Sewage Treatmen…" at bounding box center [178, 153] width 188 height 5
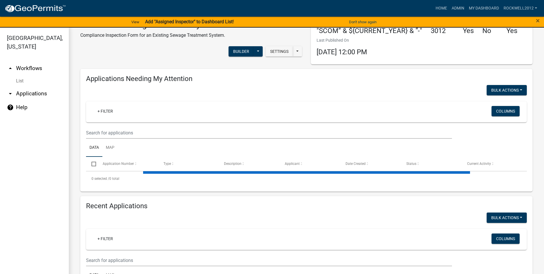
select select "1: 25"
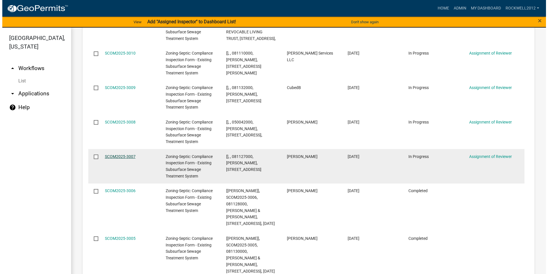
scroll to position [685, 0]
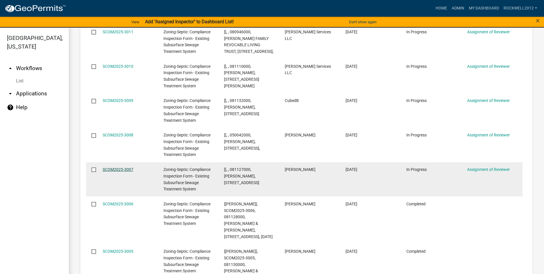
click at [114, 167] on link "SCOM2025-3007" at bounding box center [118, 169] width 31 height 5
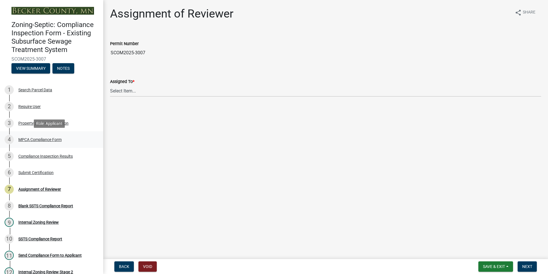
click at [34, 140] on div "MPCA Compliance Form" at bounding box center [39, 139] width 43 height 4
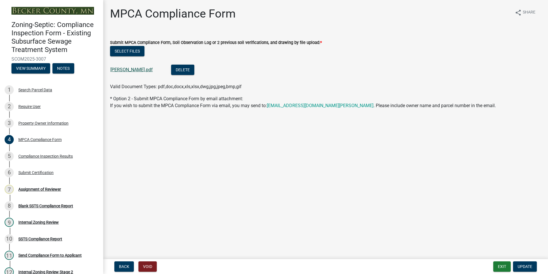
click at [123, 67] on link "[PERSON_NAME].pdf" at bounding box center [131, 69] width 42 height 5
click at [49, 190] on div "Assignment of Reviewer" at bounding box center [39, 189] width 43 height 4
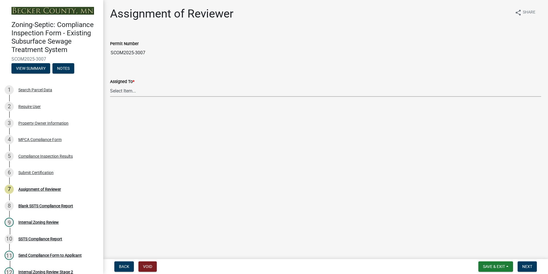
click at [130, 88] on select "Select Item... [PERSON_NAME] [PERSON_NAME] [PERSON_NAME] [PERSON_NAME] [PERSON_…" at bounding box center [325, 91] width 431 height 12
click at [110, 85] on select "Select Item... [PERSON_NAME] [PERSON_NAME] [PERSON_NAME] [PERSON_NAME] [PERSON_…" at bounding box center [325, 91] width 431 height 12
select select "0016247d-12af-40d0-8103-934796a3d230"
click at [527, 268] on span "Next" at bounding box center [527, 266] width 10 height 5
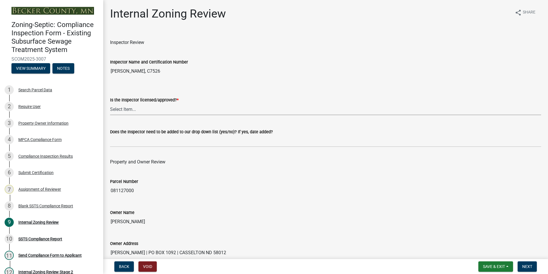
click at [126, 110] on select "Select Item... Yes No" at bounding box center [325, 109] width 431 height 12
click at [110, 103] on select "Select Item... Yes No" at bounding box center [325, 109] width 431 height 12
select select "7beb9ca5-c3cb-47d4-a805-1554d3173259"
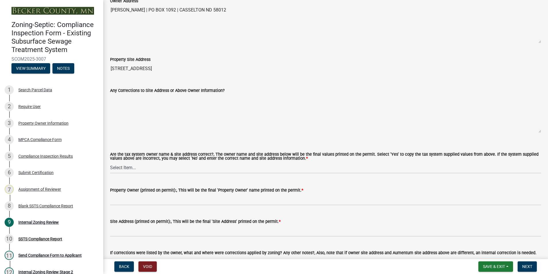
scroll to position [258, 0]
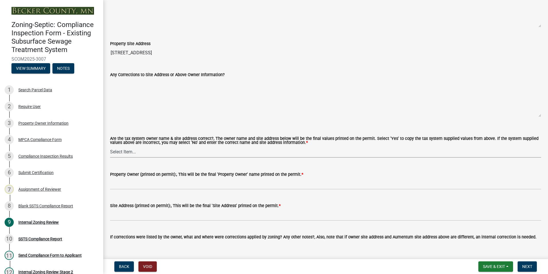
click at [124, 153] on select "Select Item... Yes No" at bounding box center [325, 152] width 431 height 12
click at [110, 146] on select "Select Item... Yes No" at bounding box center [325, 152] width 431 height 12
select select "f9f37200-9fc8-4e5e-9e7f-111cc9077d94"
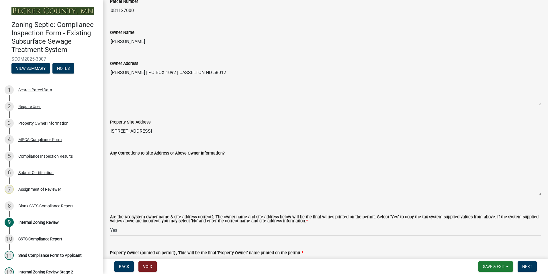
scroll to position [172, 0]
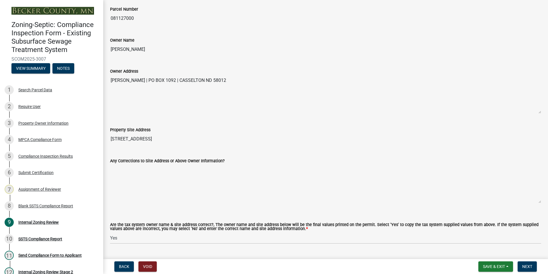
drag, startPoint x: 140, startPoint y: 49, endPoint x: 105, endPoint y: 41, distance: 36.2
click at [105, 41] on div "Internal Zoning Review share Share Inspector Review Inspector Name and Certific…" at bounding box center [325, 189] width 445 height 709
drag, startPoint x: 105, startPoint y: 41, endPoint x: 128, endPoint y: 47, distance: 23.6
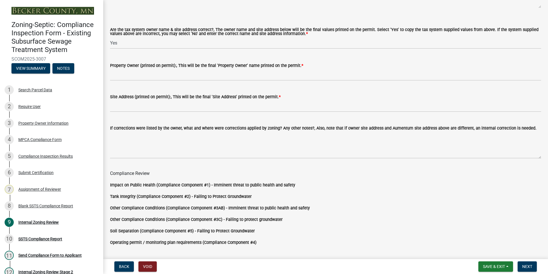
scroll to position [373, 0]
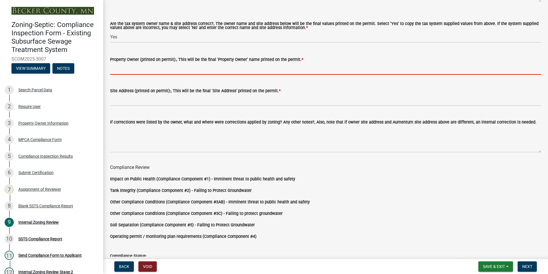
paste input "[PERSON_NAME]"
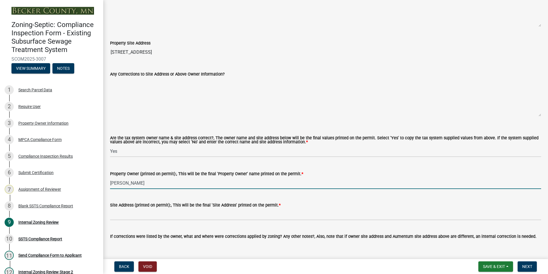
scroll to position [258, 0]
type input "[PERSON_NAME]"
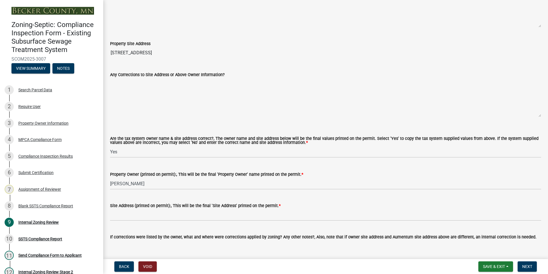
drag, startPoint x: 165, startPoint y: 49, endPoint x: 112, endPoint y: 45, distance: 53.4
click at [112, 45] on div "Property Site Address [STREET_ADDRESS]" at bounding box center [325, 45] width 431 height 26
drag, startPoint x: 112, startPoint y: 45, endPoint x: 128, endPoint y: 53, distance: 18.0
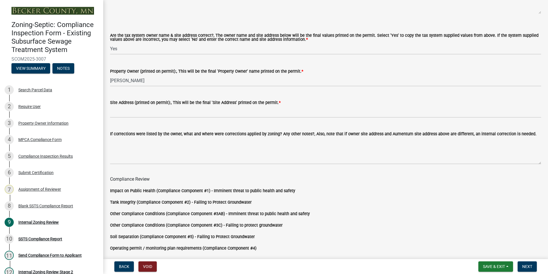
scroll to position [401, 0]
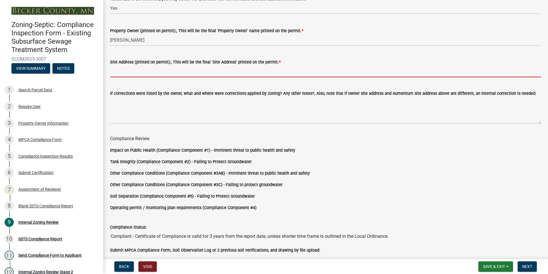
paste input "[STREET_ADDRESS]"
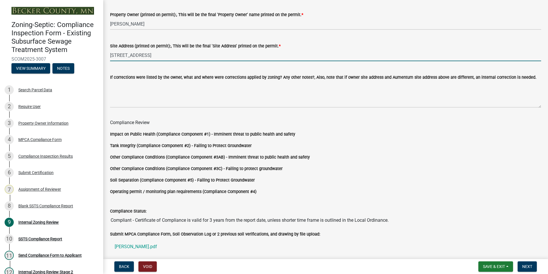
scroll to position [477, 0]
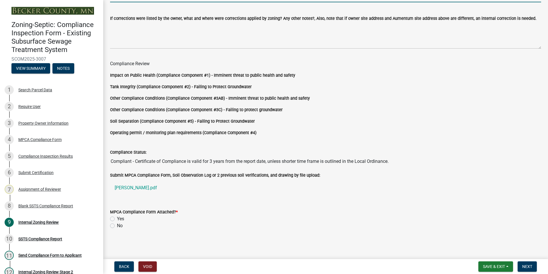
type input "[STREET_ADDRESS]"
click at [117, 219] on label "Yes" at bounding box center [120, 218] width 7 height 7
click at [117, 219] on input "Yes" at bounding box center [119, 217] width 4 height 4
radio input "true"
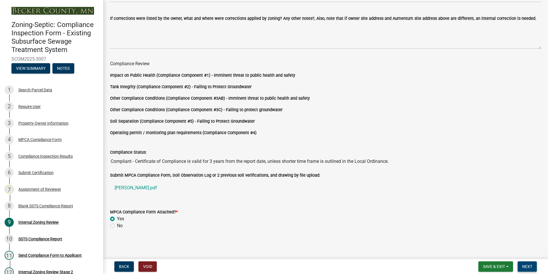
click at [532, 264] on span "Next" at bounding box center [527, 266] width 10 height 5
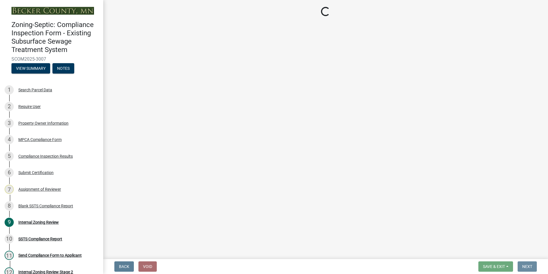
scroll to position [0, 0]
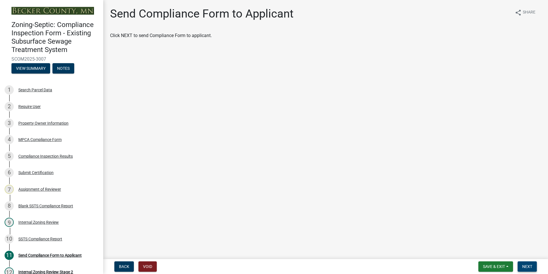
click at [528, 265] on span "Next" at bounding box center [527, 266] width 10 height 5
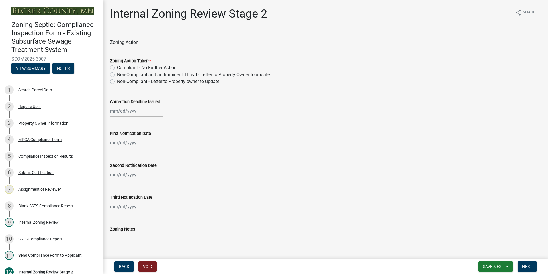
click at [117, 69] on label "Compliant - No Further Action" at bounding box center [147, 67] width 60 height 7
click at [117, 68] on input "Compliant - No Further Action" at bounding box center [119, 66] width 4 height 4
radio input "true"
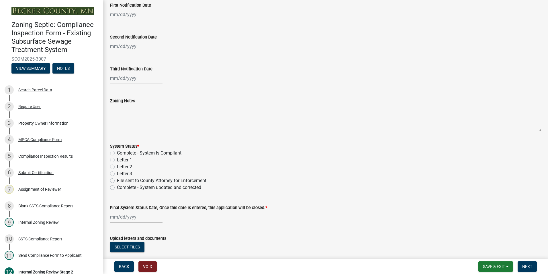
scroll to position [143, 0]
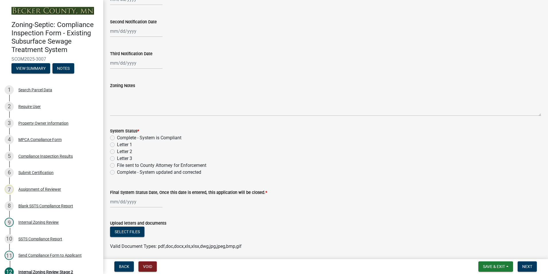
click at [117, 136] on label "Complete - System is Compliant" at bounding box center [149, 137] width 65 height 7
click at [117, 136] on input "Complete - System is Compliant" at bounding box center [119, 136] width 4 height 4
radio input "true"
click at [124, 195] on div "Final System Status Date, Once this date is entered, this application will be c…" at bounding box center [325, 192] width 431 height 7
click at [118, 200] on div at bounding box center [136, 202] width 52 height 12
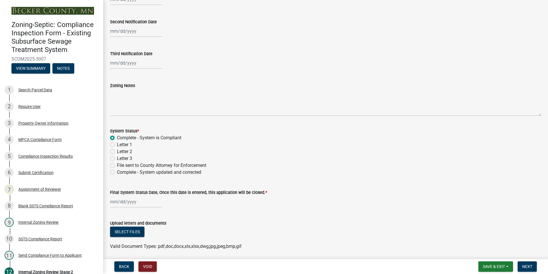
select select "8"
select select "2025"
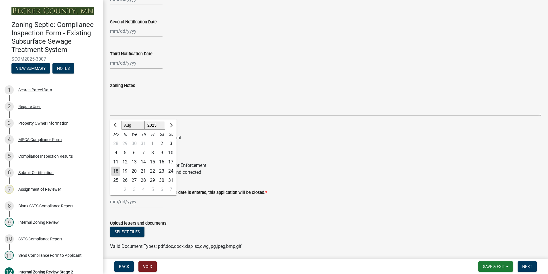
click at [115, 171] on div "18" at bounding box center [115, 170] width 9 height 9
type input "[DATE]"
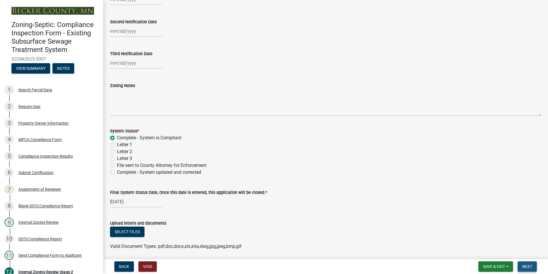
click at [529, 268] on span "Next" at bounding box center [527, 266] width 10 height 5
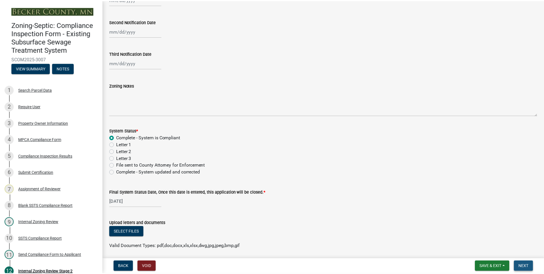
scroll to position [0, 0]
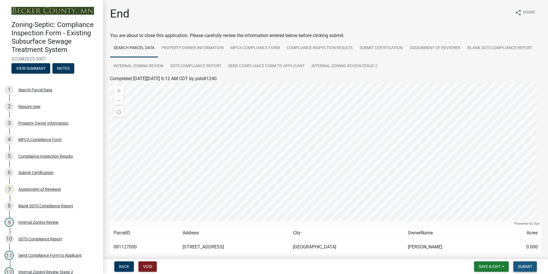
click at [525, 266] on span "Submit" at bounding box center [525, 266] width 14 height 5
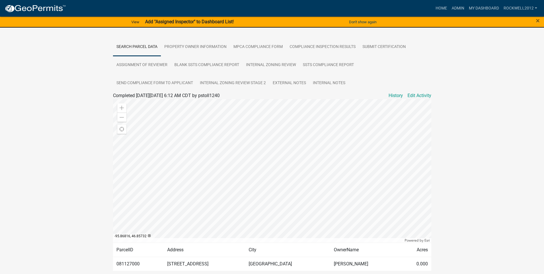
scroll to position [115, 0]
click at [458, 6] on link "Admin" at bounding box center [457, 8] width 17 height 11
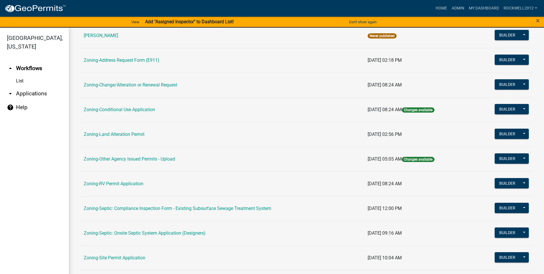
scroll to position [115, 0]
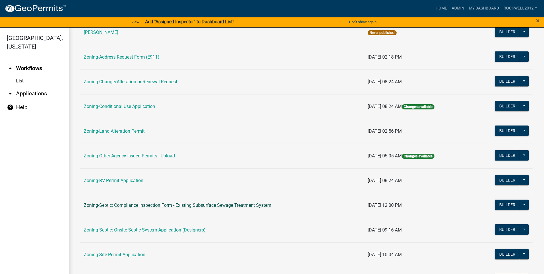
click at [232, 205] on link "Zoning-Septic: Compliance Inspection Form - Existing Subsurface Sewage Treatmen…" at bounding box center [178, 204] width 188 height 5
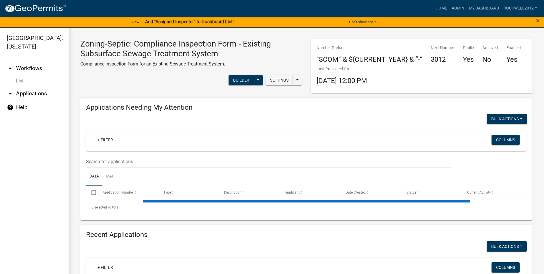
select select "1: 25"
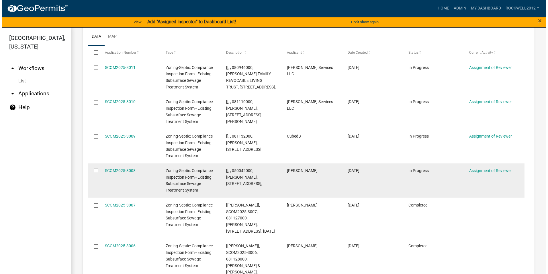
scroll to position [656, 0]
click at [120, 168] on link "SCOM2025-3008" at bounding box center [118, 170] width 31 height 5
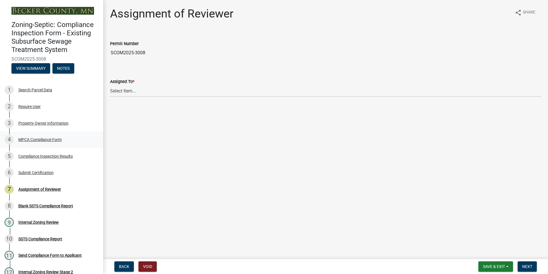
click at [42, 138] on div "MPCA Compliance Form" at bounding box center [39, 139] width 43 height 4
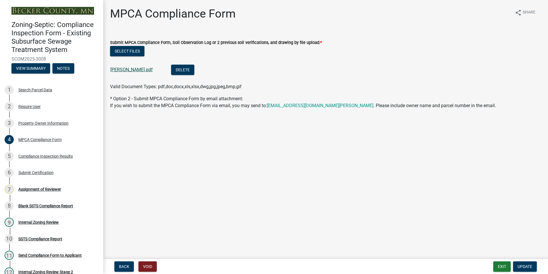
click at [127, 69] on link "[PERSON_NAME].pdf" at bounding box center [131, 69] width 42 height 5
click at [38, 190] on div "Assignment of Reviewer" at bounding box center [39, 189] width 43 height 4
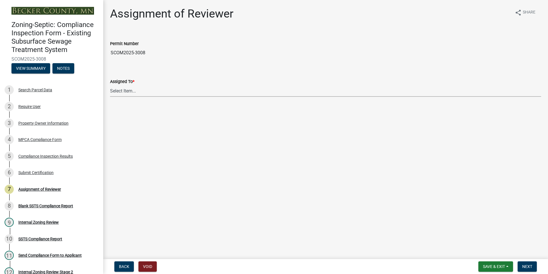
click at [135, 92] on select "Select Item... [PERSON_NAME] [PERSON_NAME] [PERSON_NAME] [PERSON_NAME] [PERSON_…" at bounding box center [325, 91] width 431 height 12
click at [110, 85] on select "Select Item... [PERSON_NAME] [PERSON_NAME] [PERSON_NAME] [PERSON_NAME] [PERSON_…" at bounding box center [325, 91] width 431 height 12
select select "0016247d-12af-40d0-8103-934796a3d230"
click at [526, 265] on span "Next" at bounding box center [527, 266] width 10 height 5
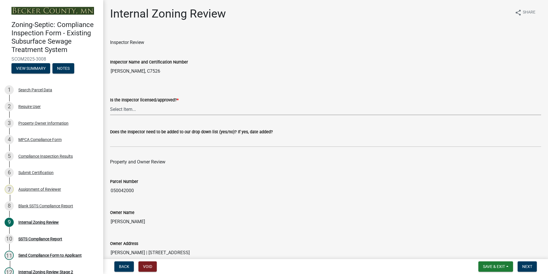
click at [119, 109] on select "Select Item... Yes No" at bounding box center [325, 109] width 431 height 12
click at [110, 103] on select "Select Item... Yes No" at bounding box center [325, 109] width 431 height 12
select select "7beb9ca5-c3cb-47d4-a805-1554d3173259"
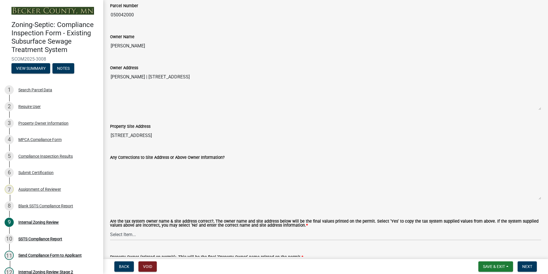
scroll to position [201, 0]
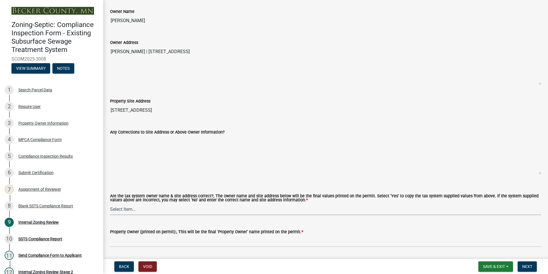
click at [126, 209] on select "Select Item... Yes No" at bounding box center [325, 209] width 431 height 12
click at [110, 203] on select "Select Item... Yes No" at bounding box center [325, 209] width 431 height 12
select select "f9f37200-9fc8-4e5e-9e7f-111cc9077d94"
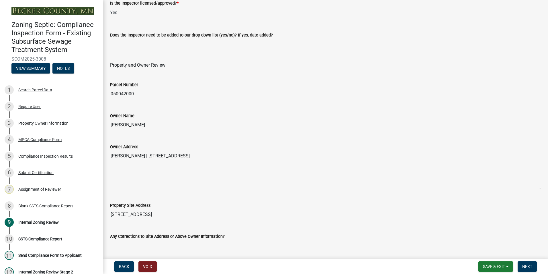
scroll to position [86, 0]
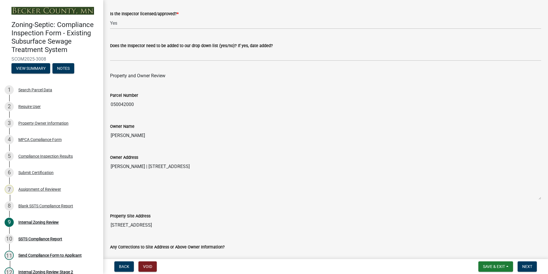
drag, startPoint x: 144, startPoint y: 135, endPoint x: 105, endPoint y: 132, distance: 39.4
click at [105, 132] on div "Internal Zoning Review share Share Inspector Review Inspector Name and Certific…" at bounding box center [325, 275] width 445 height 709
drag, startPoint x: 105, startPoint y: 132, endPoint x: 122, endPoint y: 134, distance: 17.3
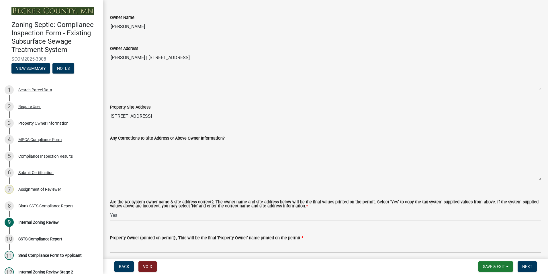
scroll to position [258, 0]
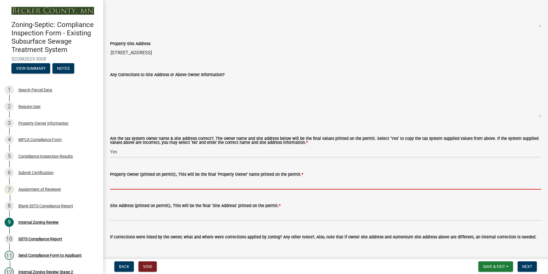
paste input "[PERSON_NAME]"
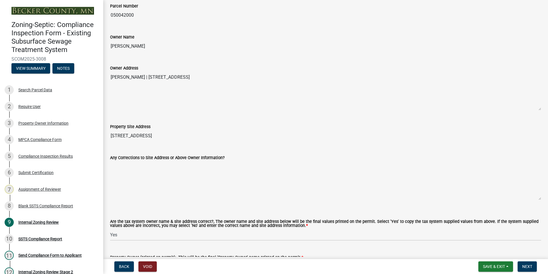
scroll to position [172, 0]
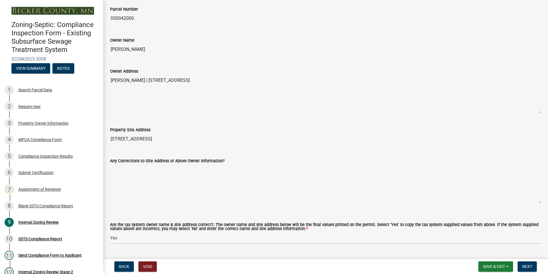
type input "[PERSON_NAME]"
click at [150, 139] on input "[STREET_ADDRESS]" at bounding box center [325, 138] width 431 height 11
click at [208, 111] on textarea "[PERSON_NAME] | [STREET_ADDRESS]" at bounding box center [325, 94] width 431 height 39
drag, startPoint x: 258, startPoint y: 76, endPoint x: 143, endPoint y: 82, distance: 115.1
click at [143, 82] on textarea "[PERSON_NAME] | [STREET_ADDRESS]" at bounding box center [325, 94] width 431 height 39
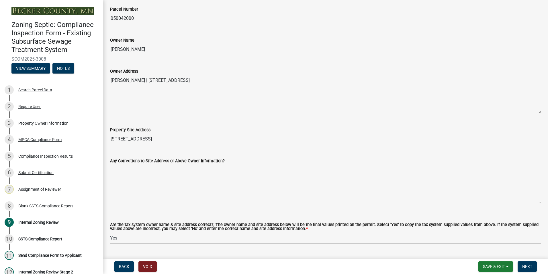
drag, startPoint x: 143, startPoint y: 82, endPoint x: 163, endPoint y: 80, distance: 19.9
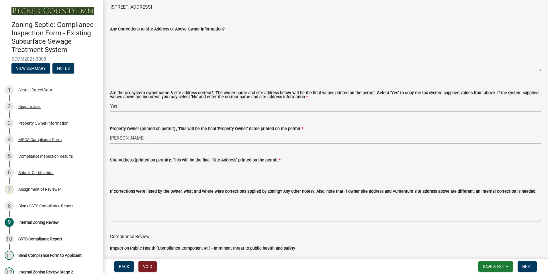
scroll to position [315, 0]
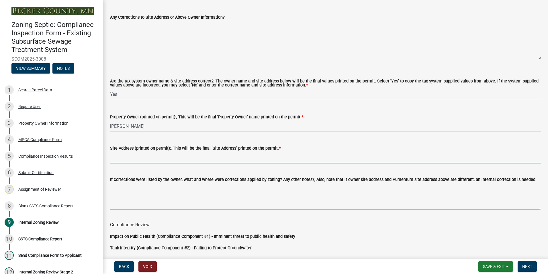
paste input "[STREET_ADDRESS]"
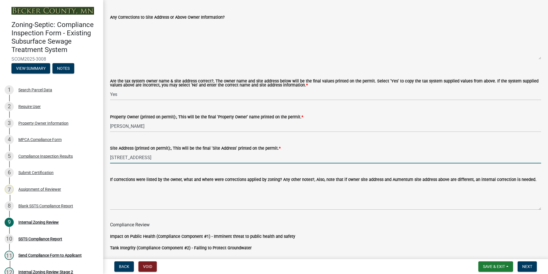
click at [172, 157] on input "[STREET_ADDRESS]" at bounding box center [325, 157] width 431 height 12
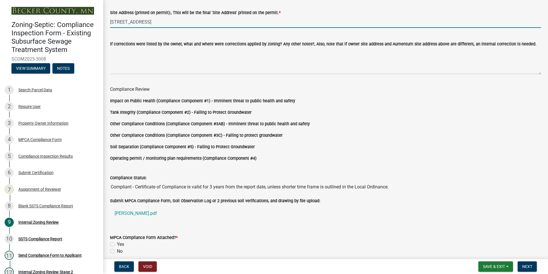
scroll to position [477, 0]
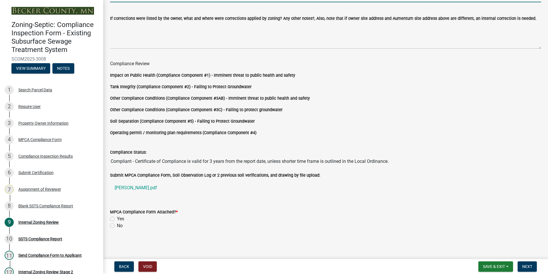
type input "[STREET_ADDRESS]"
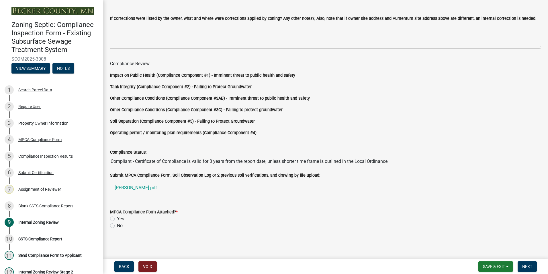
click at [117, 219] on label "Yes" at bounding box center [120, 218] width 7 height 7
click at [117, 219] on input "Yes" at bounding box center [119, 217] width 4 height 4
radio input "true"
click at [522, 266] on button "Next" at bounding box center [527, 266] width 19 height 10
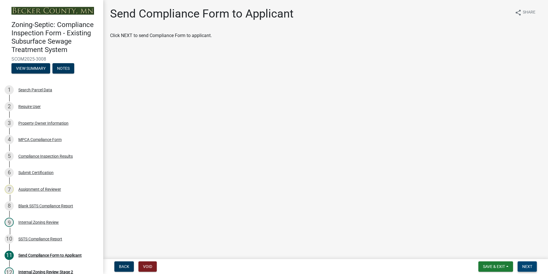
click at [528, 264] on span "Next" at bounding box center [527, 266] width 10 height 5
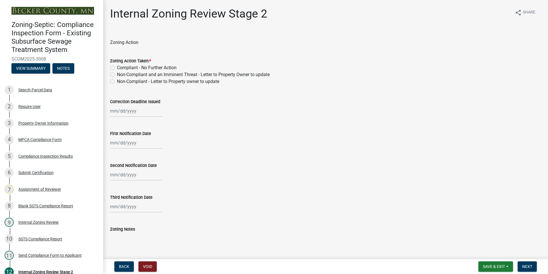
click at [117, 67] on label "Compliant - No Further Action" at bounding box center [147, 67] width 60 height 7
click at [117, 67] on input "Compliant - No Further Action" at bounding box center [119, 66] width 4 height 4
radio input "true"
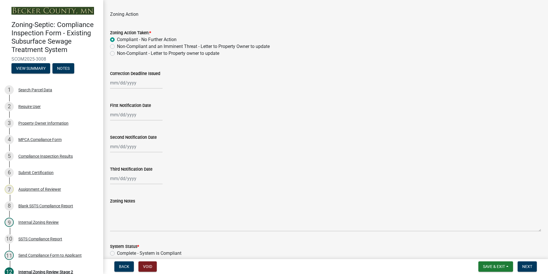
scroll to position [143, 0]
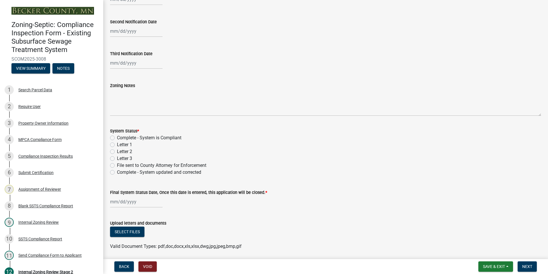
click at [117, 138] on label "Complete - System is Compliant" at bounding box center [149, 137] width 65 height 7
click at [117, 138] on input "Complete - System is Compliant" at bounding box center [119, 136] width 4 height 4
radio input "true"
click at [122, 203] on div at bounding box center [136, 202] width 52 height 12
select select "8"
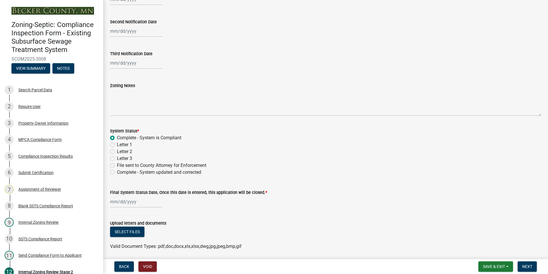
select select "2025"
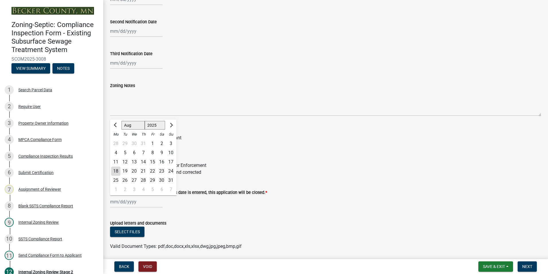
click at [115, 170] on div "18" at bounding box center [115, 170] width 9 height 9
type input "[DATE]"
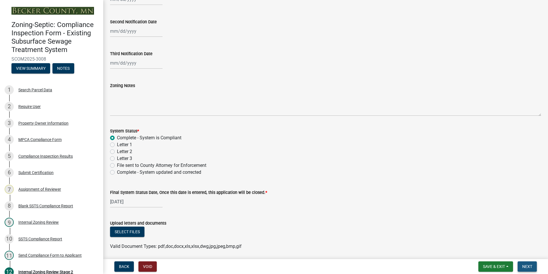
click at [528, 264] on span "Next" at bounding box center [527, 266] width 10 height 5
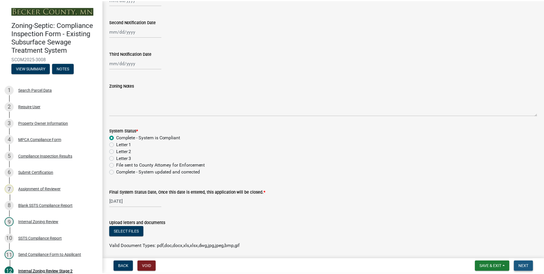
scroll to position [0, 0]
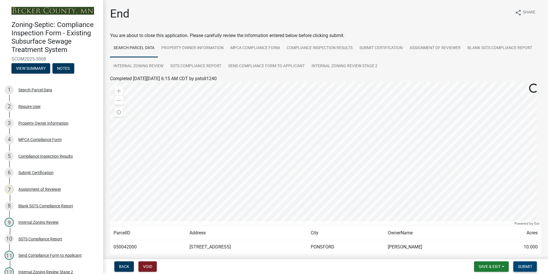
click at [526, 266] on span "Submit" at bounding box center [525, 266] width 14 height 5
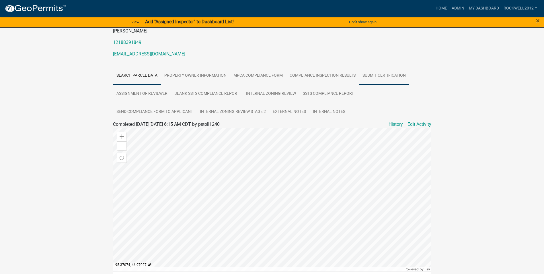
scroll to position [86, 0]
click at [124, 148] on div "Zoom out" at bounding box center [121, 145] width 9 height 9
click at [120, 148] on span at bounding box center [122, 145] width 5 height 5
click at [457, 9] on link "Admin" at bounding box center [457, 8] width 17 height 11
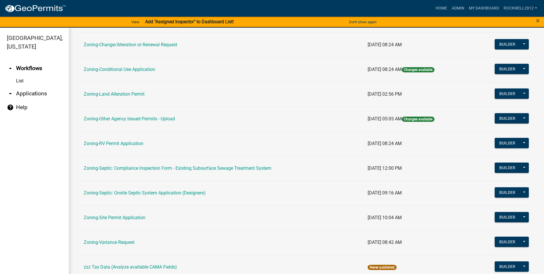
scroll to position [166, 0]
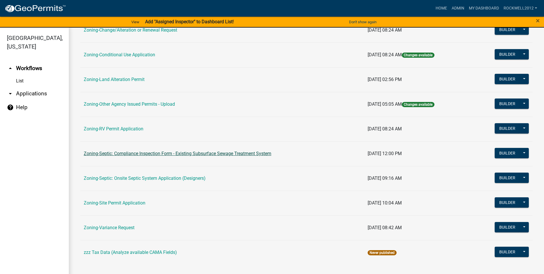
click at [210, 153] on link "Zoning-Septic: Compliance Inspection Form - Existing Subsurface Sewage Treatmen…" at bounding box center [178, 153] width 188 height 5
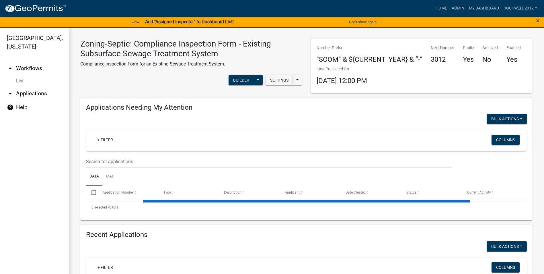
select select "1: 25"
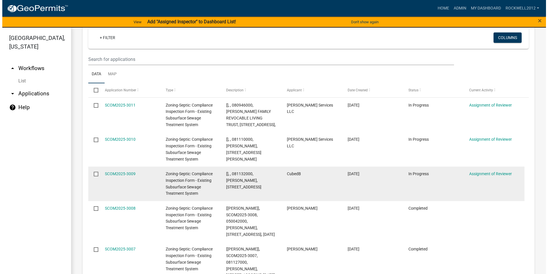
scroll to position [606, 0]
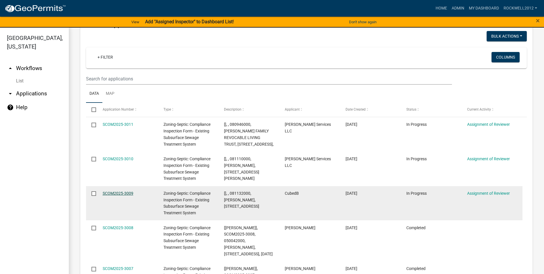
click at [115, 191] on link "SCOM2025-3009" at bounding box center [118, 193] width 31 height 5
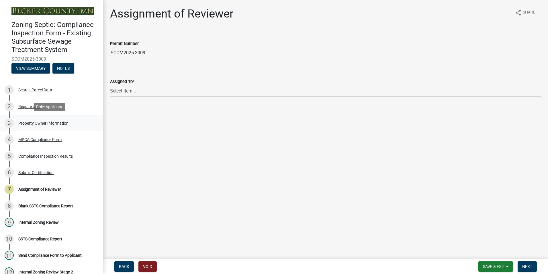
click at [43, 121] on div "Property Owner Information" at bounding box center [43, 123] width 50 height 4
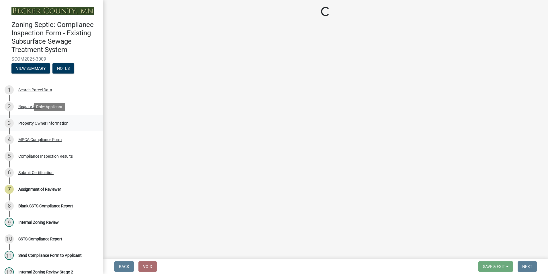
select select "3e6c5637-c66b-418d-927c-69aaf39ab5a9"
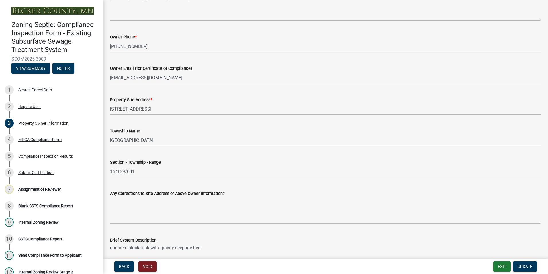
scroll to position [258, 0]
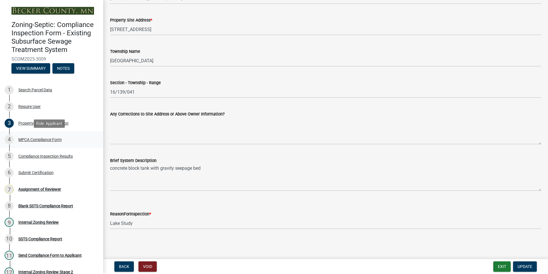
click at [41, 139] on div "MPCA Compliance Form" at bounding box center [39, 139] width 43 height 4
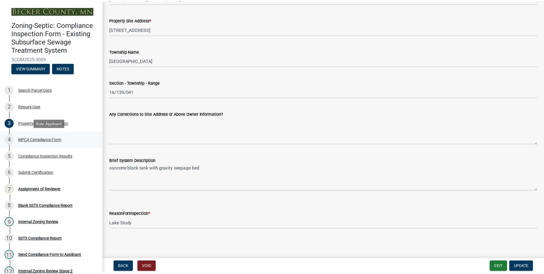
scroll to position [0, 0]
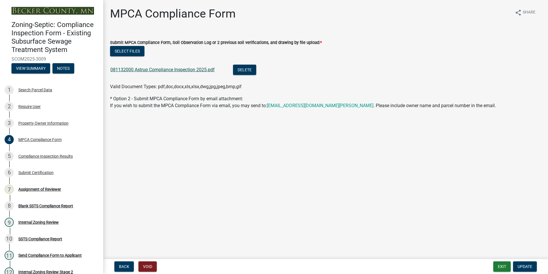
click at [164, 69] on link "081132000 Astrup Compliance Inspection 2025.pdf" at bounding box center [162, 69] width 104 height 5
click at [498, 265] on button "Exit" at bounding box center [502, 266] width 17 height 10
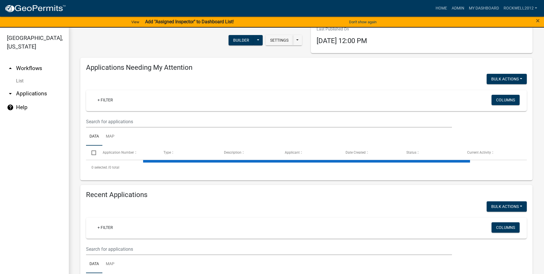
select select "1: 25"
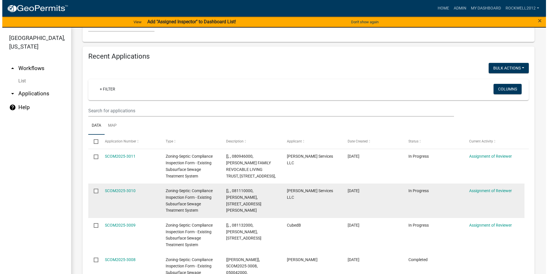
scroll to position [548, 0]
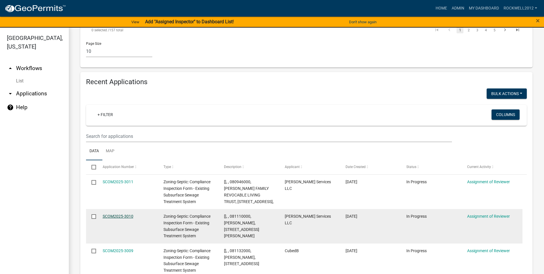
click at [112, 214] on link "SCOM2025-3010" at bounding box center [118, 216] width 31 height 5
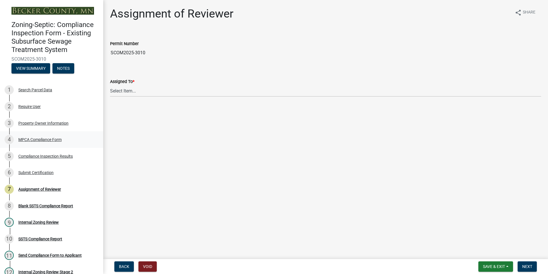
click at [42, 141] on div "MPCA Compliance Form" at bounding box center [39, 139] width 43 height 4
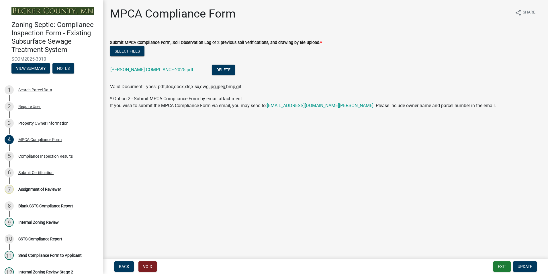
click at [147, 67] on div "[PERSON_NAME] COMPLIANCE-2025.pdf" at bounding box center [156, 71] width 92 height 12
click at [148, 71] on link "[PERSON_NAME] COMPLIANCE-2025.pdf" at bounding box center [151, 69] width 83 height 5
click at [36, 188] on div "Assignment of Reviewer" at bounding box center [39, 189] width 43 height 4
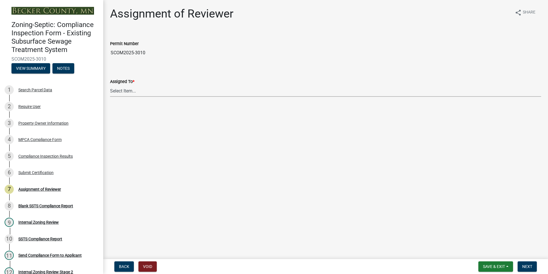
click at [131, 88] on select "Select Item... [PERSON_NAME] [PERSON_NAME] [PERSON_NAME] [PERSON_NAME] [PERSON_…" at bounding box center [325, 91] width 431 height 12
click at [110, 85] on select "Select Item... [PERSON_NAME] [PERSON_NAME] [PERSON_NAME] [PERSON_NAME] [PERSON_…" at bounding box center [325, 91] width 431 height 12
select select "0016247d-12af-40d0-8103-934796a3d230"
click at [525, 266] on span "Next" at bounding box center [527, 266] width 10 height 5
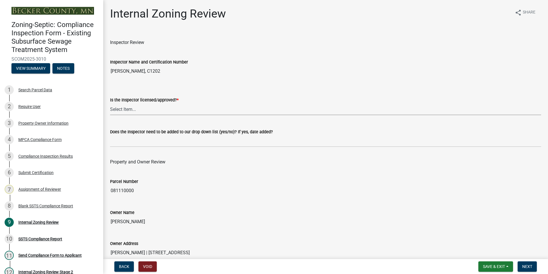
click at [125, 110] on select "Select Item... Yes No" at bounding box center [325, 109] width 431 height 12
click at [110, 103] on select "Select Item... Yes No" at bounding box center [325, 109] width 431 height 12
select select "7beb9ca5-c3cb-47d4-a805-1554d3173259"
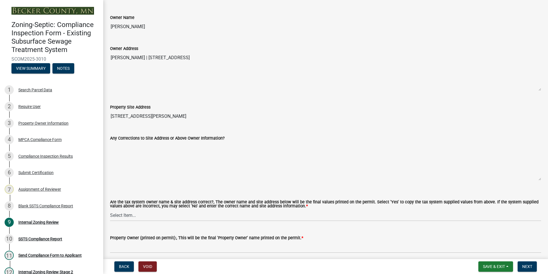
scroll to position [201, 0]
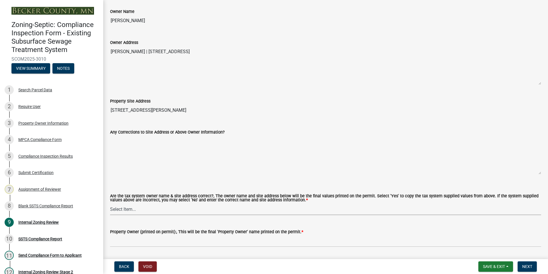
click at [120, 210] on select "Select Item... Yes No" at bounding box center [325, 209] width 431 height 12
click at [110, 203] on select "Select Item... Yes No" at bounding box center [325, 209] width 431 height 12
select select "f9f37200-9fc8-4e5e-9e7f-111cc9077d94"
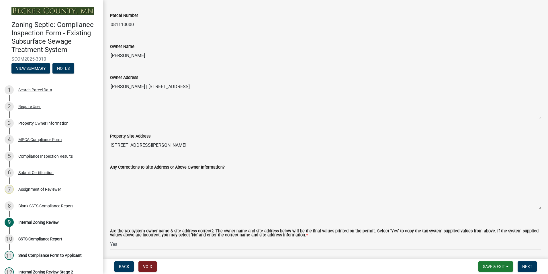
scroll to position [115, 0]
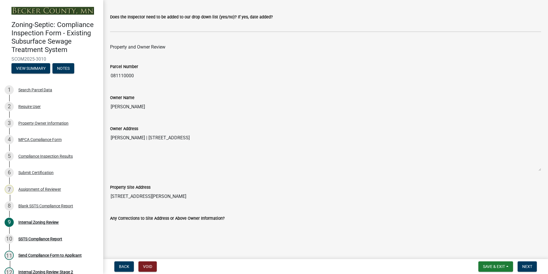
drag, startPoint x: 150, startPoint y: 106, endPoint x: 106, endPoint y: 98, distance: 44.2
click at [106, 98] on div "Owner Name [PERSON_NAME]" at bounding box center [326, 99] width 440 height 26
drag, startPoint x: 106, startPoint y: 98, endPoint x: 122, endPoint y: 105, distance: 17.3
click at [136, 110] on input "[PERSON_NAME]" at bounding box center [325, 106] width 431 height 11
click at [168, 103] on input "[PERSON_NAME]" at bounding box center [325, 106] width 431 height 11
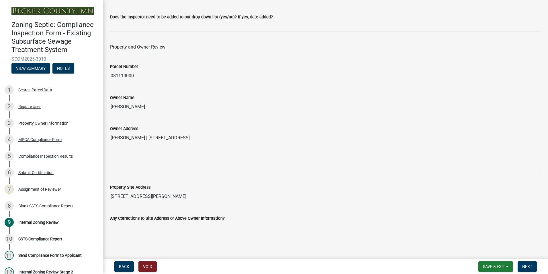
drag, startPoint x: 137, startPoint y: 108, endPoint x: 105, endPoint y: 105, distance: 31.9
click at [105, 105] on div "Internal Zoning Review share Share Inspector Review Inspector Name and Certific…" at bounding box center [325, 246] width 445 height 709
drag, startPoint x: 105, startPoint y: 105, endPoint x: 126, endPoint y: 106, distance: 20.9
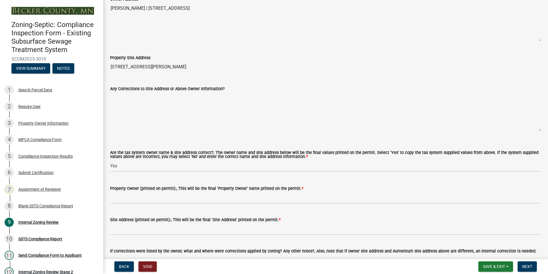
scroll to position [287, 0]
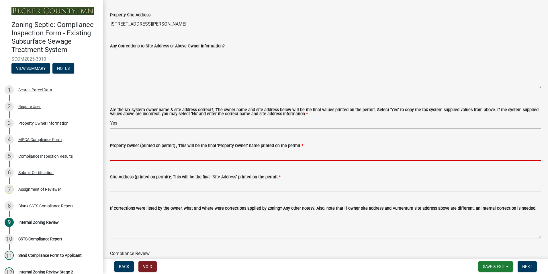
paste input "[PERSON_NAME]"
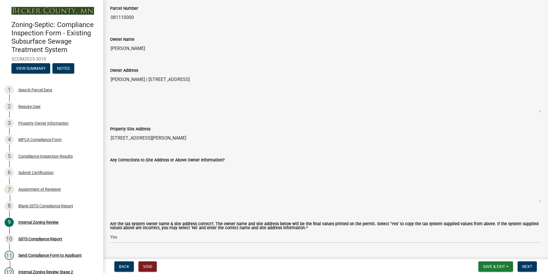
scroll to position [172, 0]
type input "[PERSON_NAME]"
drag, startPoint x: 174, startPoint y: 140, endPoint x: 106, endPoint y: 131, distance: 68.3
click at [106, 131] on div "Property Site Address [STREET_ADDRESS][PERSON_NAME]" at bounding box center [326, 131] width 440 height 26
drag, startPoint x: 106, startPoint y: 131, endPoint x: 125, endPoint y: 139, distance: 20.4
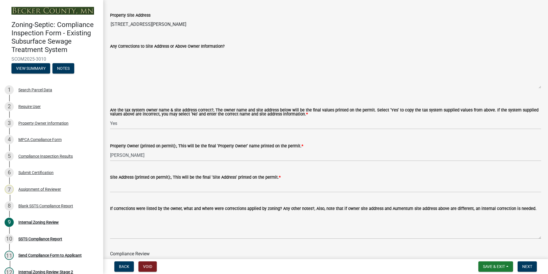
scroll to position [287, 0]
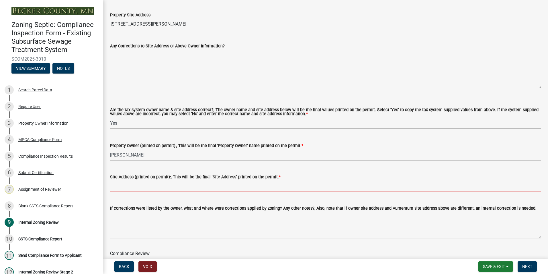
paste input "[STREET_ADDRESS][PERSON_NAME]"
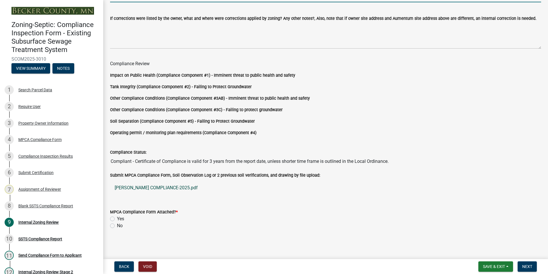
scroll to position [477, 0]
type input "[STREET_ADDRESS][PERSON_NAME]"
click at [117, 218] on label "Yes" at bounding box center [120, 218] width 7 height 7
click at [117, 218] on input "Yes" at bounding box center [119, 217] width 4 height 4
radio input "true"
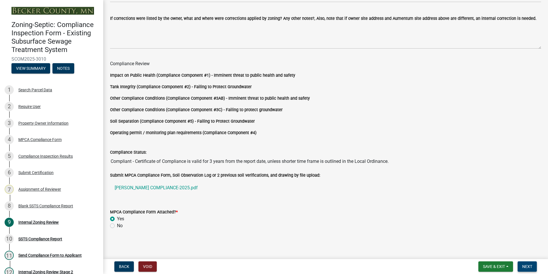
click at [530, 265] on span "Next" at bounding box center [527, 266] width 10 height 5
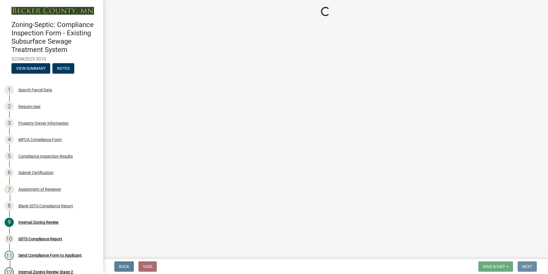
scroll to position [0, 0]
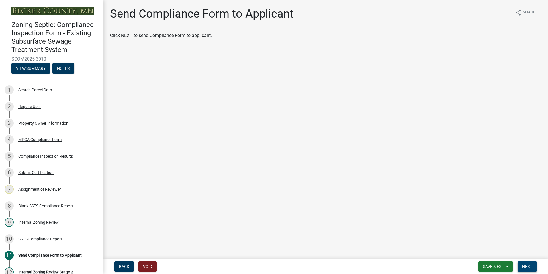
click at [528, 268] on span "Next" at bounding box center [527, 266] width 10 height 5
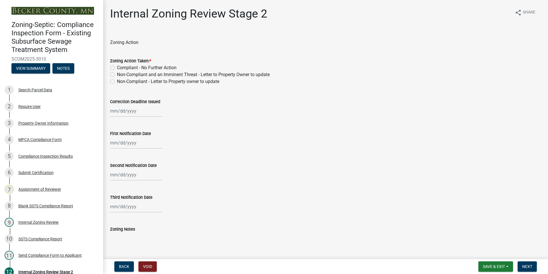
click at [117, 66] on label "Compliant - No Further Action" at bounding box center [147, 67] width 60 height 7
click at [117, 66] on input "Compliant - No Further Action" at bounding box center [119, 66] width 4 height 4
radio input "true"
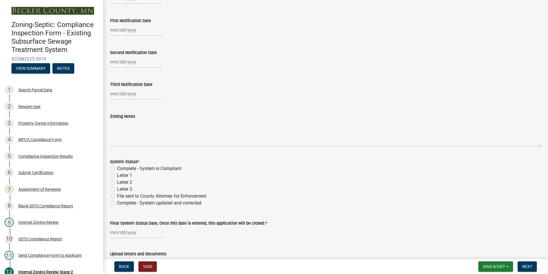
scroll to position [143, 0]
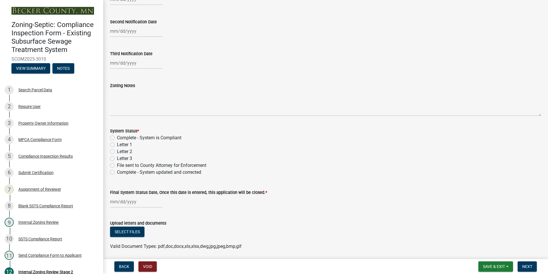
click at [117, 138] on label "Complete - System is Compliant" at bounding box center [149, 137] width 65 height 7
click at [117, 138] on input "Complete - System is Compliant" at bounding box center [119, 136] width 4 height 4
radio input "true"
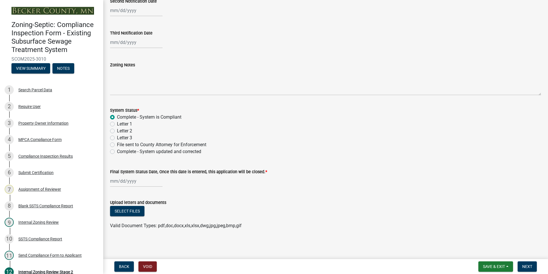
click at [120, 181] on div at bounding box center [136, 181] width 52 height 12
select select "8"
select select "2025"
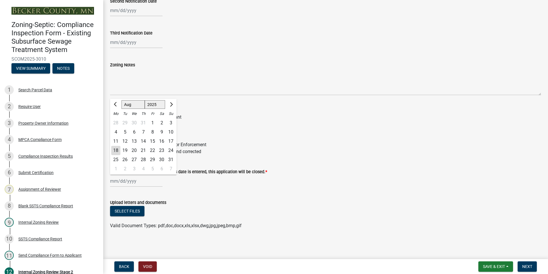
click at [114, 150] on div "18" at bounding box center [115, 150] width 9 height 9
type input "[DATE]"
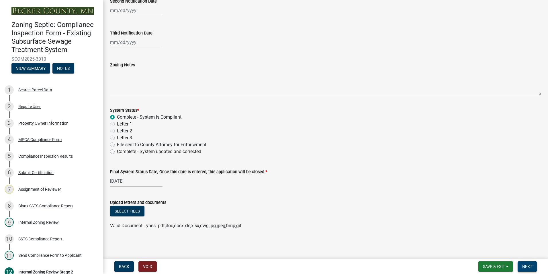
click at [526, 267] on span "Next" at bounding box center [527, 266] width 10 height 5
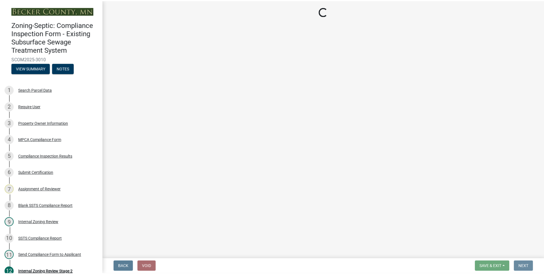
scroll to position [0, 0]
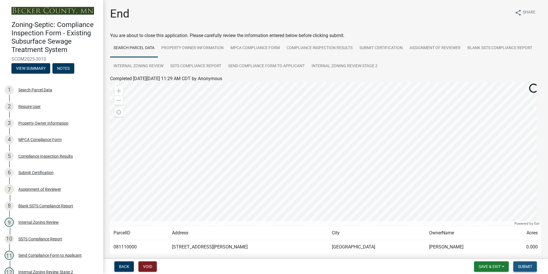
click at [528, 266] on span "Submit" at bounding box center [525, 266] width 14 height 5
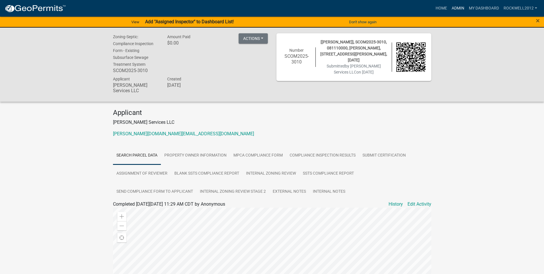
click at [459, 5] on link "Admin" at bounding box center [457, 8] width 17 height 11
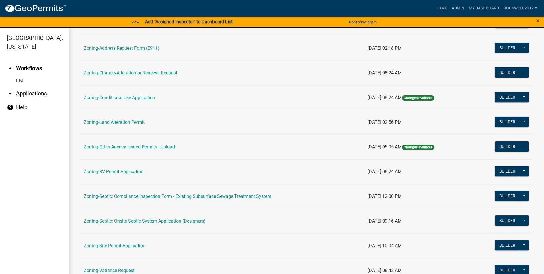
scroll to position [166, 0]
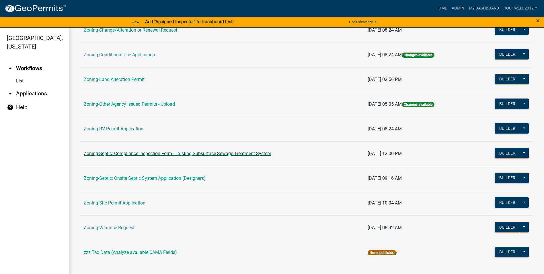
click at [215, 154] on link "Zoning-Septic: Compliance Inspection Form - Existing Subsurface Sewage Treatmen…" at bounding box center [178, 153] width 188 height 5
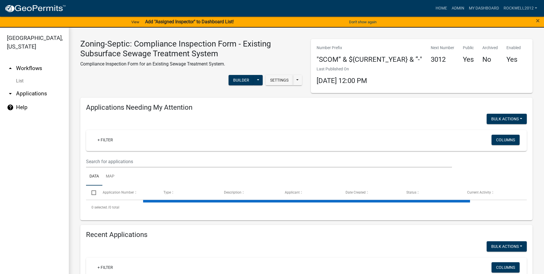
select select "1: 25"
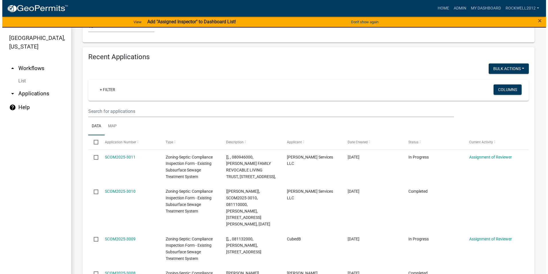
scroll to position [602, 0]
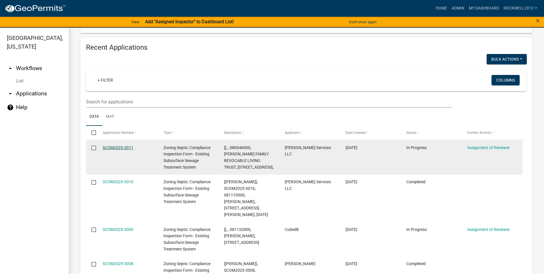
click at [118, 145] on link "SCOM2025-3011" at bounding box center [118, 147] width 31 height 5
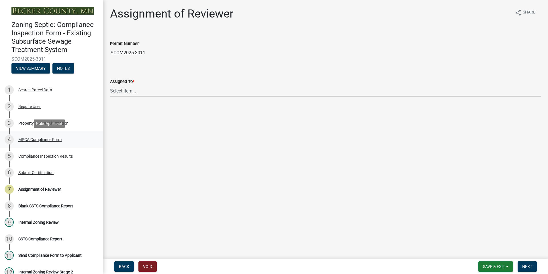
click at [45, 139] on div "MPCA Compliance Form" at bounding box center [39, 139] width 43 height 4
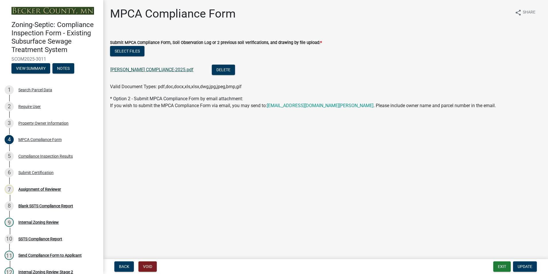
click at [137, 69] on link "[PERSON_NAME] COMPLIANCE-2025.pdf" at bounding box center [151, 69] width 83 height 5
click at [35, 188] on div "Assignment of Reviewer" at bounding box center [39, 189] width 43 height 4
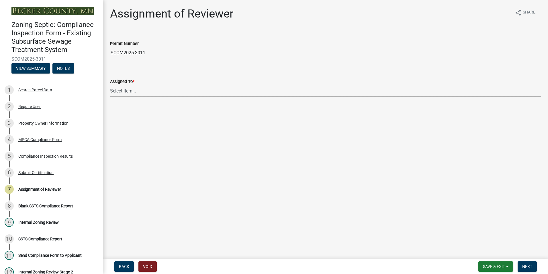
click at [122, 93] on select "Select Item... [PERSON_NAME] [PERSON_NAME] [PERSON_NAME] [PERSON_NAME] [PERSON_…" at bounding box center [325, 91] width 431 height 12
click at [110, 85] on select "Select Item... [PERSON_NAME] [PERSON_NAME] [PERSON_NAME] [PERSON_NAME] [PERSON_…" at bounding box center [325, 91] width 431 height 12
select select "0016247d-12af-40d0-8103-934796a3d230"
click at [528, 267] on span "Next" at bounding box center [527, 266] width 10 height 5
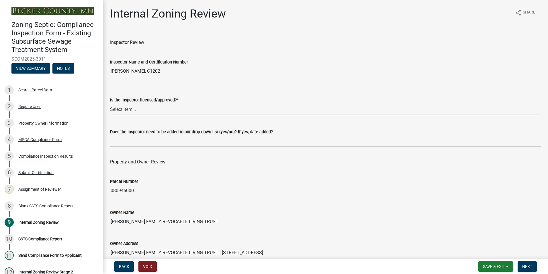
click at [118, 106] on select "Select Item... Yes No" at bounding box center [325, 109] width 431 height 12
click at [110, 103] on select "Select Item... Yes No" at bounding box center [325, 109] width 431 height 12
select select "7beb9ca5-c3cb-47d4-a805-1554d3173259"
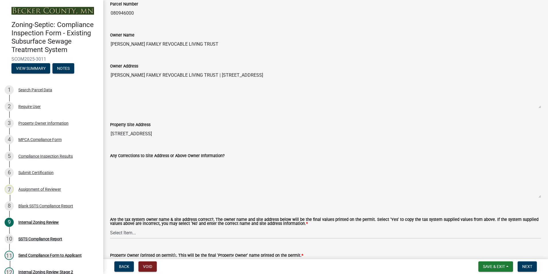
scroll to position [201, 0]
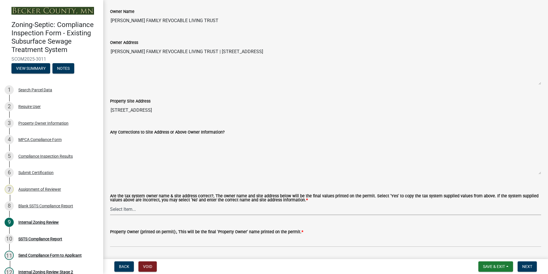
click at [118, 209] on select "Select Item... Yes No" at bounding box center [325, 209] width 431 height 12
click at [110, 203] on select "Select Item... Yes No" at bounding box center [325, 209] width 431 height 12
select select "f9f37200-9fc8-4e5e-9e7f-111cc9077d94"
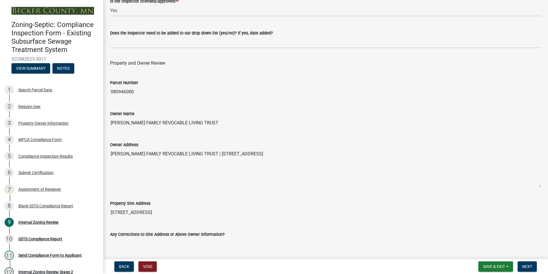
scroll to position [86, 0]
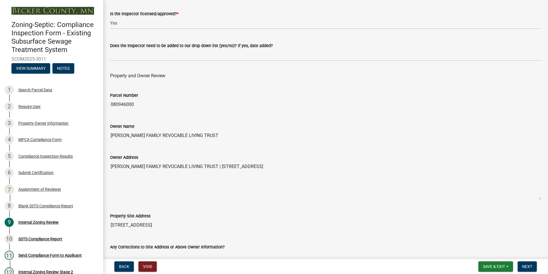
drag, startPoint x: 205, startPoint y: 133, endPoint x: 109, endPoint y: 129, distance: 95.9
click at [109, 129] on div "Owner Name [PERSON_NAME] FAMILY REVOCABLE LIVING TRUST" at bounding box center [326, 128] width 440 height 26
drag, startPoint x: 109, startPoint y: 129, endPoint x: 142, endPoint y: 134, distance: 33.1
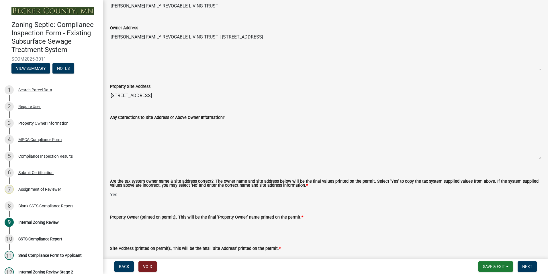
scroll to position [258, 0]
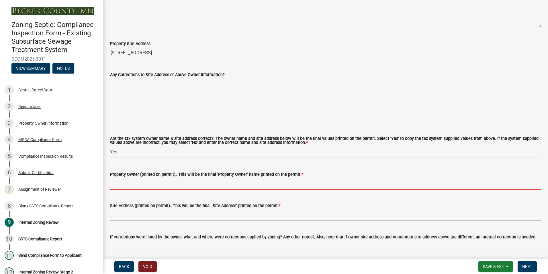
paste input "[PERSON_NAME] FAMILY REVOCABLE LIVING TRUST"
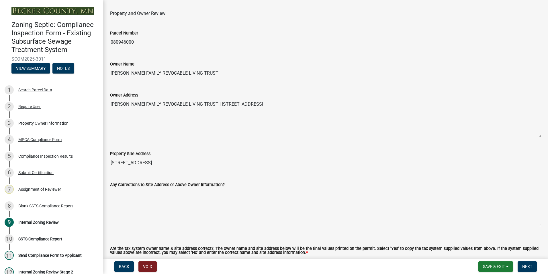
scroll to position [143, 0]
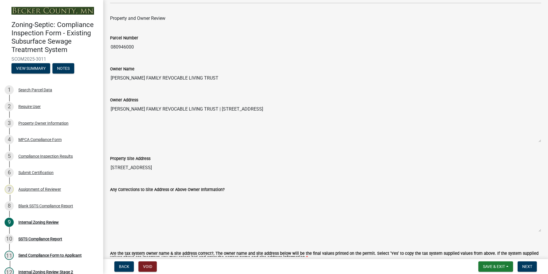
type input "[PERSON_NAME] FAMILY REVOCABLE LIVING TRUST"
drag, startPoint x: 152, startPoint y: 167, endPoint x: 110, endPoint y: 166, distance: 41.9
click at [110, 166] on input "[STREET_ADDRESS]" at bounding box center [325, 167] width 431 height 11
drag, startPoint x: 110, startPoint y: 166, endPoint x: 128, endPoint y: 167, distance: 18.4
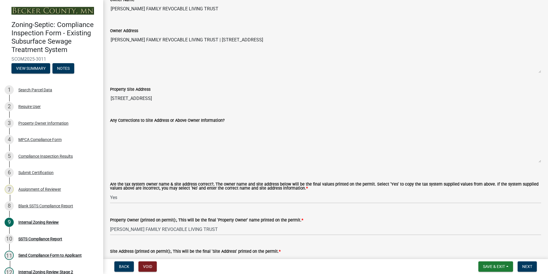
scroll to position [258, 0]
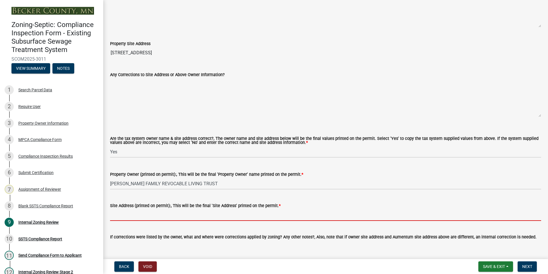
paste input "[STREET_ADDRESS]"
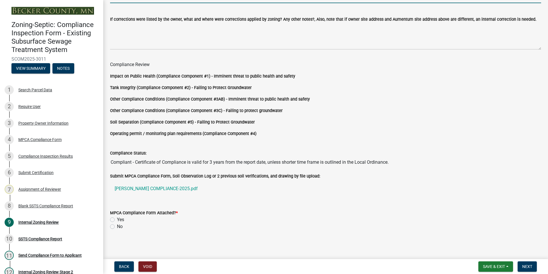
scroll to position [477, 0]
type input "[STREET_ADDRESS]"
click at [117, 218] on label "Yes" at bounding box center [120, 218] width 7 height 7
click at [117, 218] on input "Yes" at bounding box center [119, 217] width 4 height 4
radio input "true"
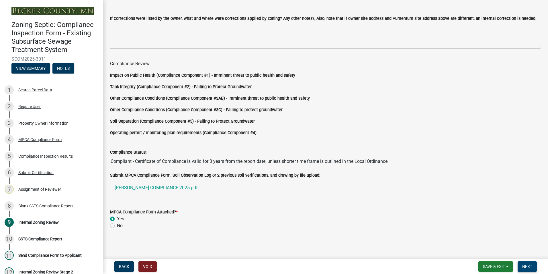
click at [531, 268] on span "Next" at bounding box center [527, 266] width 10 height 5
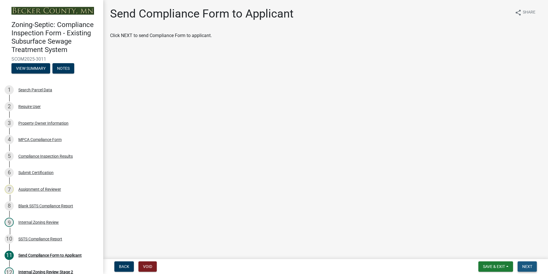
click at [524, 268] on span "Next" at bounding box center [527, 266] width 10 height 5
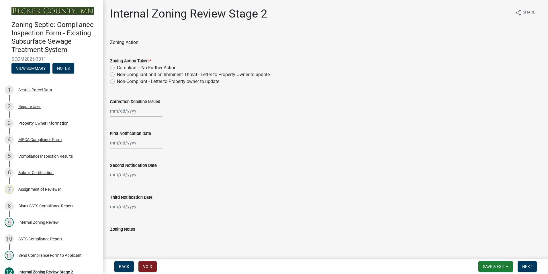
click at [117, 66] on label "Compliant - No Further Action" at bounding box center [147, 67] width 60 height 7
click at [117, 66] on input "Compliant - No Further Action" at bounding box center [119, 66] width 4 height 4
radio input "true"
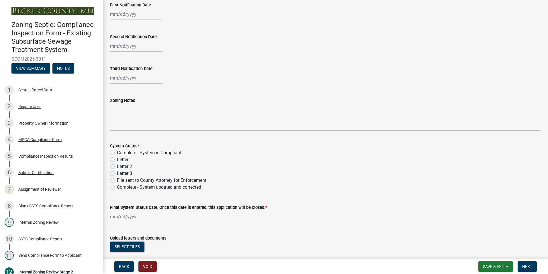
scroll to position [164, 0]
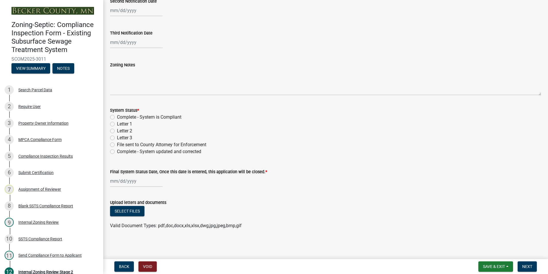
click at [117, 116] on label "Complete - System is Compliant" at bounding box center [149, 117] width 65 height 7
click at [117, 116] on input "Complete - System is Compliant" at bounding box center [119, 116] width 4 height 4
radio input "true"
select select "8"
select select "2025"
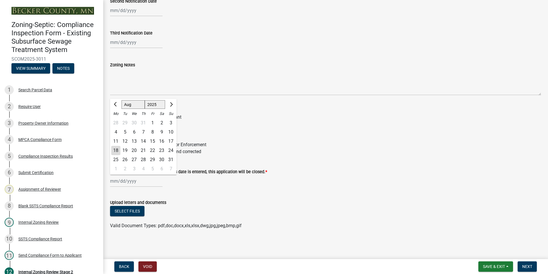
click at [115, 180] on div "[PERSON_NAME] Feb Mar Apr [PERSON_NAME][DATE] Oct Nov [DATE] 1526 1527 1528 152…" at bounding box center [136, 181] width 52 height 12
click at [116, 150] on div "18" at bounding box center [115, 150] width 9 height 9
type input "[DATE]"
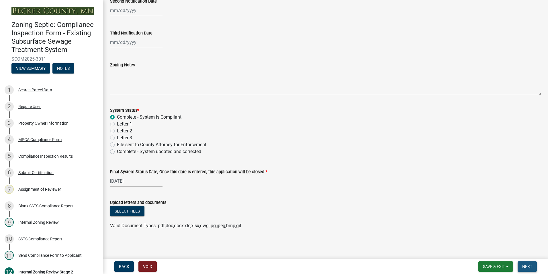
click at [529, 267] on span "Next" at bounding box center [527, 266] width 10 height 5
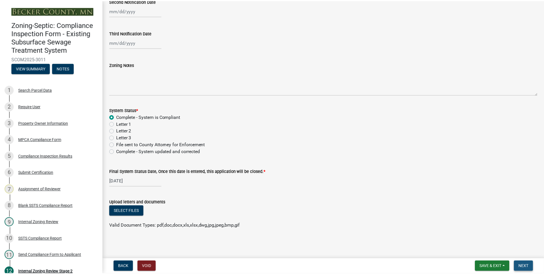
scroll to position [0, 0]
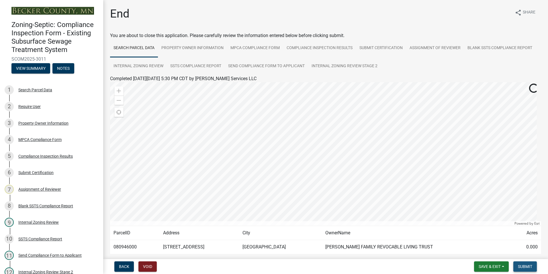
click at [529, 267] on span "Submit" at bounding box center [525, 266] width 14 height 5
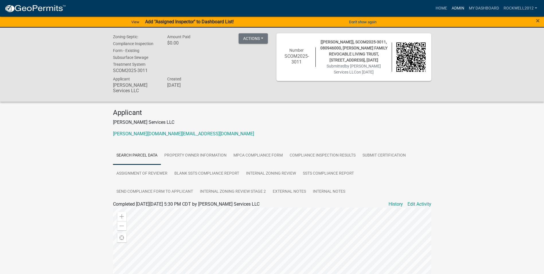
click at [456, 8] on link "Admin" at bounding box center [457, 8] width 17 height 11
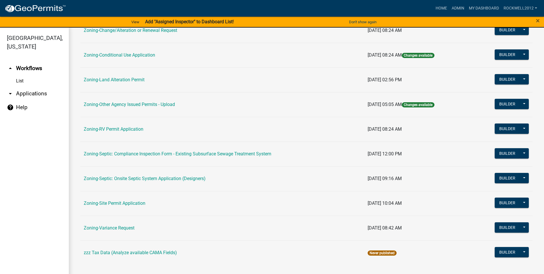
scroll to position [166, 0]
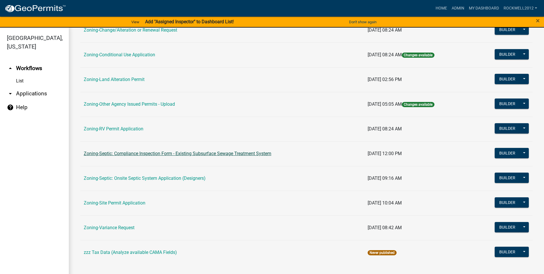
click at [232, 152] on link "Zoning-Septic: Compliance Inspection Form - Existing Subsurface Sewage Treatmen…" at bounding box center [178, 153] width 188 height 5
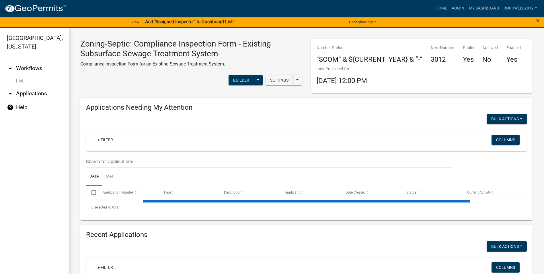
select select "1: 25"
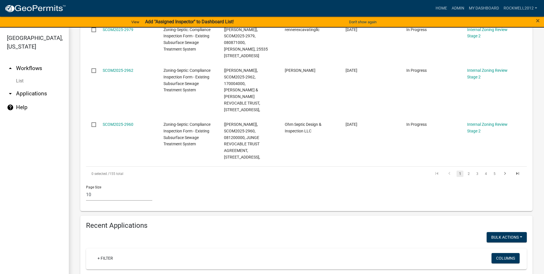
scroll to position [431, 0]
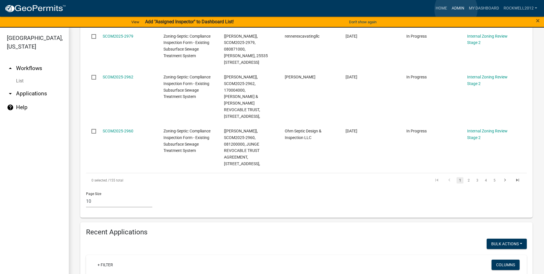
click at [456, 9] on link "Admin" at bounding box center [457, 8] width 17 height 11
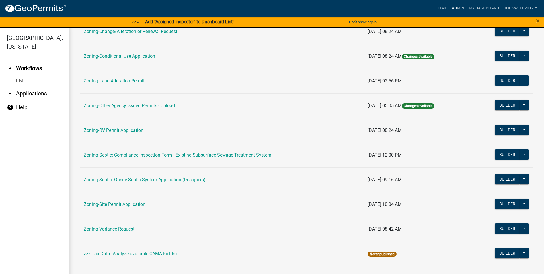
scroll to position [166, 0]
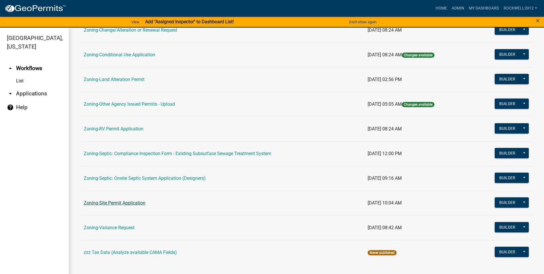
click at [108, 201] on link "Zoning-Site Permit Application" at bounding box center [115, 202] width 62 height 5
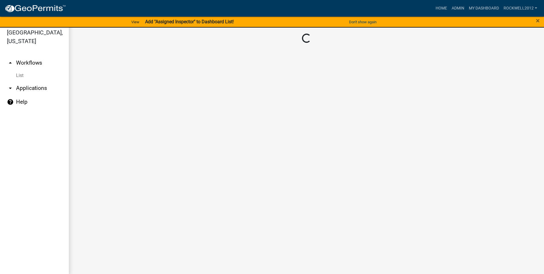
scroll to position [7, 0]
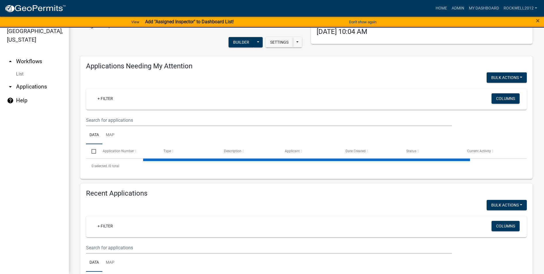
select select "1: 25"
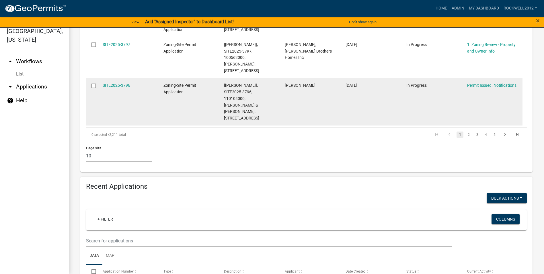
scroll to position [487, 0]
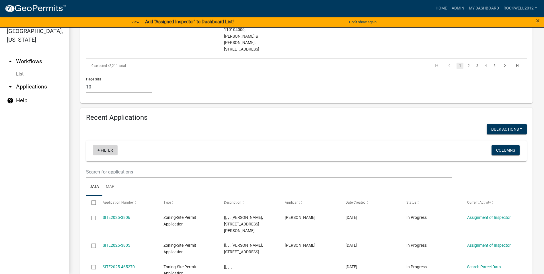
click at [104, 145] on link "+ Filter" at bounding box center [105, 150] width 25 height 10
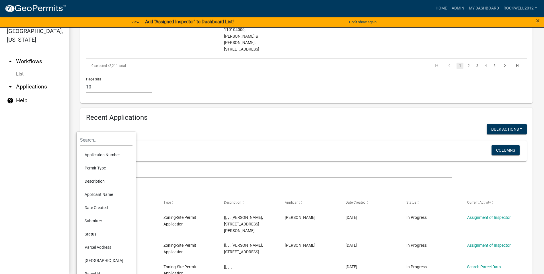
click at [95, 193] on li "Applicant Name" at bounding box center [106, 194] width 52 height 13
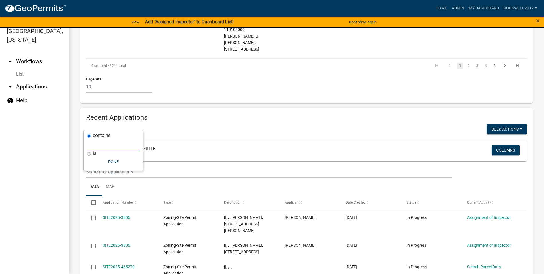
click at [96, 150] on input "text" at bounding box center [113, 145] width 52 height 12
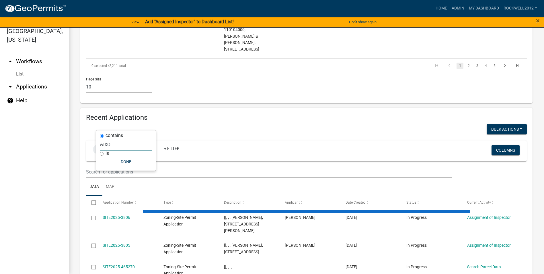
type input "wIXO"
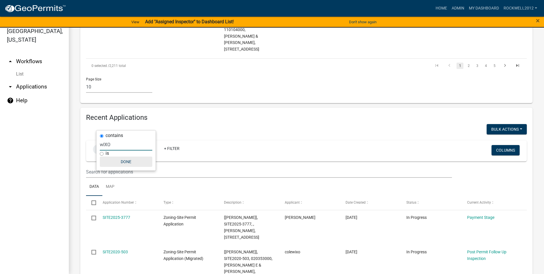
click at [122, 160] on button "Done" at bounding box center [126, 161] width 52 height 10
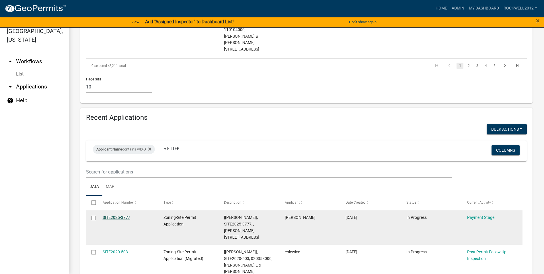
click at [113, 215] on link "SITE2025-3777" at bounding box center [117, 217] width 28 height 5
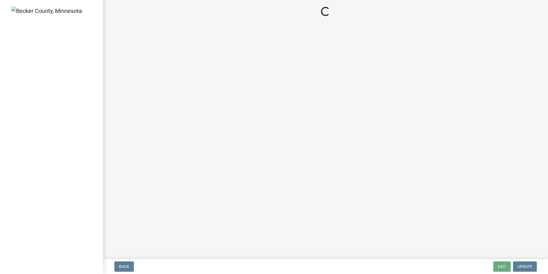
select select "3: 3"
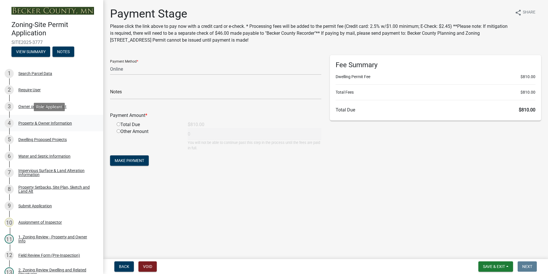
click at [46, 123] on div "Property & Owner Information" at bounding box center [45, 123] width 54 height 4
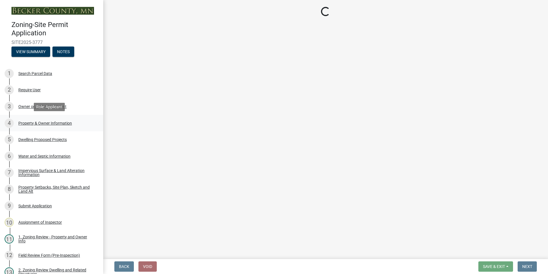
select select "15d55337-0fb0-485e-a759-dab20e978987"
select select "85fc75ff-0121-4ad4-a39b-9ebe8e4a222b"
select select "f87eba17-8ed9-4ad8-aefc-fe36a3f3544b"
select select "393a978c-6bd5-4cb2-a6a0-db6feb8732b8"
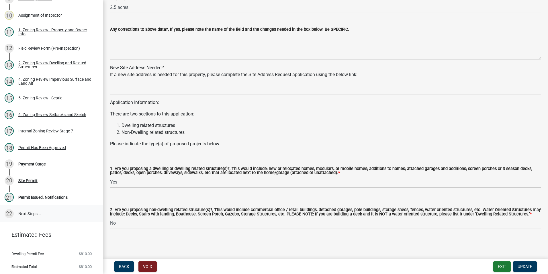
scroll to position [208, 0]
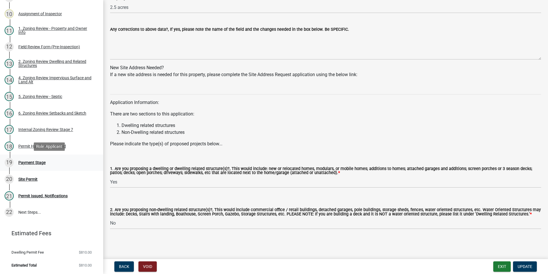
click at [32, 158] on div "19 Payment Stage" at bounding box center [49, 162] width 89 height 9
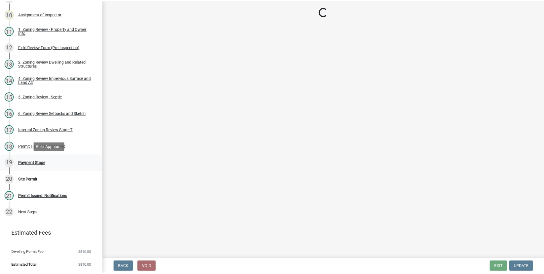
scroll to position [0, 0]
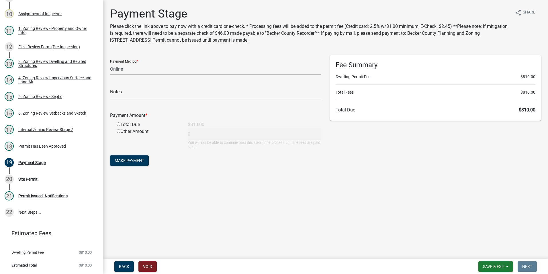
click at [119, 69] on select "Credit Card POS Check Cash Online" at bounding box center [215, 69] width 211 height 12
select select "1: 0"
click at [110, 63] on select "Credit Card POS Check Cash Online" at bounding box center [215, 69] width 211 height 12
click at [130, 93] on input "text" at bounding box center [215, 93] width 211 height 12
type input "3772"
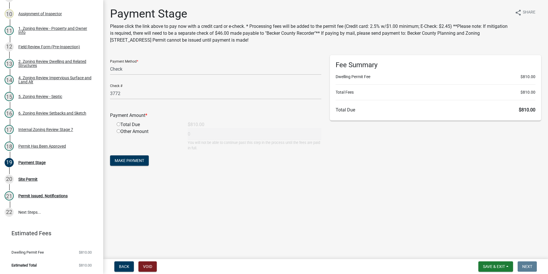
click at [117, 124] on input "radio" at bounding box center [119, 124] width 4 height 4
radio input "true"
type input "810"
click at [128, 159] on span "Make Payment" at bounding box center [130, 160] width 30 height 5
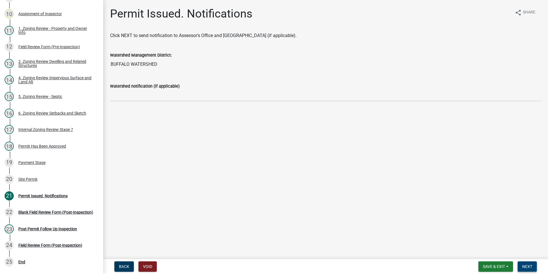
click at [521, 268] on button "Next" at bounding box center [527, 266] width 19 height 10
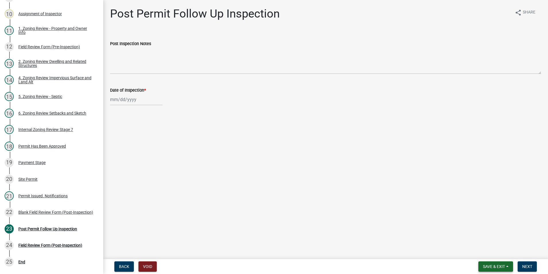
click at [494, 265] on span "Save & Exit" at bounding box center [494, 266] width 22 height 5
click at [489, 249] on button "Save & Exit" at bounding box center [490, 251] width 46 height 14
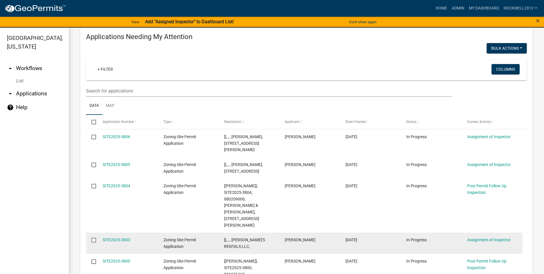
scroll to position [86, 0]
